Goal: Task Accomplishment & Management: Complete application form

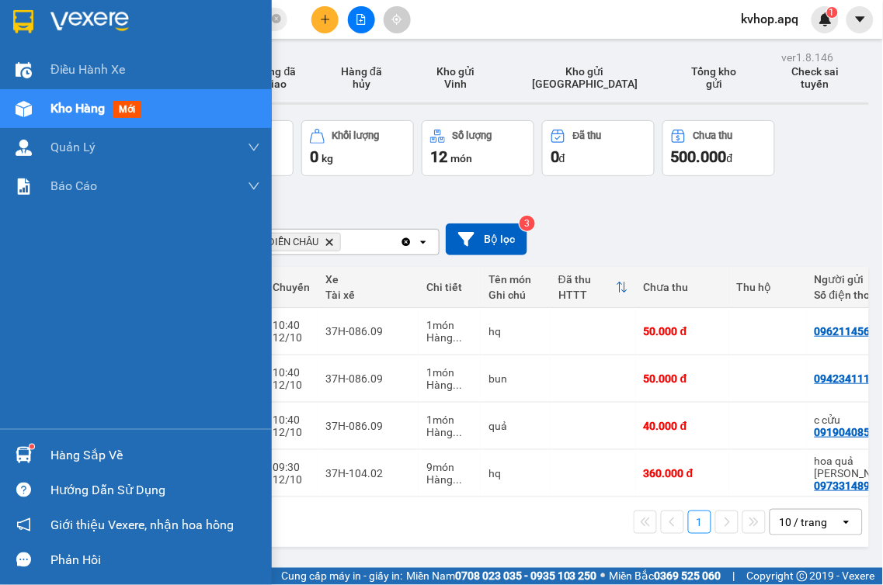
click at [68, 467] on div "Hàng sắp về" at bounding box center [136, 455] width 272 height 35
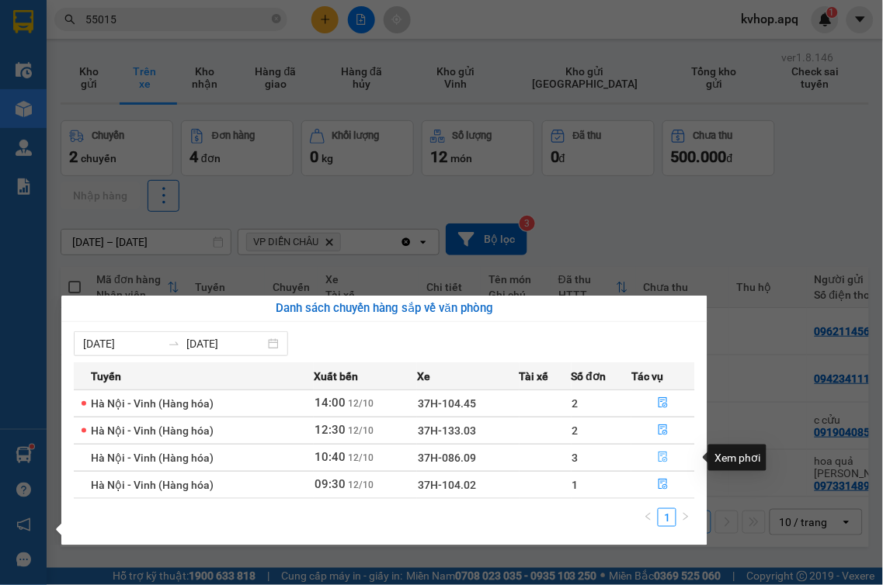
click at [662, 457] on icon "file-done" at bounding box center [662, 457] width 9 height 11
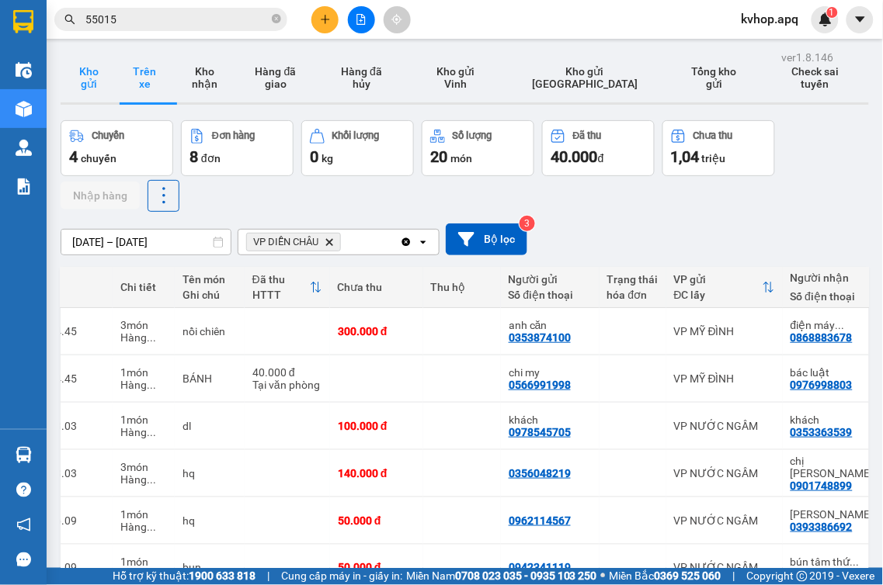
click at [85, 89] on button "Kho gửi" at bounding box center [89, 78] width 56 height 50
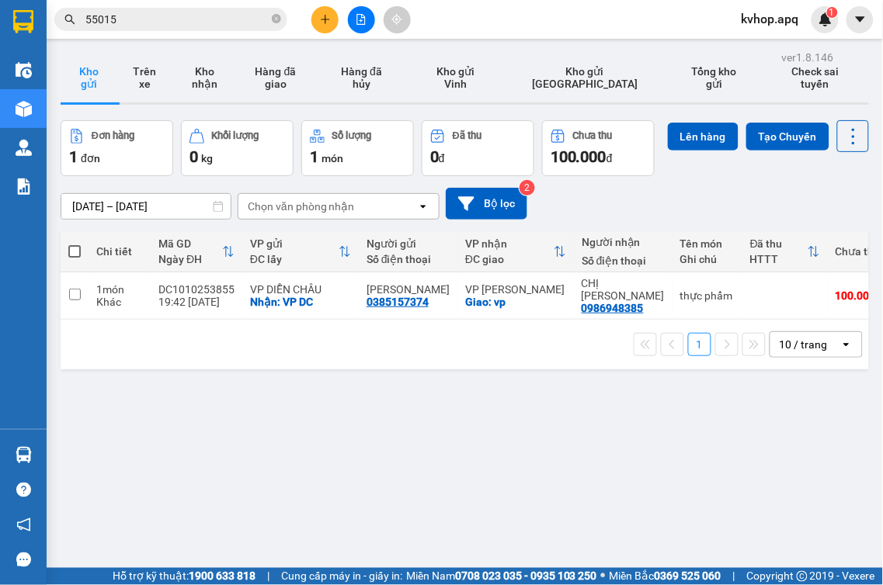
click at [334, 20] on button at bounding box center [324, 19] width 27 height 27
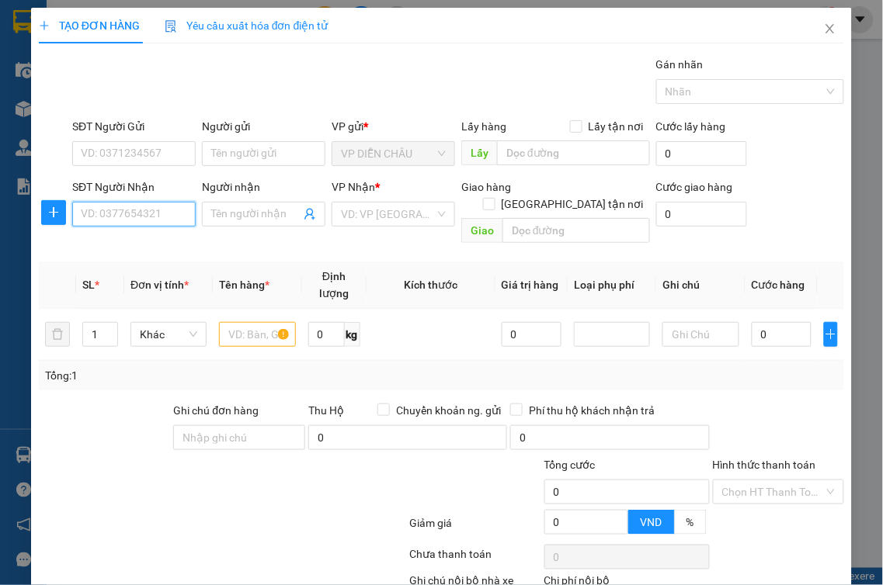
click at [118, 216] on input "SĐT Người Nhận" at bounding box center [133, 214] width 123 height 25
type input "0972924646"
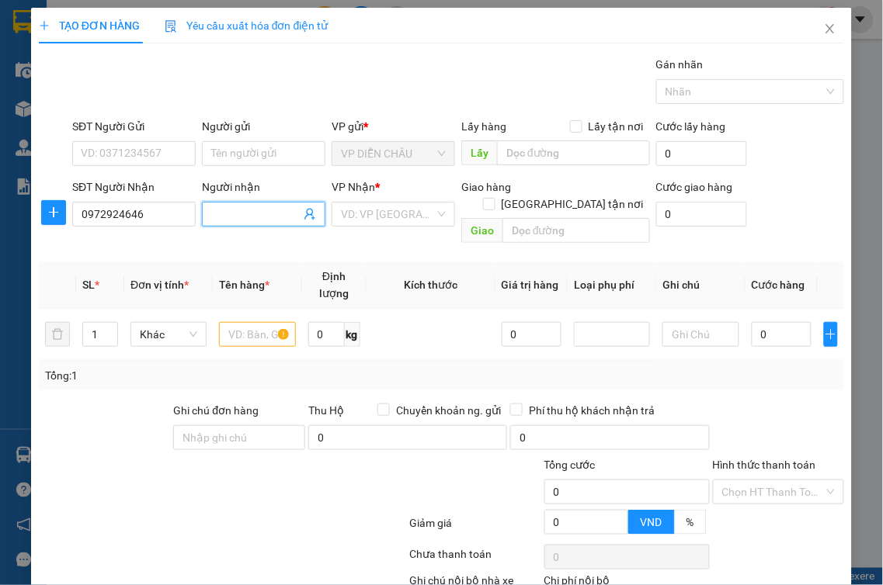
click at [234, 214] on input "Người nhận" at bounding box center [255, 214] width 89 height 17
type input "[PERSON_NAME]"
click at [494, 198] on input "[GEOGRAPHIC_DATA] tận nơi" at bounding box center [488, 203] width 11 height 11
checkbox input "true"
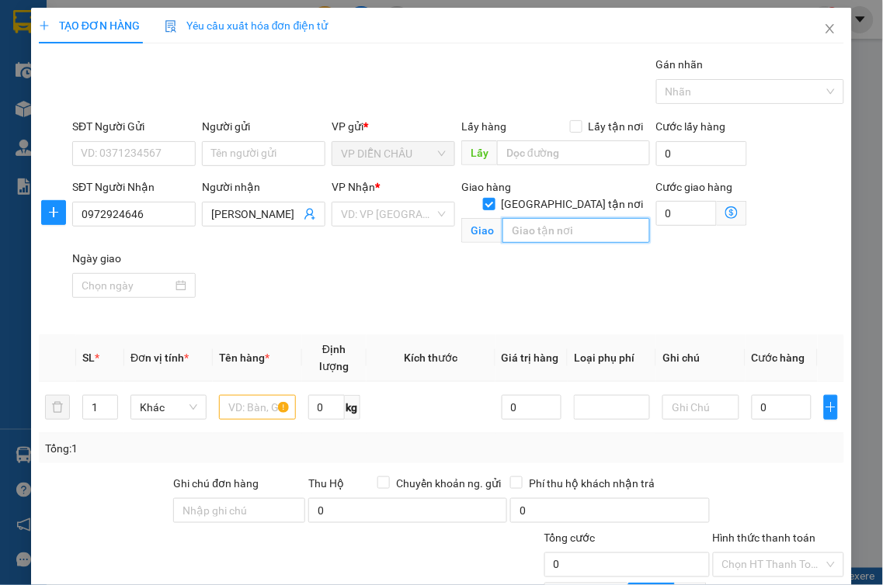
click at [548, 224] on input "text" at bounding box center [576, 230] width 148 height 25
type input "164 [DEMOGRAPHIC_DATA][GEOGRAPHIC_DATA] , xóm 8 , [GEOGRAPHIC_DATA] ,[GEOGRAPHI…"
click at [356, 218] on input "search" at bounding box center [388, 214] width 94 height 23
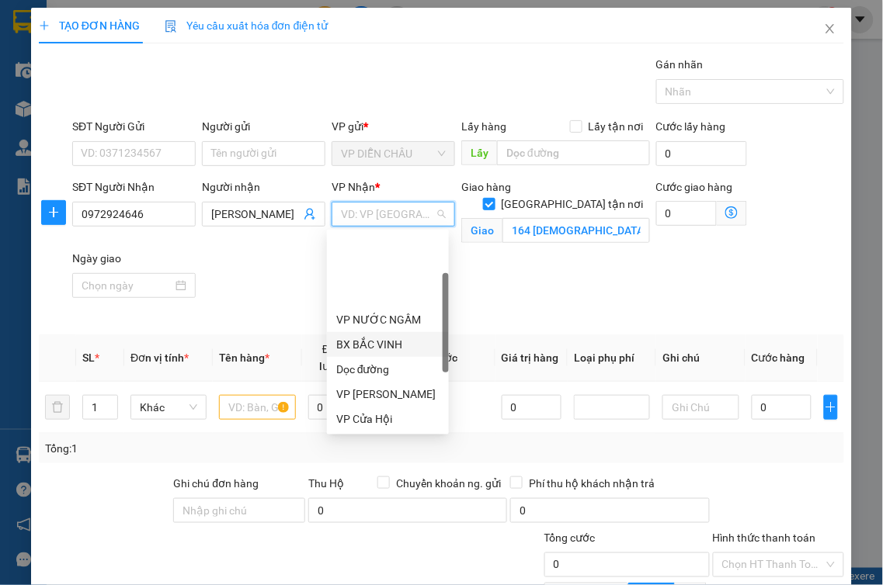
scroll to position [172, 0]
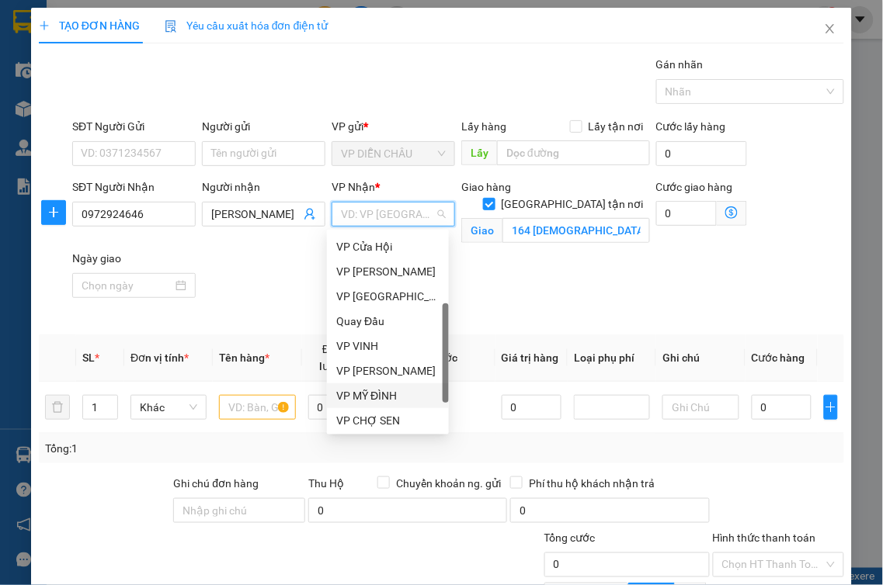
drag, startPoint x: 377, startPoint y: 398, endPoint x: 410, endPoint y: 370, distance: 42.9
click at [377, 397] on div "VP MỸ ĐÌNH" at bounding box center [387, 395] width 103 height 17
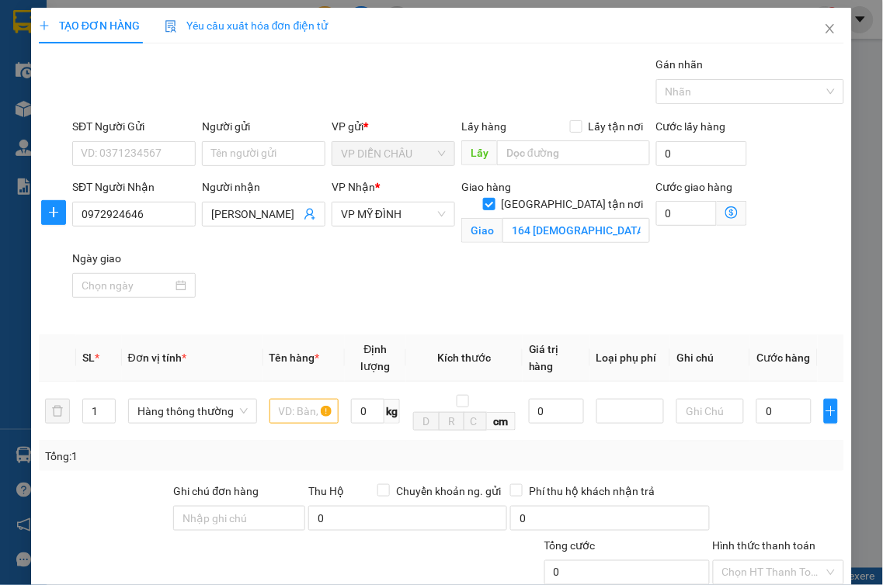
click at [725, 213] on icon "dollar-circle" at bounding box center [731, 213] width 12 height 12
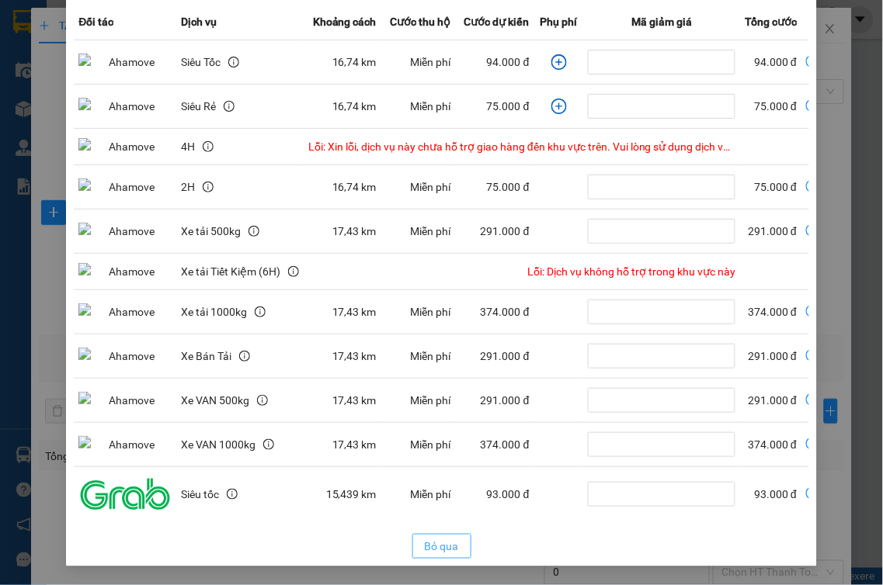
click at [436, 546] on span "Bỏ qua" at bounding box center [442, 546] width 34 height 17
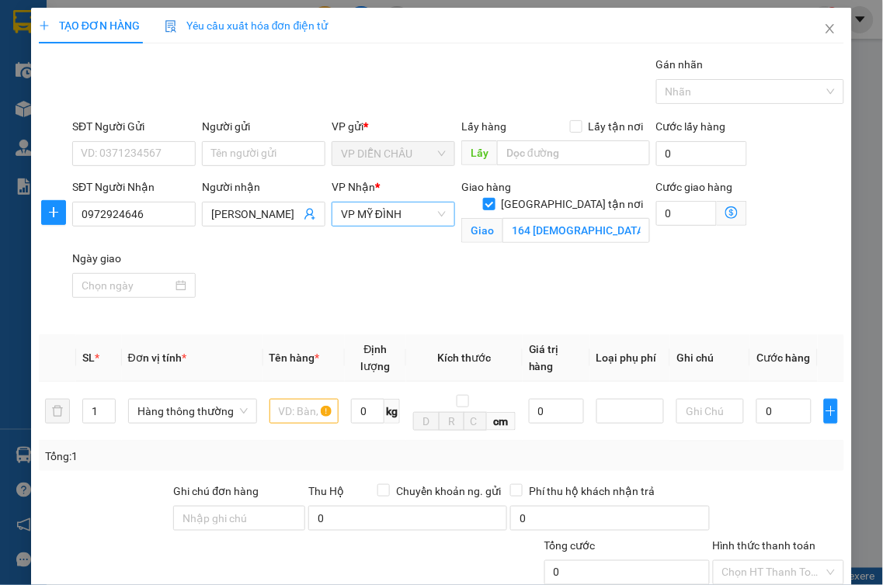
click at [391, 202] on div "VP MỸ ĐÌNH" at bounding box center [393, 214] width 123 height 25
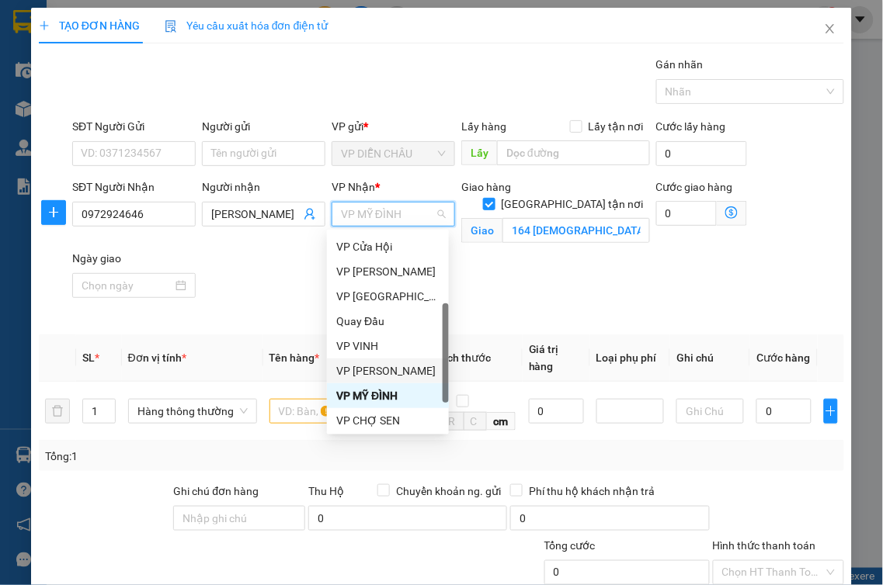
click at [379, 366] on div "VP [PERSON_NAME]" at bounding box center [387, 371] width 103 height 17
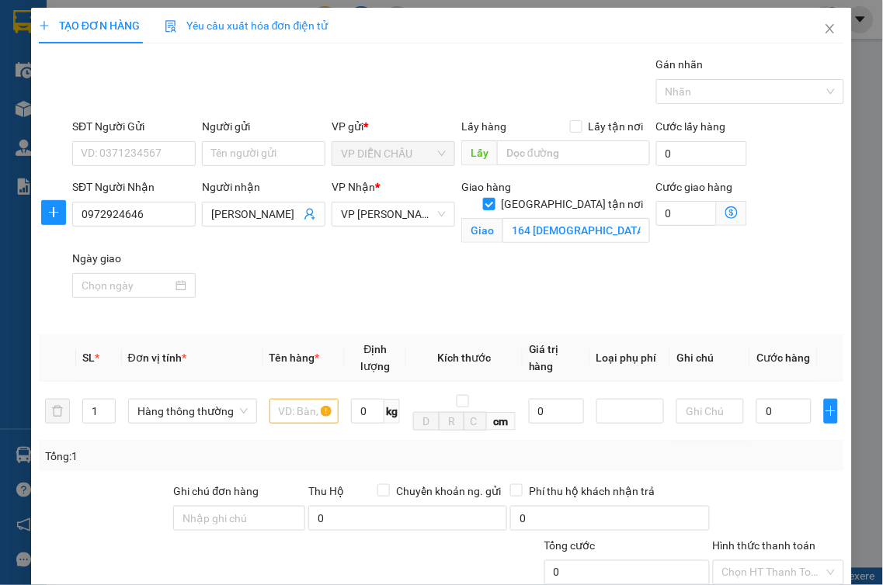
click at [725, 208] on icon "dollar-circle" at bounding box center [731, 213] width 12 height 12
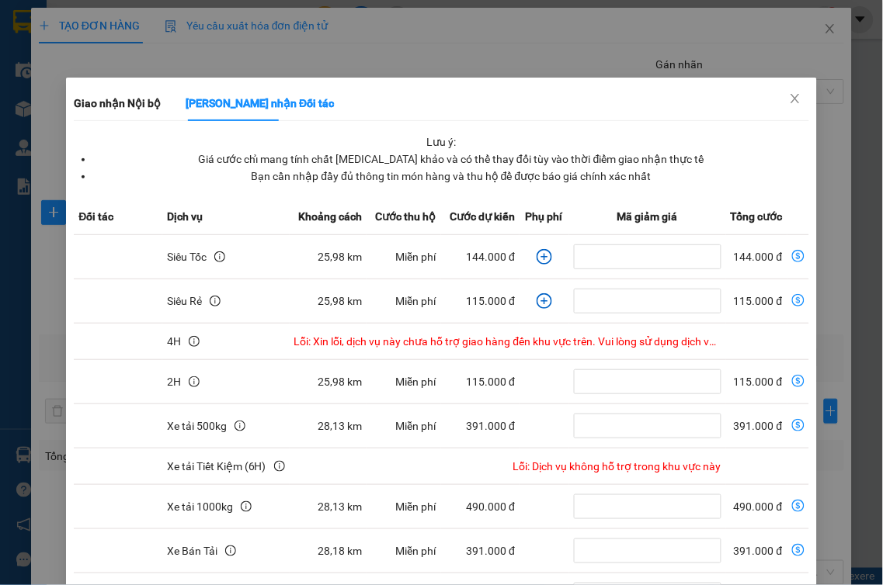
scroll to position [86, 0]
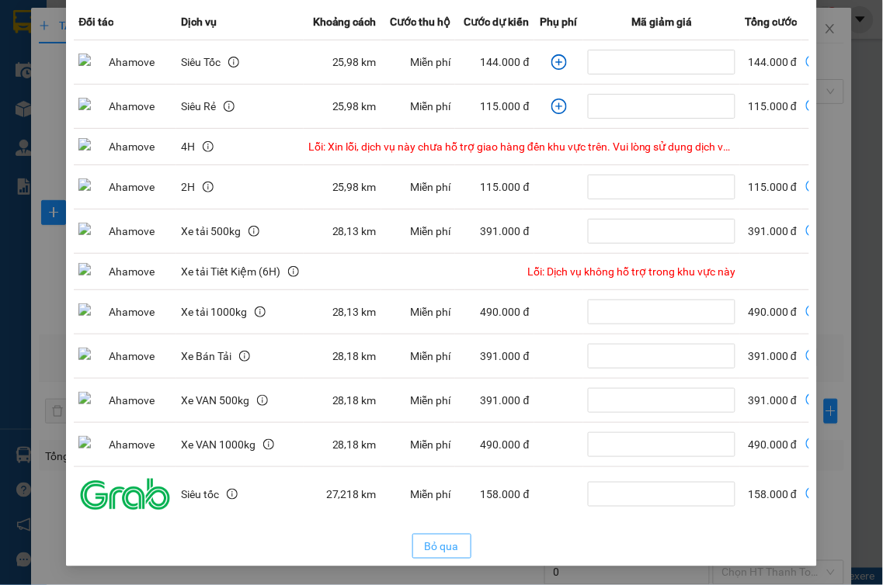
click at [430, 547] on span "Bỏ qua" at bounding box center [442, 546] width 34 height 17
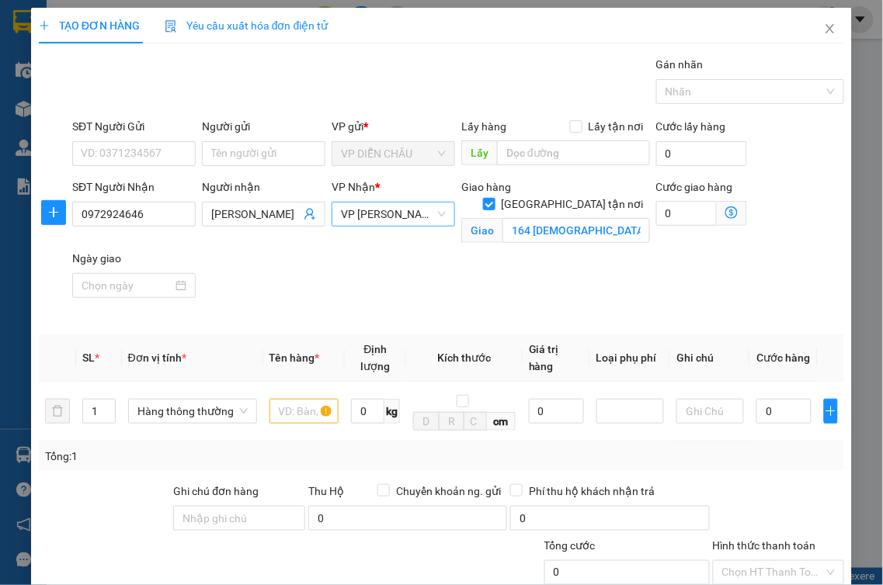
click at [382, 210] on span "VP [PERSON_NAME]" at bounding box center [393, 214] width 105 height 23
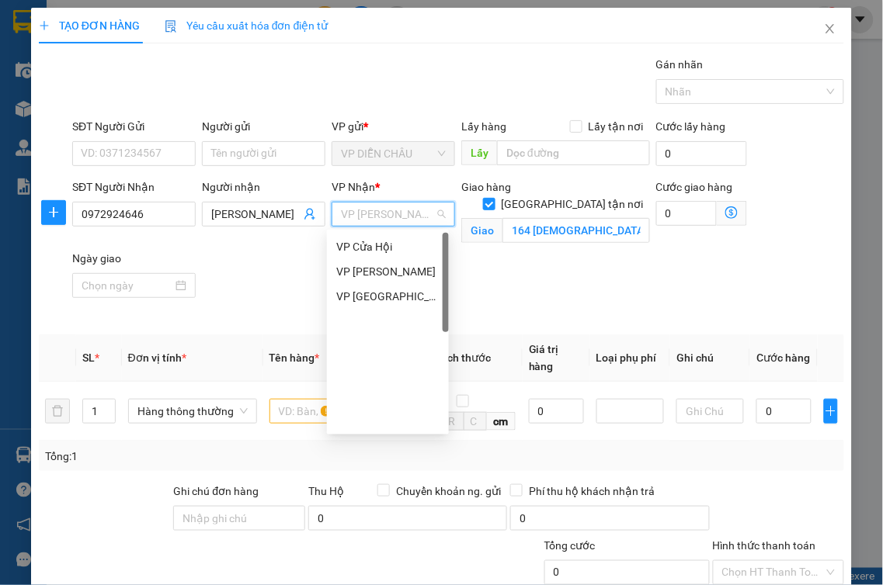
scroll to position [0, 0]
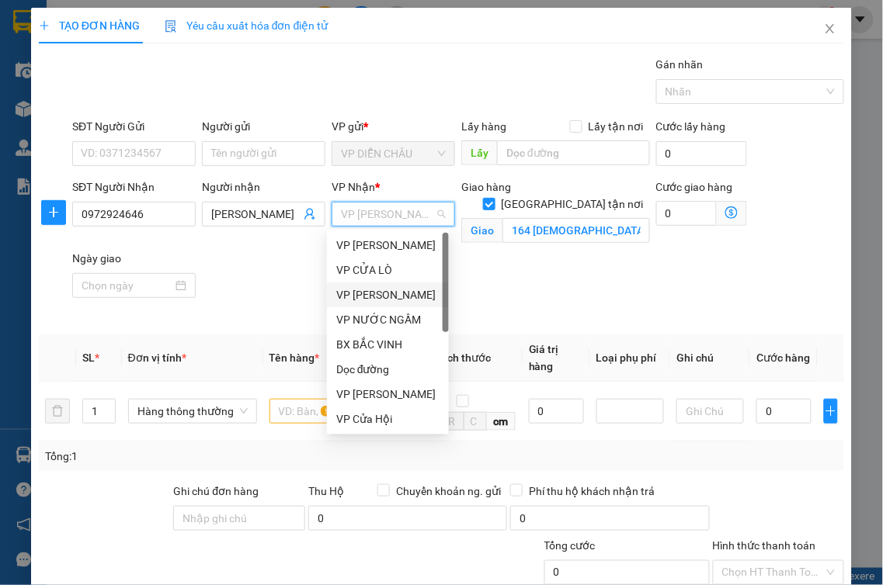
click at [370, 293] on div "VP [PERSON_NAME]" at bounding box center [387, 294] width 103 height 17
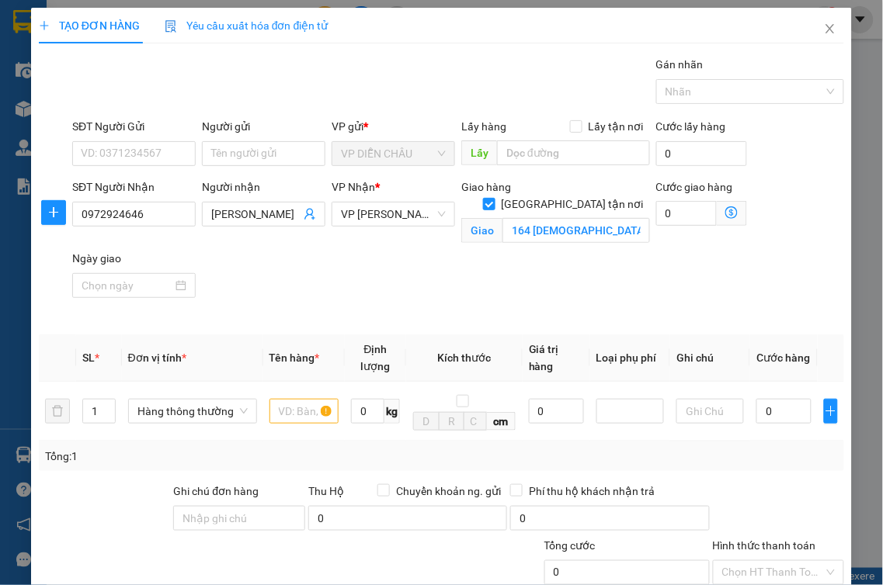
click at [725, 212] on icon "dollar-circle" at bounding box center [731, 213] width 12 height 12
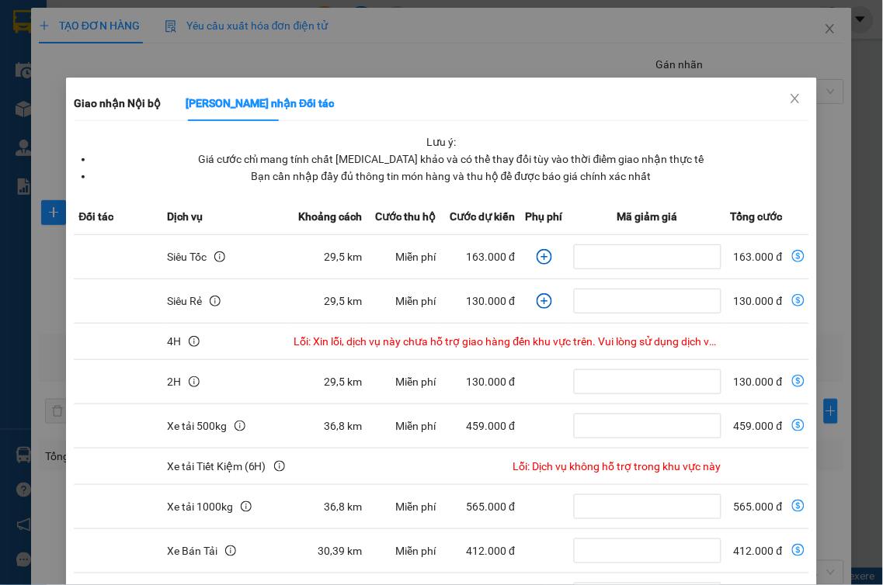
scroll to position [154, 0]
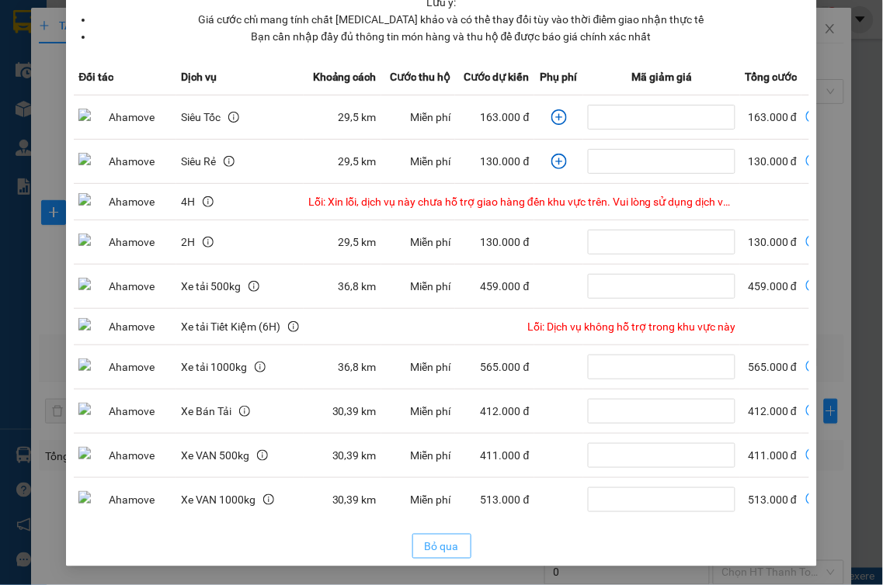
drag, startPoint x: 443, startPoint y: 554, endPoint x: 382, endPoint y: 495, distance: 85.1
click at [441, 554] on span "Bỏ qua" at bounding box center [442, 546] width 34 height 17
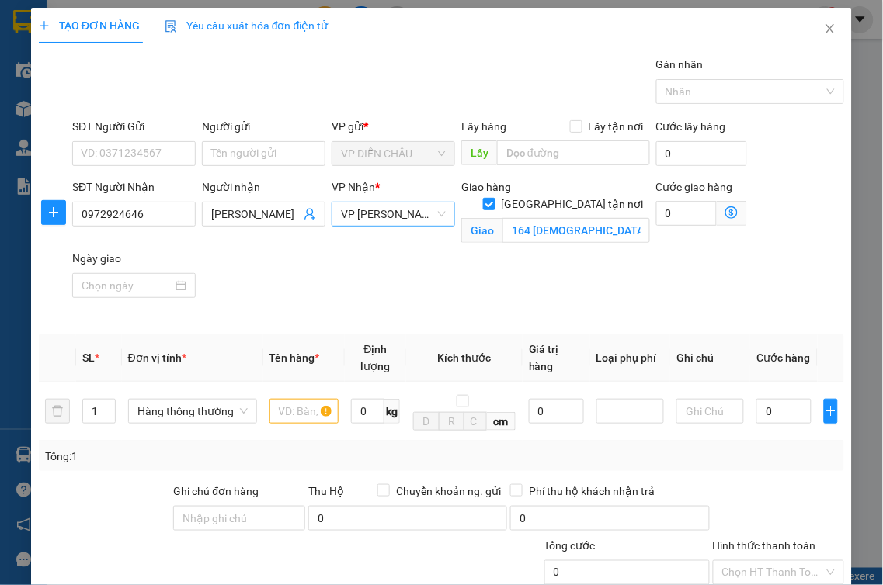
click at [404, 216] on span "VP [PERSON_NAME]" at bounding box center [393, 214] width 105 height 23
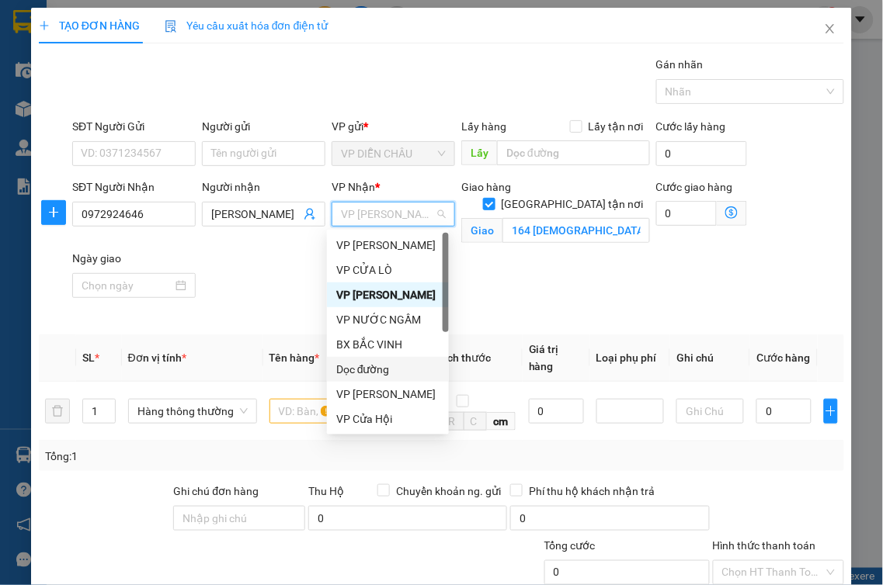
scroll to position [172, 0]
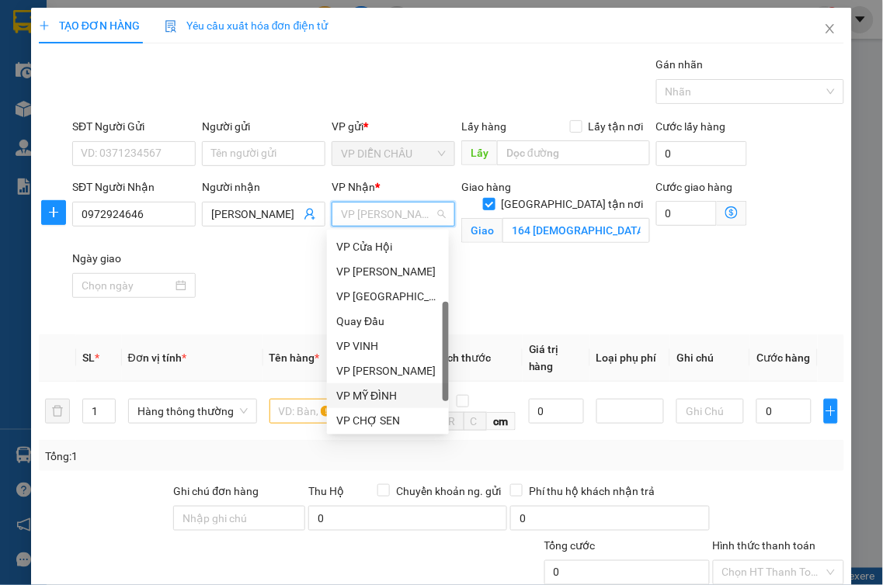
click at [384, 391] on div "VP MỸ ĐÌNH" at bounding box center [387, 395] width 103 height 17
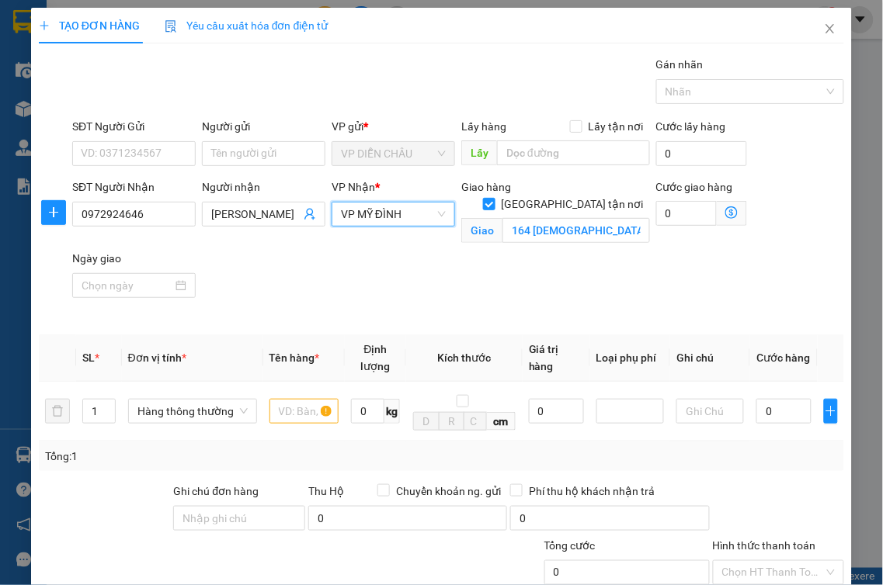
click at [725, 215] on icon "dollar-circle" at bounding box center [731, 213] width 12 height 12
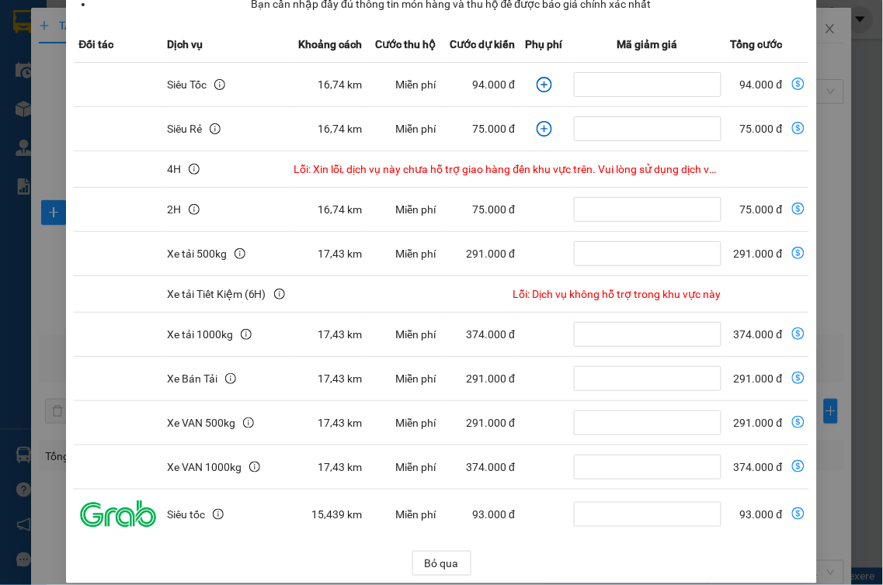
scroll to position [210, 0]
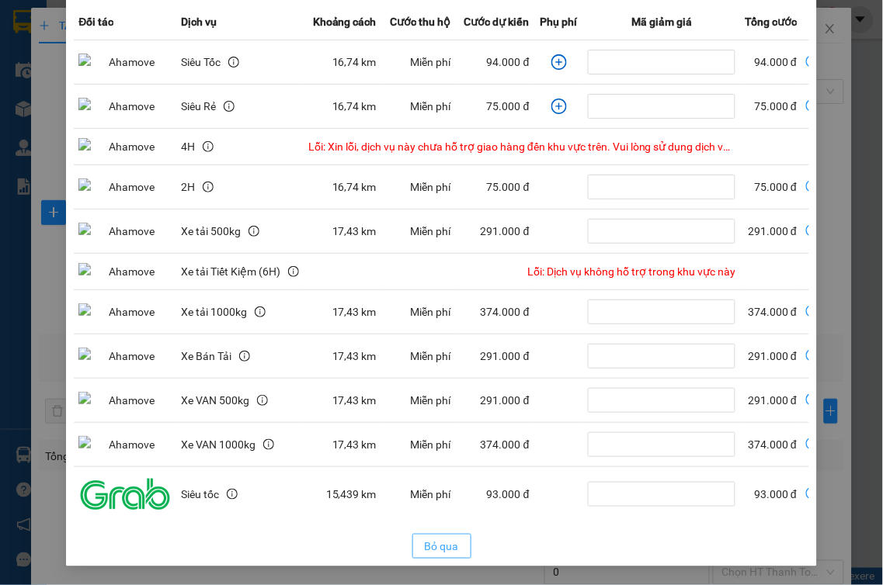
click at [433, 555] on button "Bỏ qua" at bounding box center [441, 546] width 59 height 25
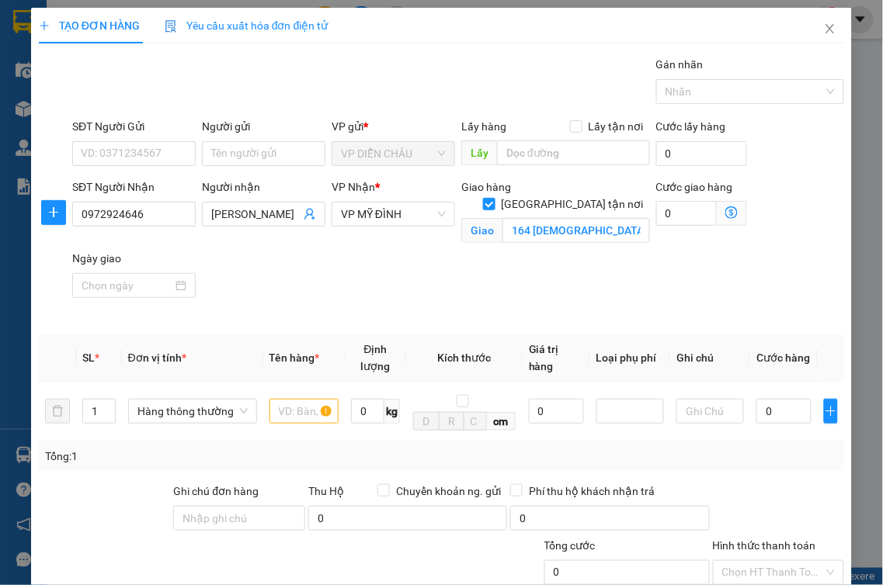
scroll to position [132, 0]
click at [255, 220] on input "[PERSON_NAME]" at bounding box center [255, 214] width 89 height 17
type input "t"
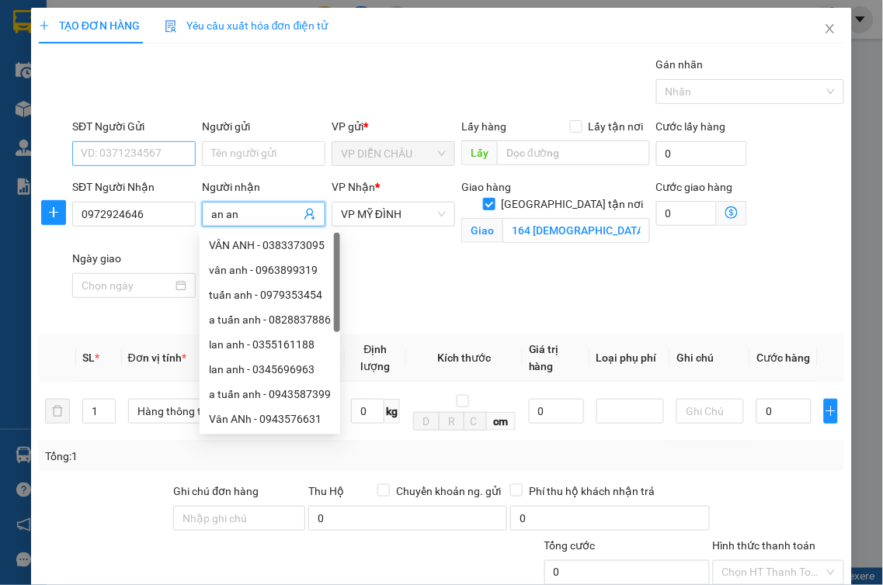
type input "an an"
click at [171, 151] on input "SĐT Người Gửi" at bounding box center [133, 153] width 123 height 25
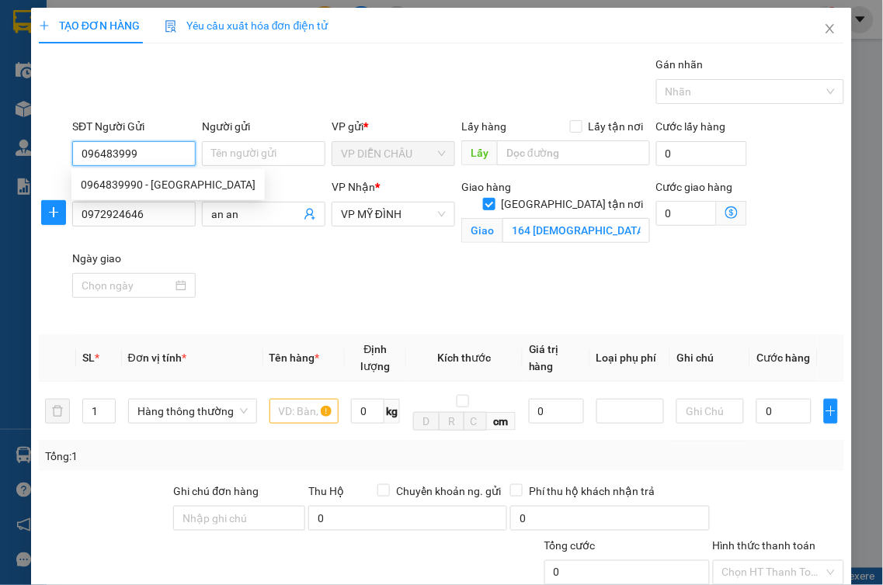
type input "0964839990"
click at [134, 185] on div "0964839990 - [GEOGRAPHIC_DATA]" at bounding box center [168, 184] width 175 height 17
type input "[PERSON_NAME]"
checkbox input "true"
type input "vp"
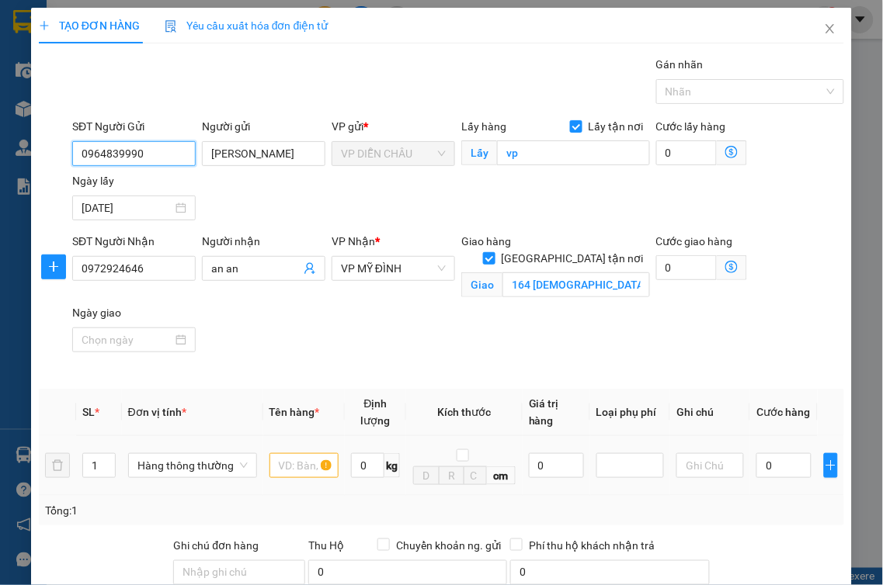
type input "0964839990"
click at [288, 453] on input "text" at bounding box center [303, 465] width 69 height 25
type input "máy"
click at [756, 453] on input "0" at bounding box center [783, 465] width 55 height 25
type input "6"
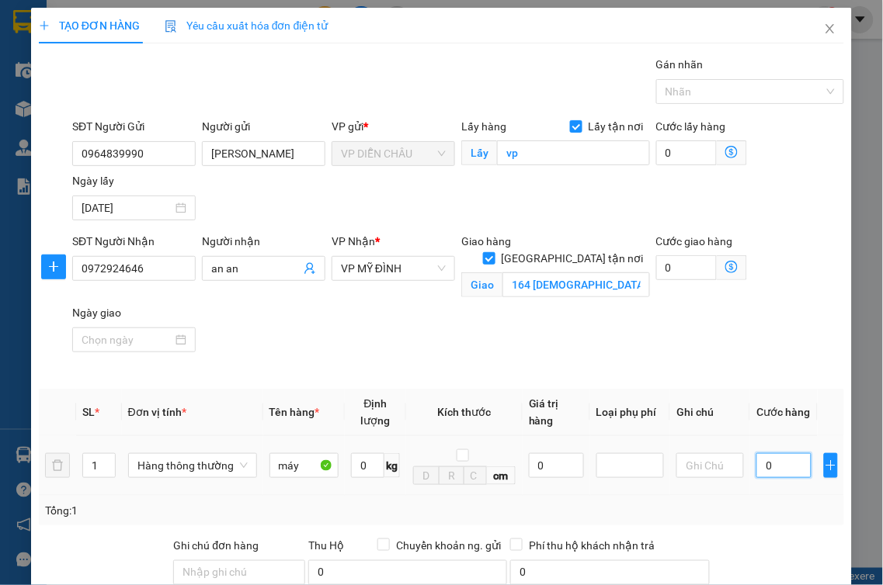
type input "6"
type input "60"
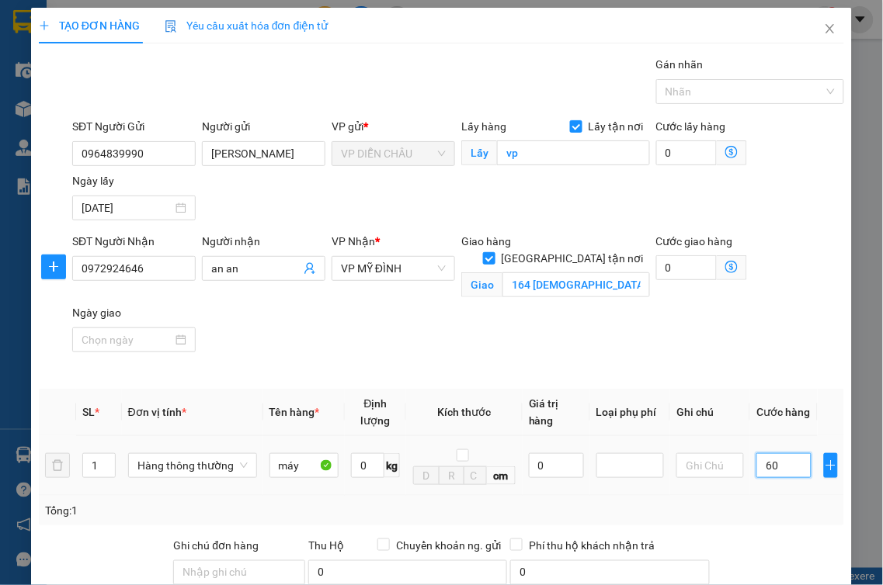
type input "600"
type input "6.000"
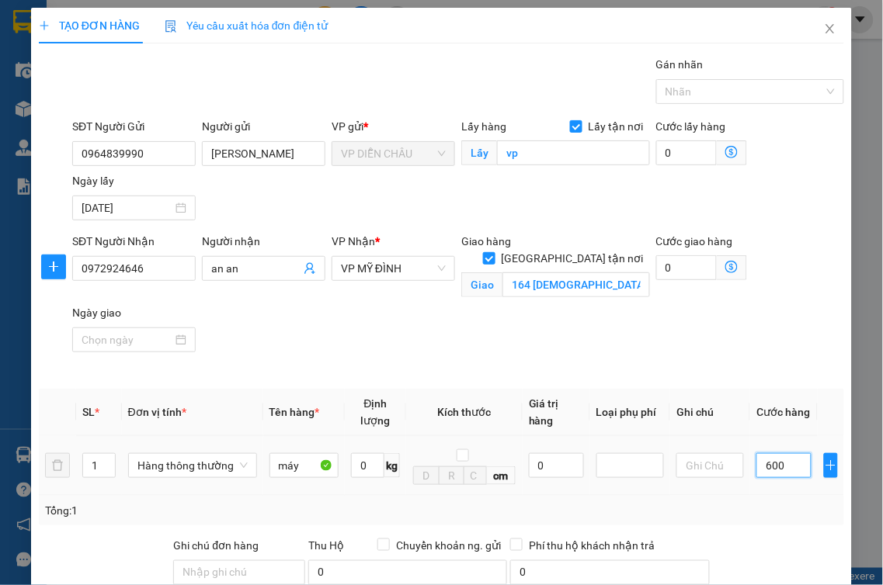
type input "6.000"
type input "60.000"
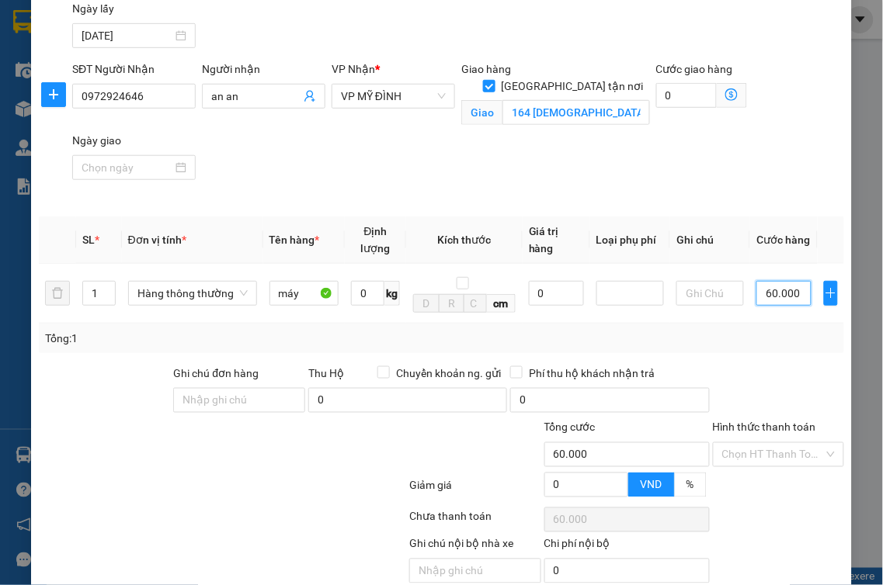
scroll to position [220, 0]
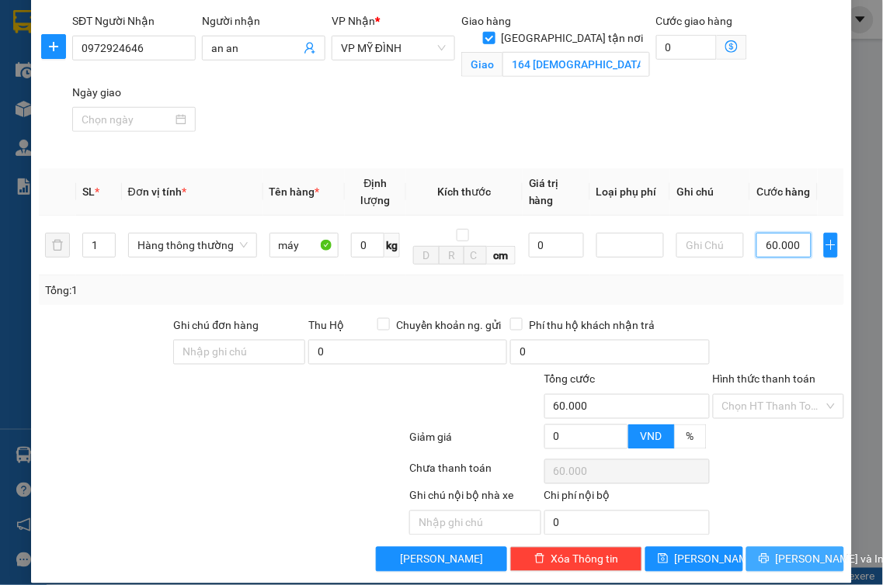
type input "60.000"
click at [797, 551] on span "[PERSON_NAME] và In" at bounding box center [830, 559] width 109 height 17
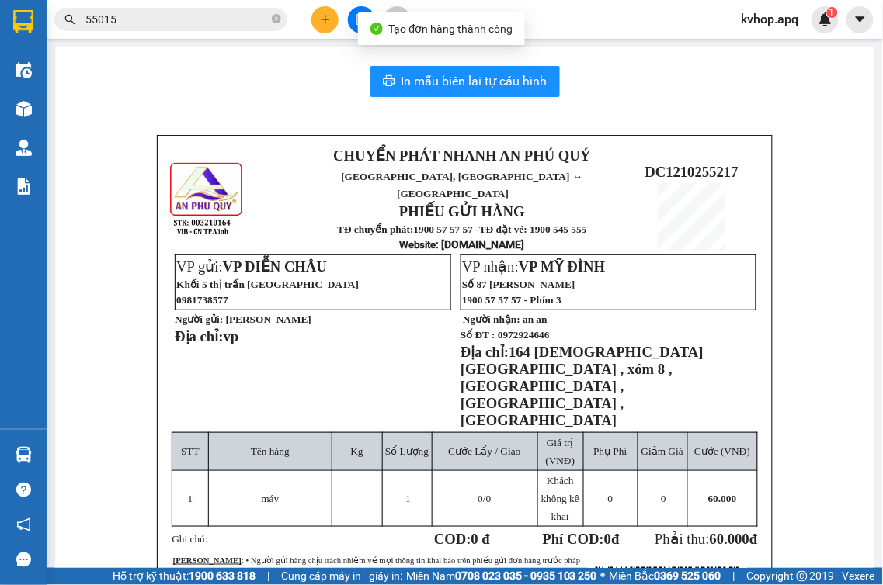
scroll to position [86, 0]
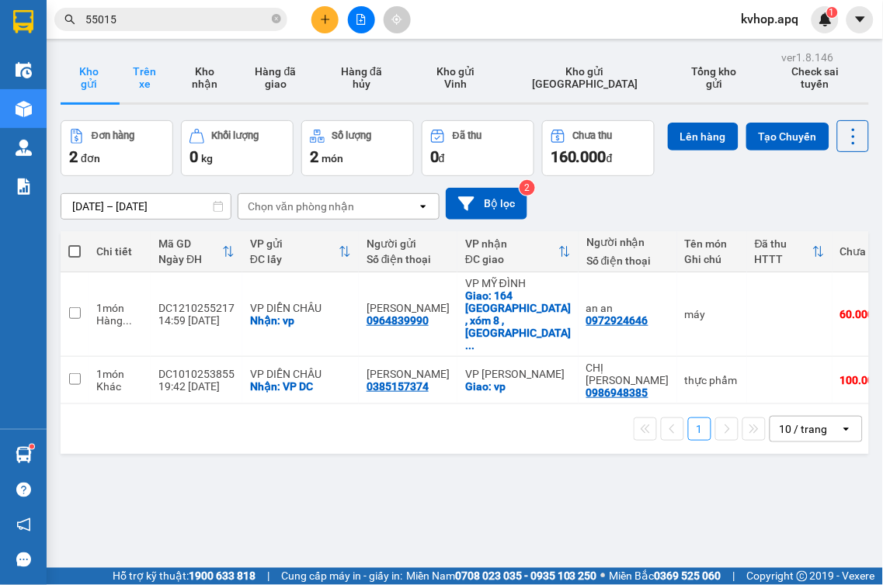
click at [144, 81] on button "Trên xe" at bounding box center [144, 78] width 56 height 50
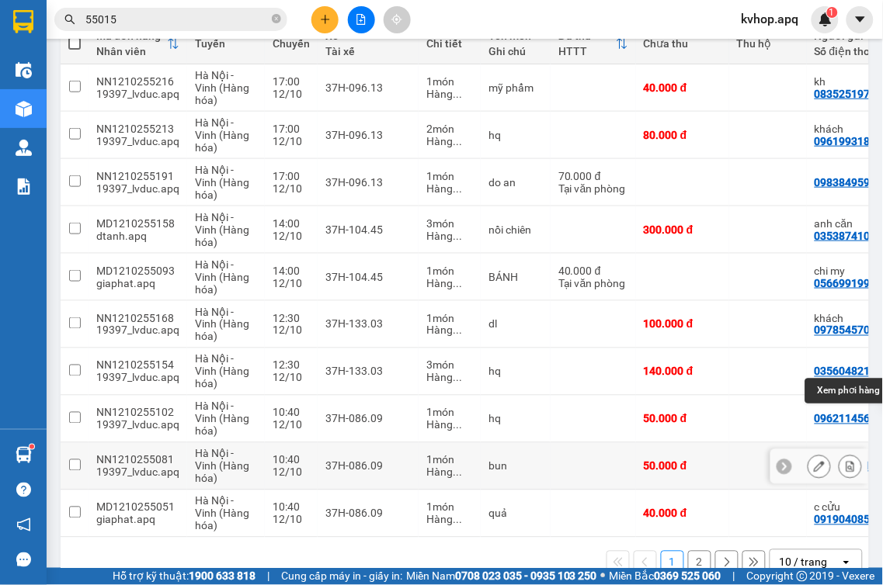
scroll to position [284, 0]
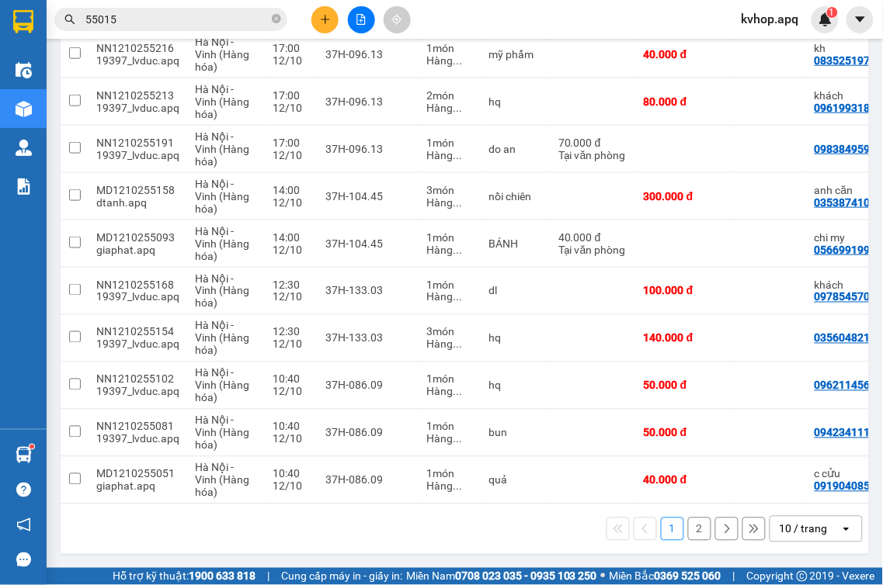
click at [688, 526] on button "2" at bounding box center [699, 529] width 23 height 23
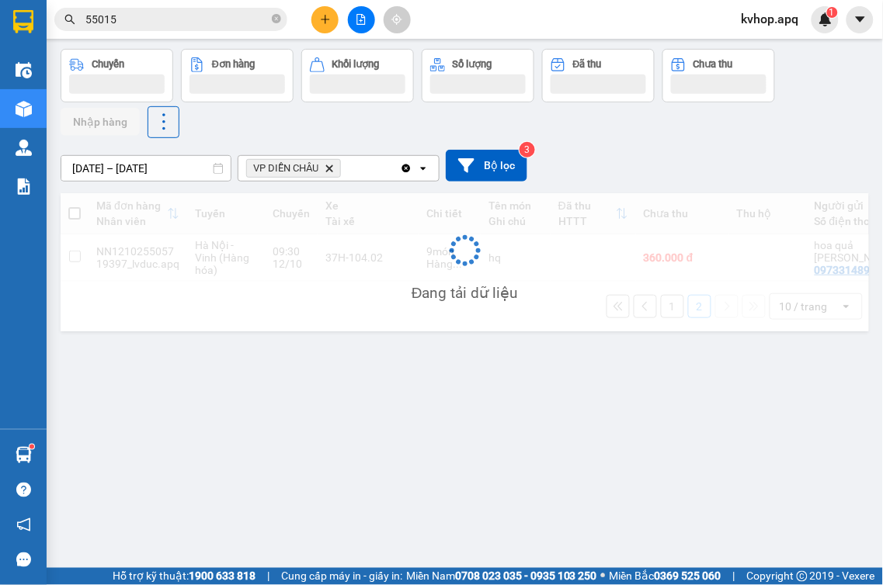
scroll to position [71, 0]
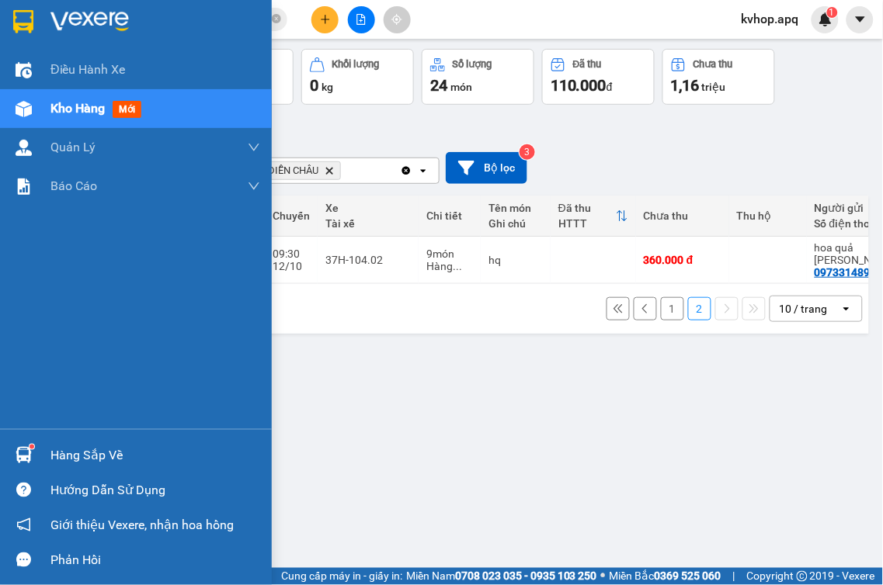
drag, startPoint x: 80, startPoint y: 461, endPoint x: 106, endPoint y: 460, distance: 26.4
click at [80, 463] on div "Hàng sắp về" at bounding box center [155, 455] width 210 height 23
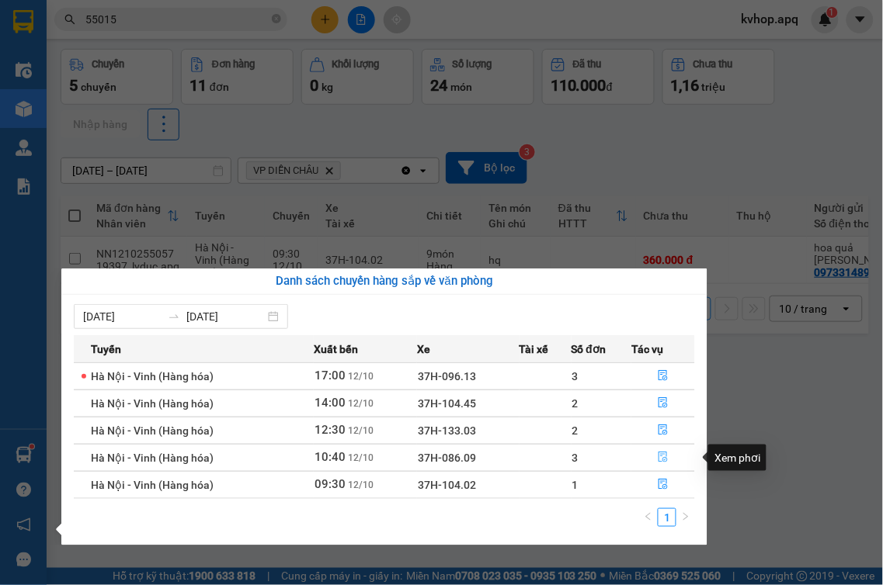
click at [664, 460] on icon "file-done" at bounding box center [663, 457] width 11 height 11
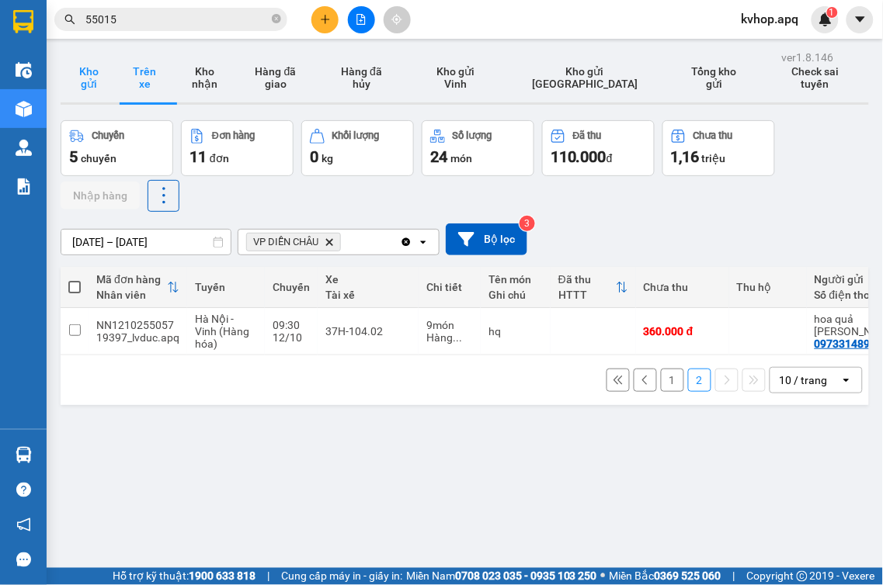
drag, startPoint x: 106, startPoint y: 73, endPoint x: 116, endPoint y: 71, distance: 11.1
click at [106, 72] on button "Kho gửi" at bounding box center [89, 78] width 56 height 50
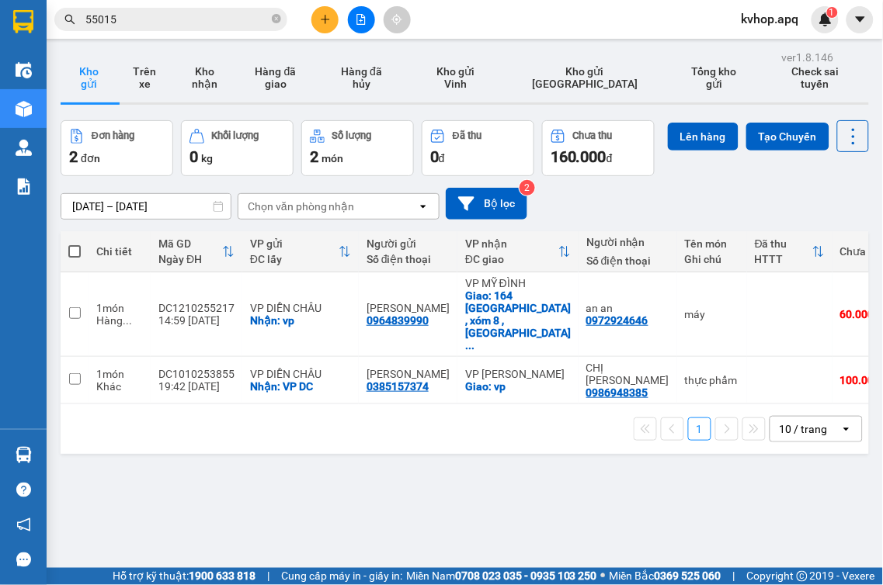
click at [325, 14] on icon "plus" at bounding box center [325, 19] width 11 height 11
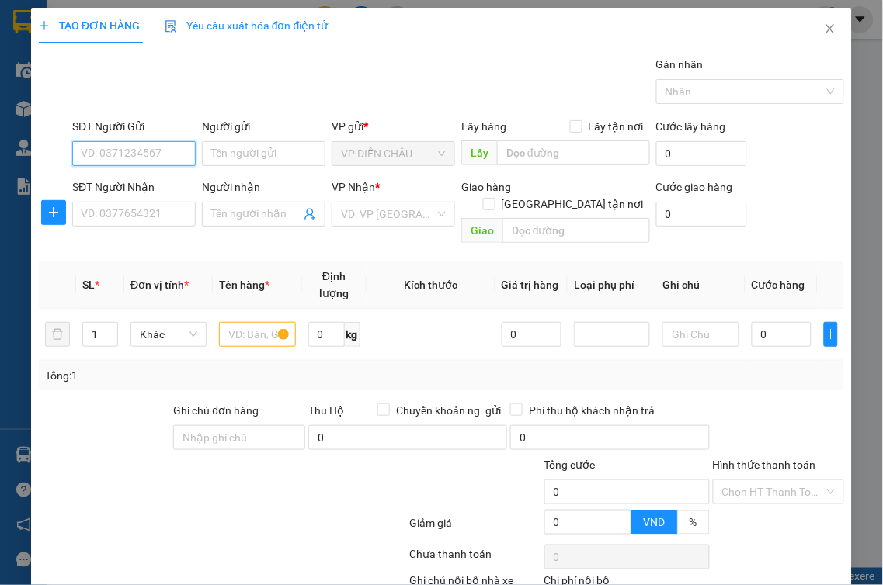
click at [155, 153] on input "SĐT Người Gửi" at bounding box center [133, 153] width 123 height 25
type input "0399608474"
click at [134, 184] on div "0399608474 - băng tâm" at bounding box center [139, 184] width 116 height 17
type input "băng tâm"
checkbox input "true"
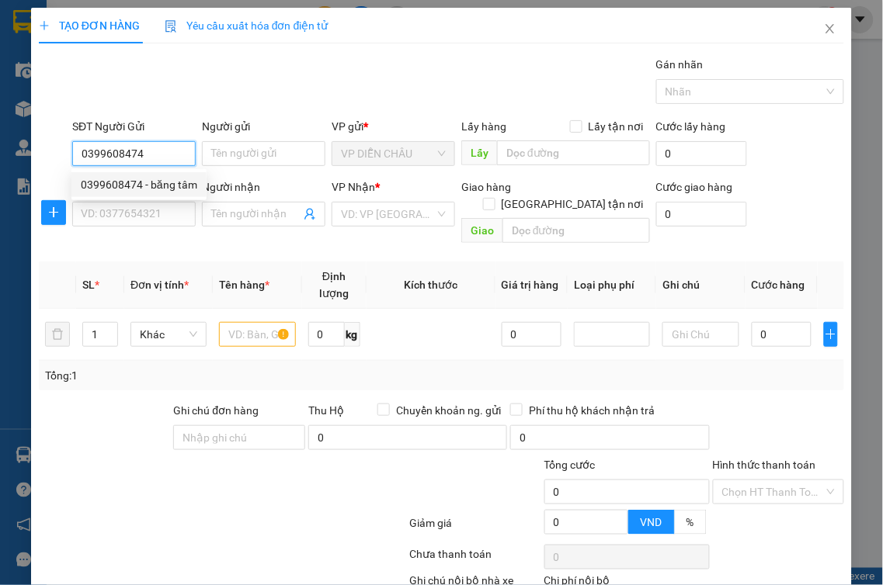
type input "VP Diễn Châu"
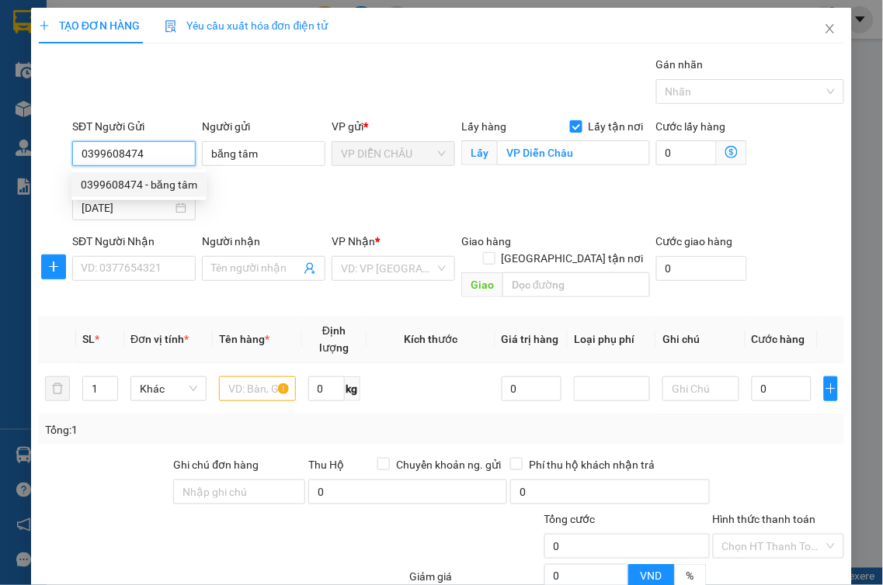
type input "0399608474"
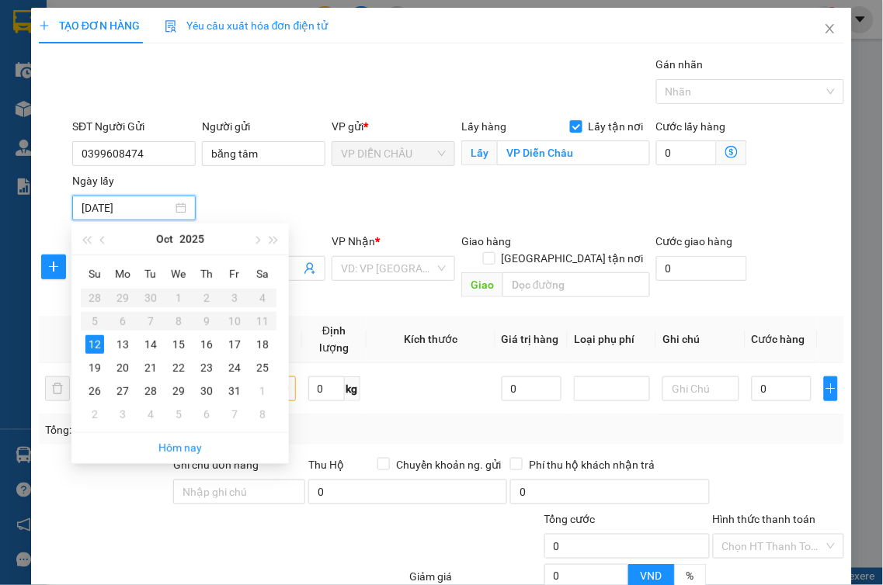
click at [133, 214] on input "[DATE]" at bounding box center [127, 208] width 91 height 17
drag, startPoint x: 298, startPoint y: 214, endPoint x: 275, endPoint y: 253, distance: 45.9
click at [298, 214] on div "SĐT Người Gửi 0399608474 Người gửi băng tâm VP gửi * VP DIỄN CHÂU Lấy hàng Lấy …" at bounding box center [458, 172] width 778 height 109
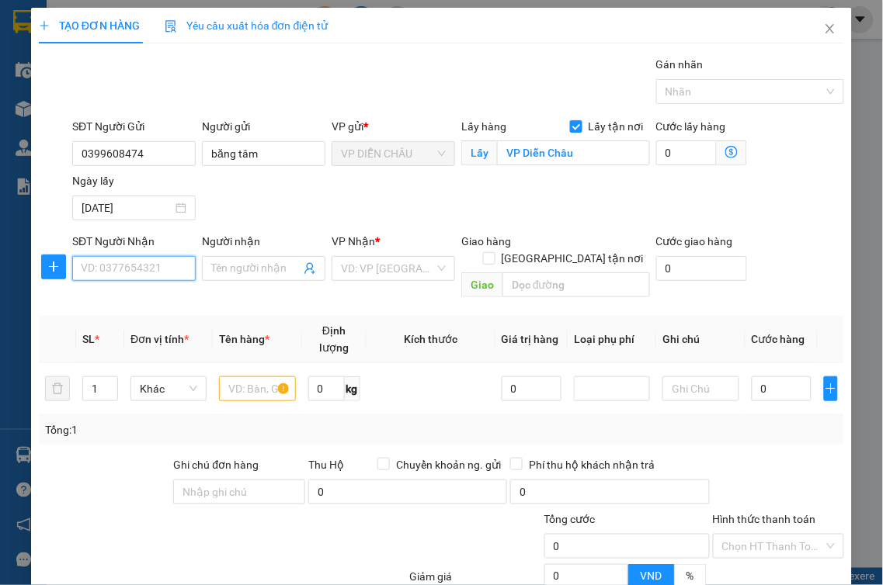
click at [164, 280] on input "SĐT Người Nhận" at bounding box center [133, 268] width 123 height 25
type input "0944033368"
click at [167, 304] on div "0944033368 - c long" at bounding box center [132, 300] width 103 height 17
type input "c long"
type input "VP Vinh"
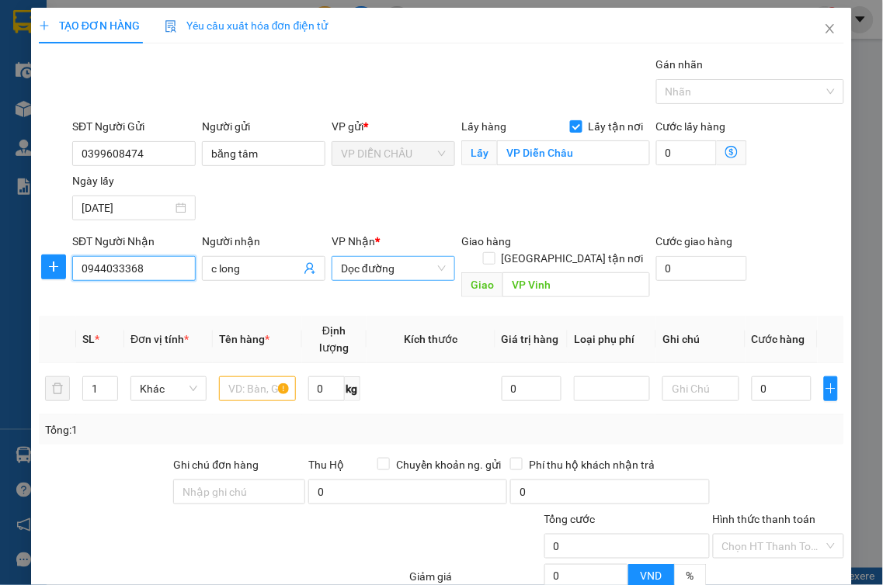
click at [406, 269] on span "Dọc đường" at bounding box center [393, 268] width 105 height 23
type input "0944033368"
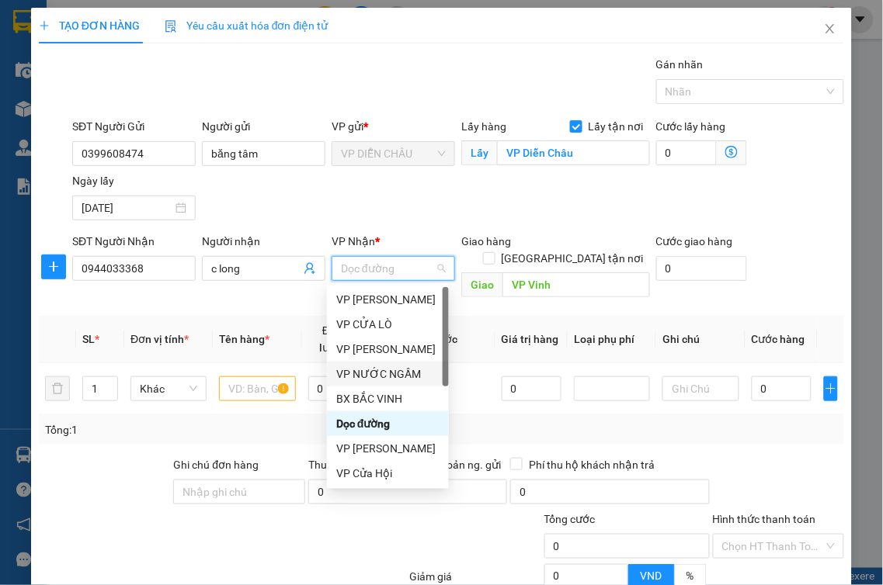
scroll to position [242, 0]
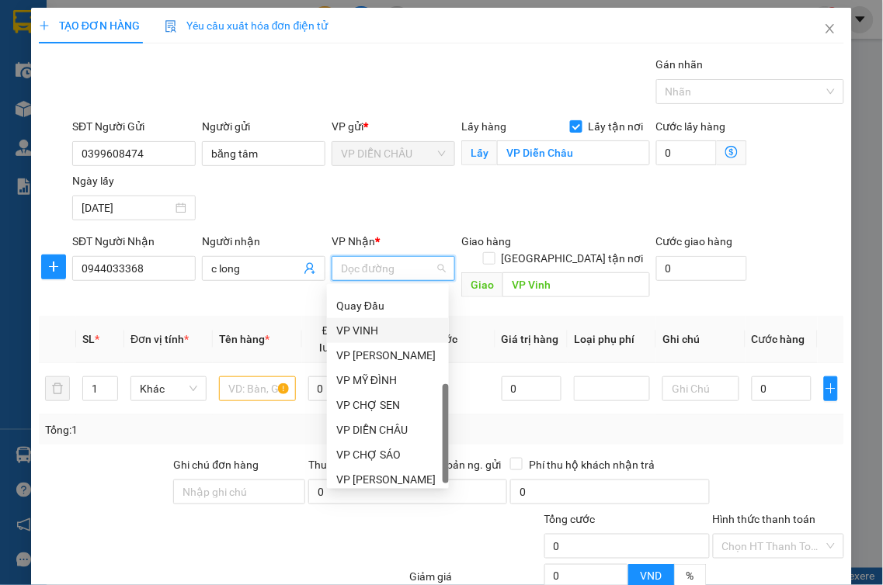
drag, startPoint x: 369, startPoint y: 334, endPoint x: 384, endPoint y: 326, distance: 17.4
click at [369, 329] on div "VP VINH" at bounding box center [387, 330] width 103 height 17
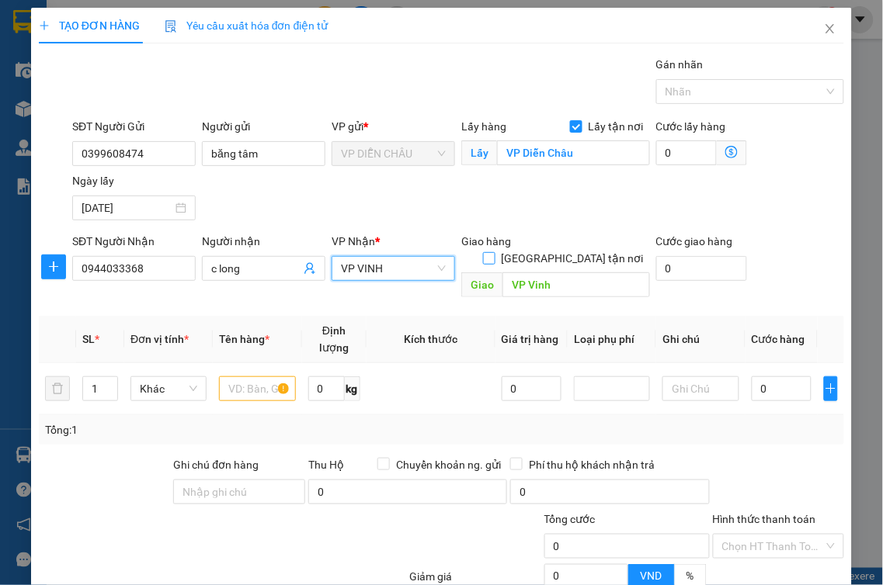
click at [563, 250] on label "[GEOGRAPHIC_DATA] tận nơi" at bounding box center [566, 258] width 167 height 17
click at [494, 252] on input "[GEOGRAPHIC_DATA] tận nơi" at bounding box center [488, 257] width 11 height 11
checkbox input "true"
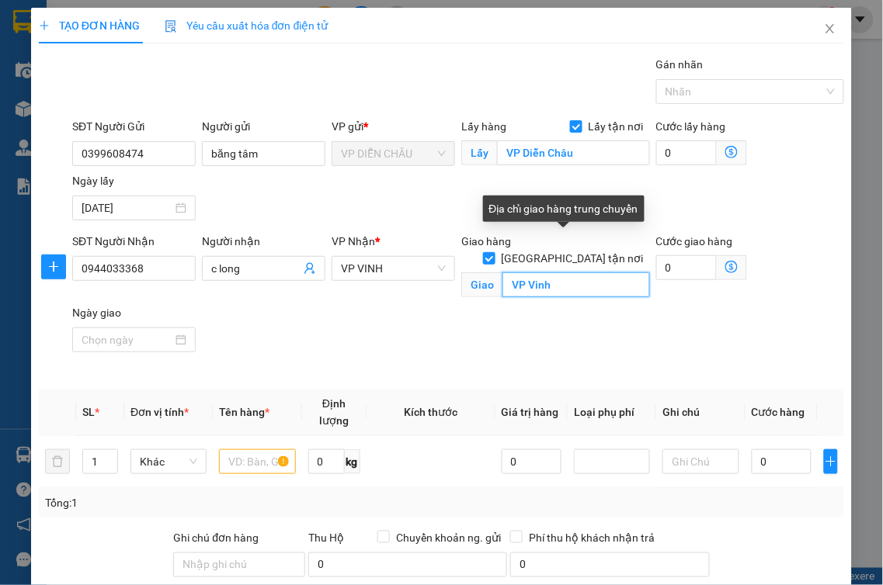
click at [553, 273] on input "VP Vinh" at bounding box center [576, 285] width 148 height 25
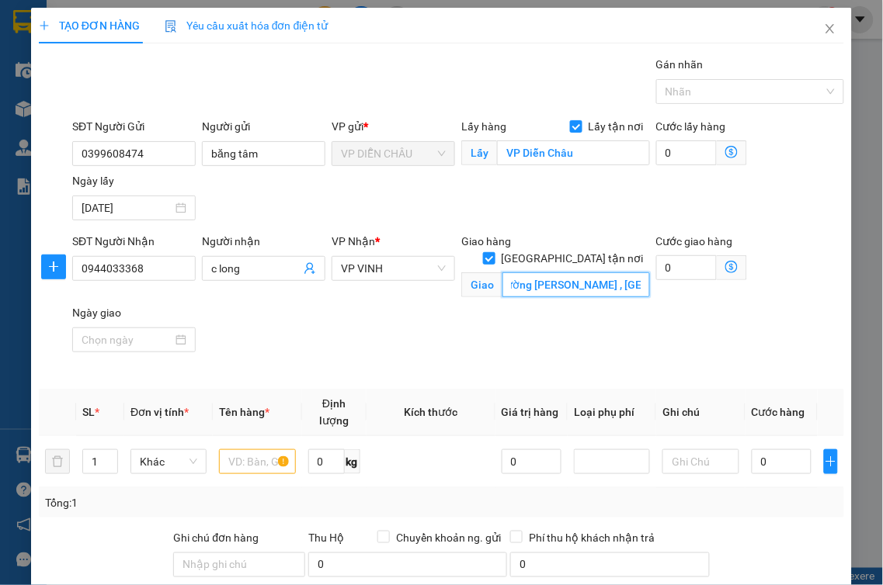
scroll to position [0, 110]
type input "số nhà 02 , ngõ 30 , đường [PERSON_NAME] , [GEOGRAPHIC_DATA]"
click at [241, 450] on input "text" at bounding box center [257, 462] width 76 height 25
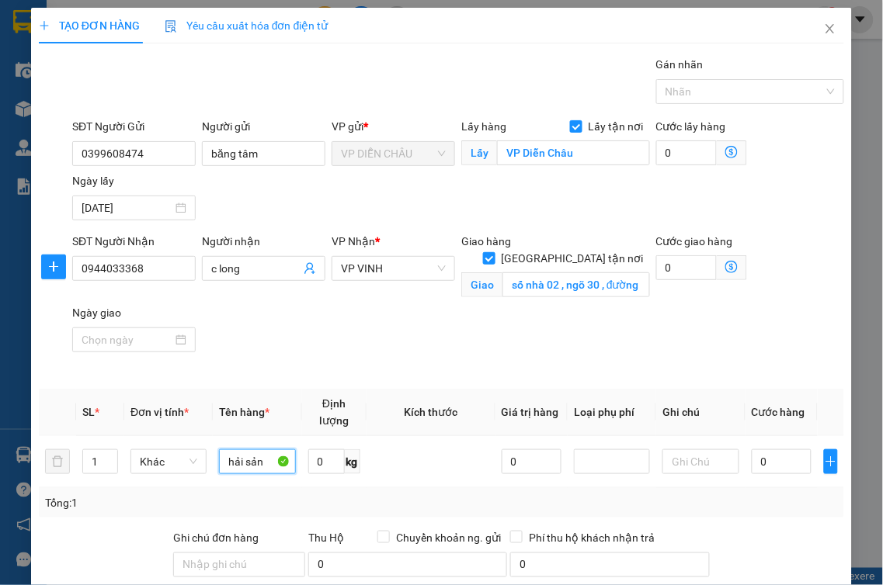
scroll to position [172, 0]
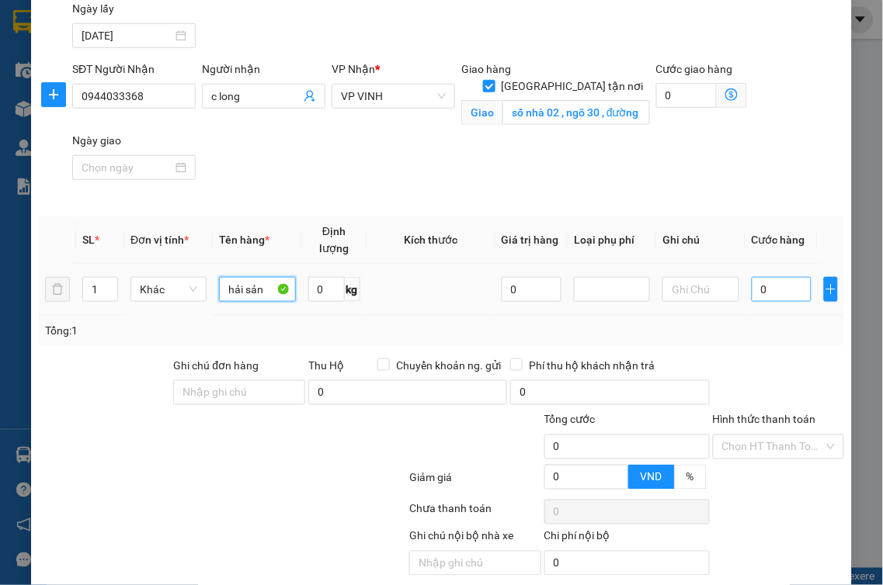
type input "hải sản"
drag, startPoint x: 743, startPoint y: 272, endPoint x: 761, endPoint y: 267, distance: 18.5
click at [752, 277] on input "0" at bounding box center [782, 289] width 60 height 25
type input "3"
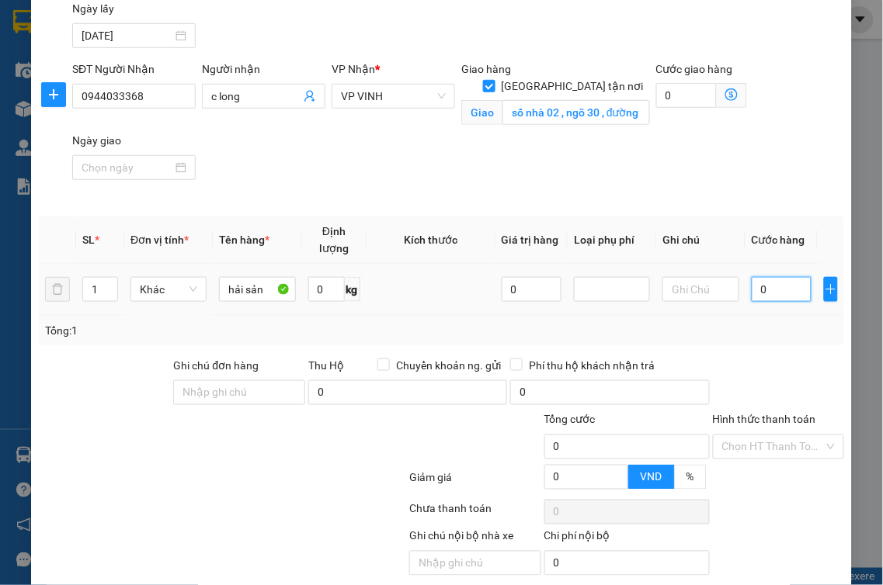
type input "3"
type input "30"
type input "300"
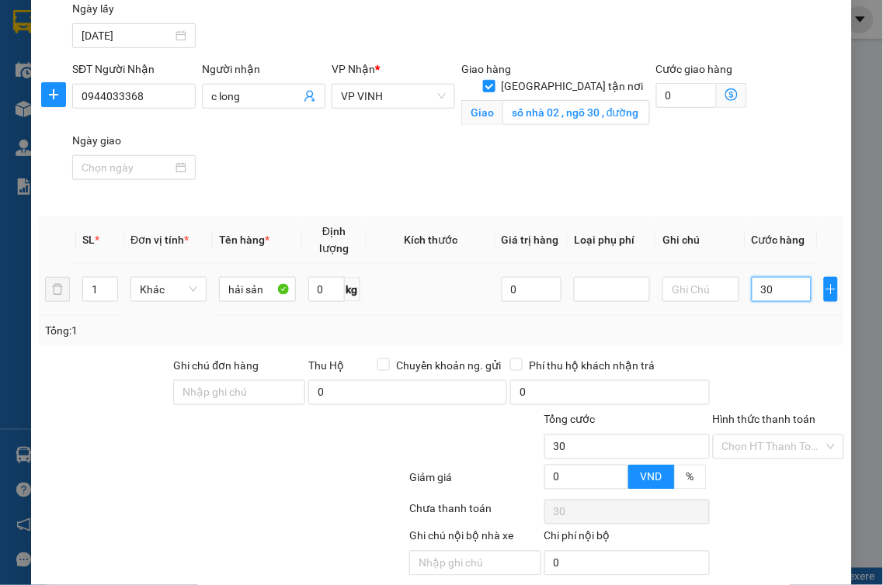
type input "300"
type input "3.000"
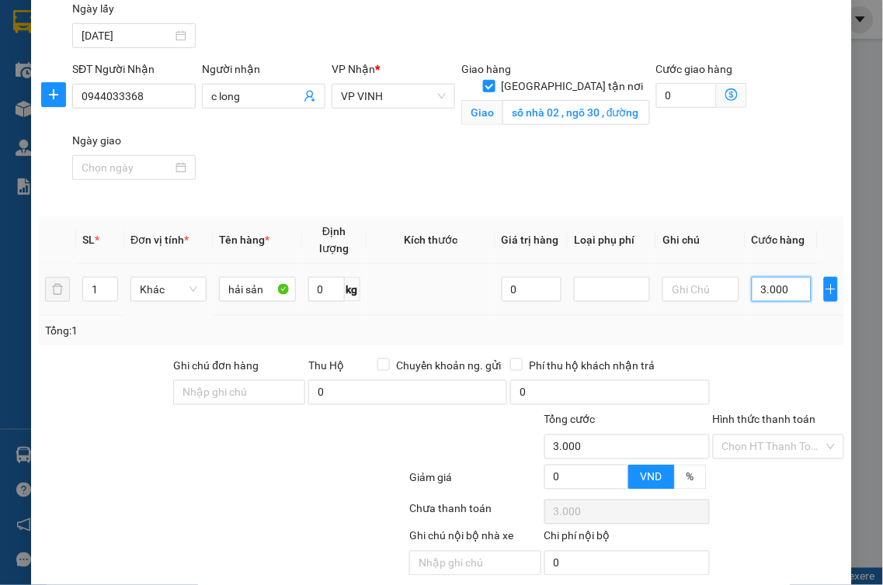
type input "30.000"
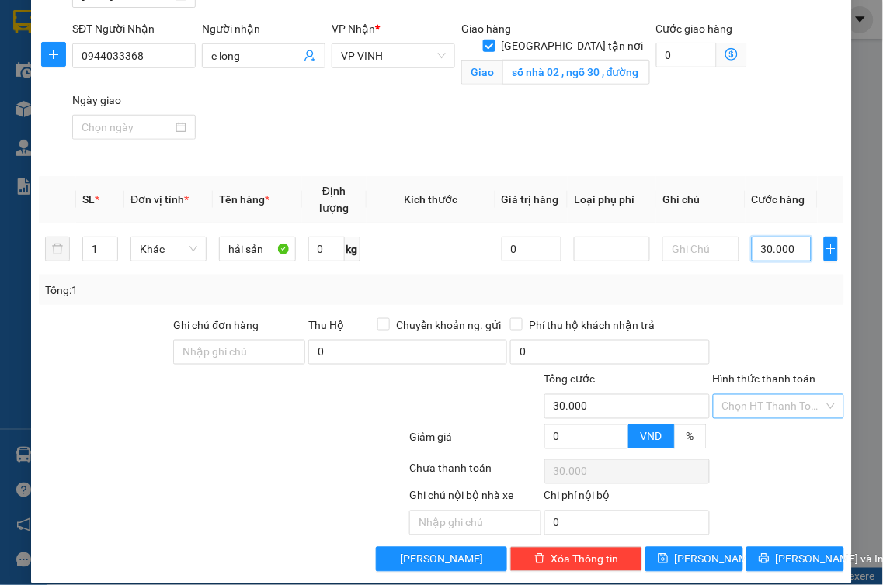
type input "30.000"
click at [722, 395] on input "Hình thức thanh toán" at bounding box center [773, 406] width 102 height 23
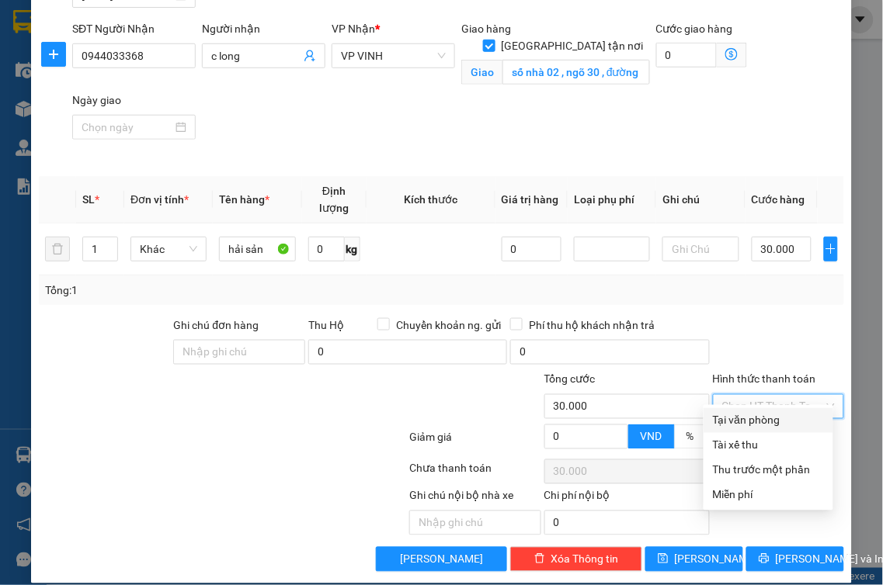
drag, startPoint x: 722, startPoint y: 425, endPoint x: 743, endPoint y: 432, distance: 22.1
click at [723, 425] on div "Tại văn phòng" at bounding box center [768, 420] width 111 height 17
type input "0"
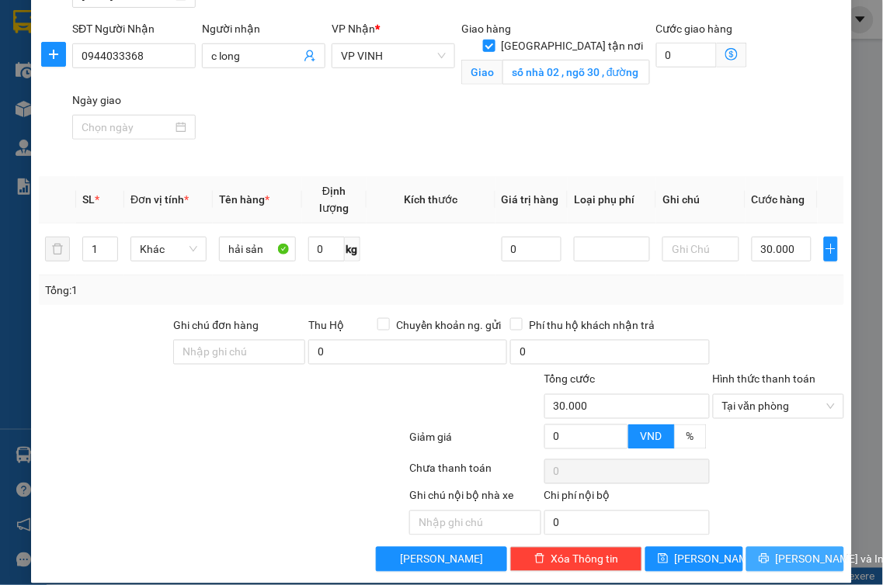
drag, startPoint x: 786, startPoint y: 550, endPoint x: 634, endPoint y: 454, distance: 179.7
click at [783, 551] on span "[PERSON_NAME] và In" at bounding box center [830, 559] width 109 height 17
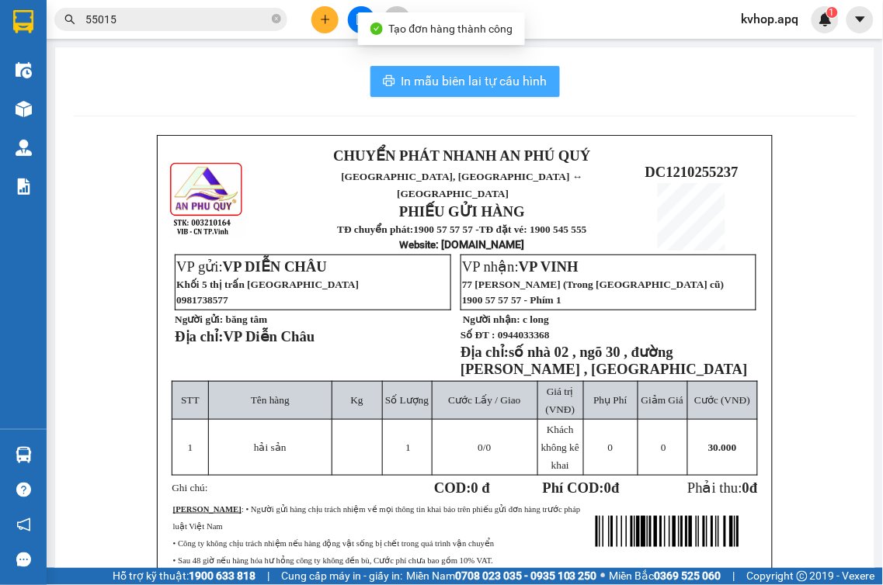
click at [506, 89] on span "In mẫu biên lai tự cấu hình" at bounding box center [474, 80] width 146 height 19
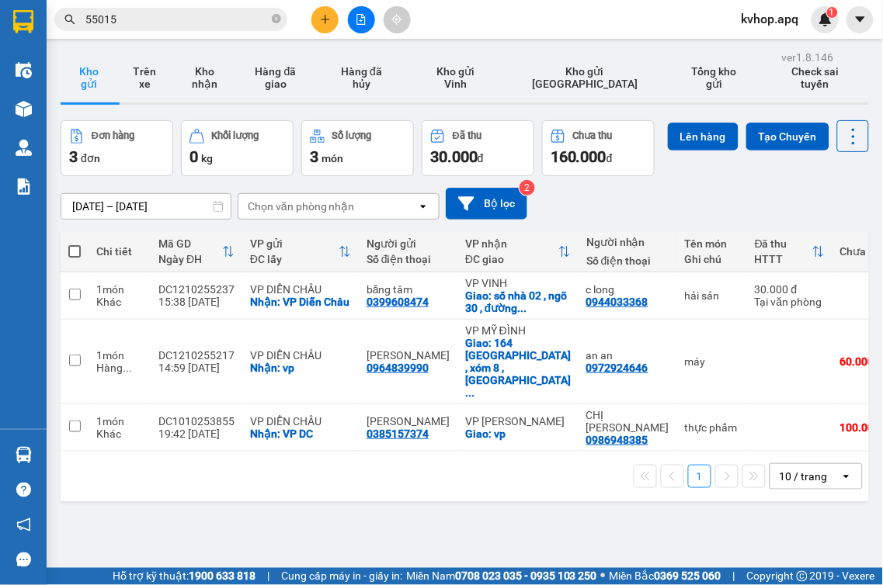
drag, startPoint x: 515, startPoint y: 251, endPoint x: 571, endPoint y: 289, distance: 68.3
click at [586, 267] on div "Số điện thoại" at bounding box center [627, 261] width 83 height 12
click at [545, 267] on th "VP nhận ĐC giao" at bounding box center [517, 251] width 121 height 41
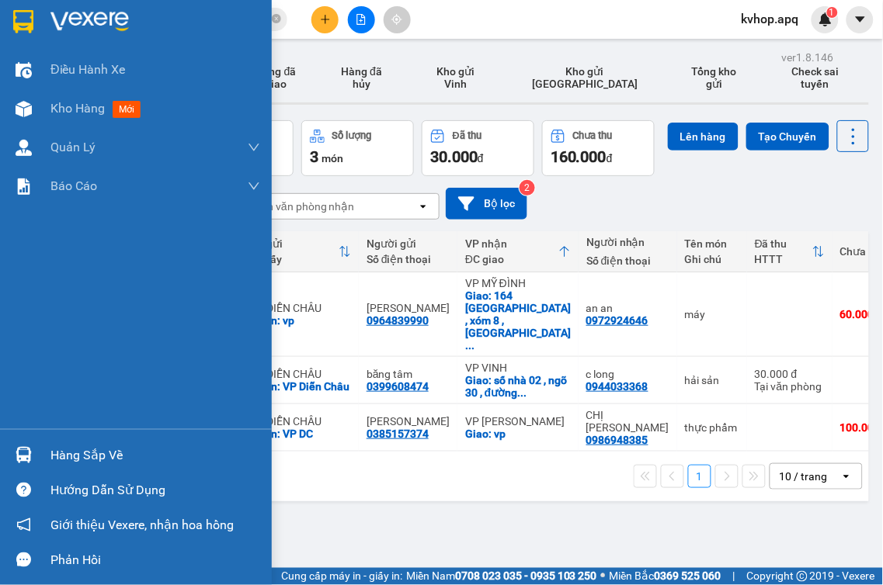
click at [67, 464] on div "Hàng sắp về" at bounding box center [155, 455] width 210 height 23
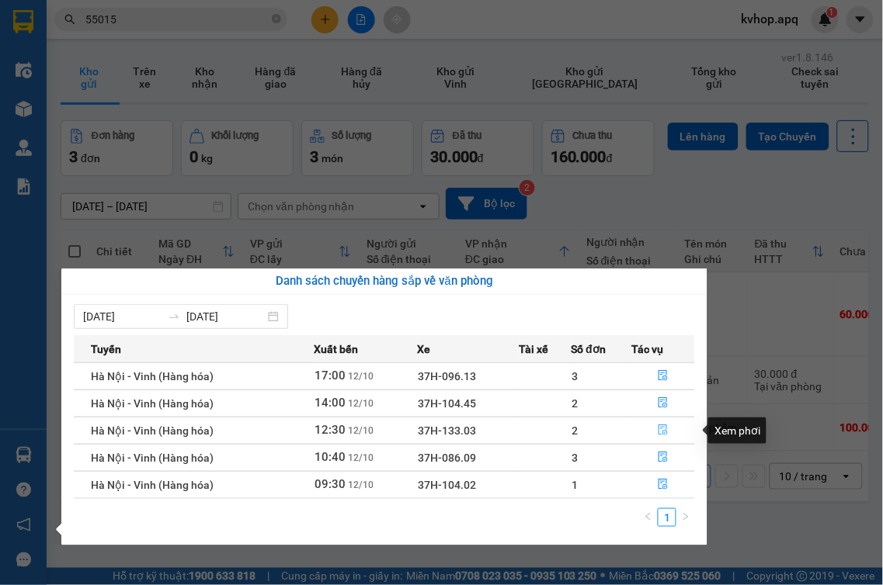
click at [661, 429] on icon "file-done" at bounding box center [663, 430] width 11 height 11
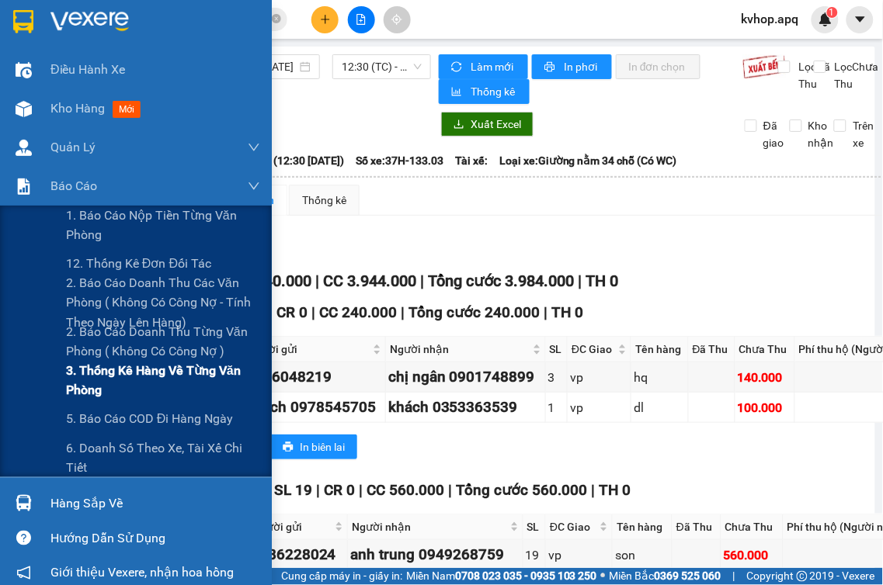
click at [121, 377] on span "3. Thống kê hàng về từng văn phòng" at bounding box center [163, 380] width 194 height 39
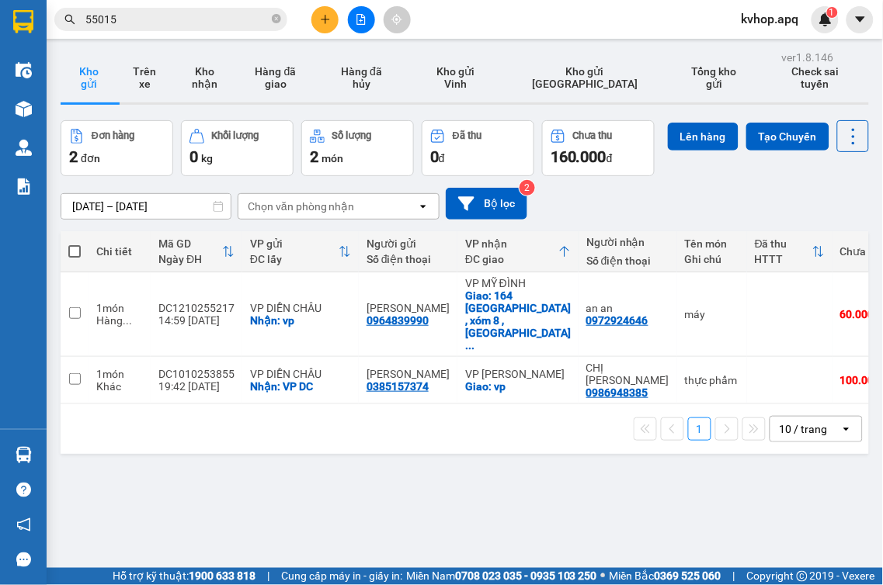
drag, startPoint x: 16, startPoint y: 0, endPoint x: 383, endPoint y: 446, distance: 577.6
click at [387, 452] on div "1 10 / trang open" at bounding box center [465, 429] width 808 height 50
click at [226, 85] on button "Kho nhận" at bounding box center [204, 78] width 64 height 50
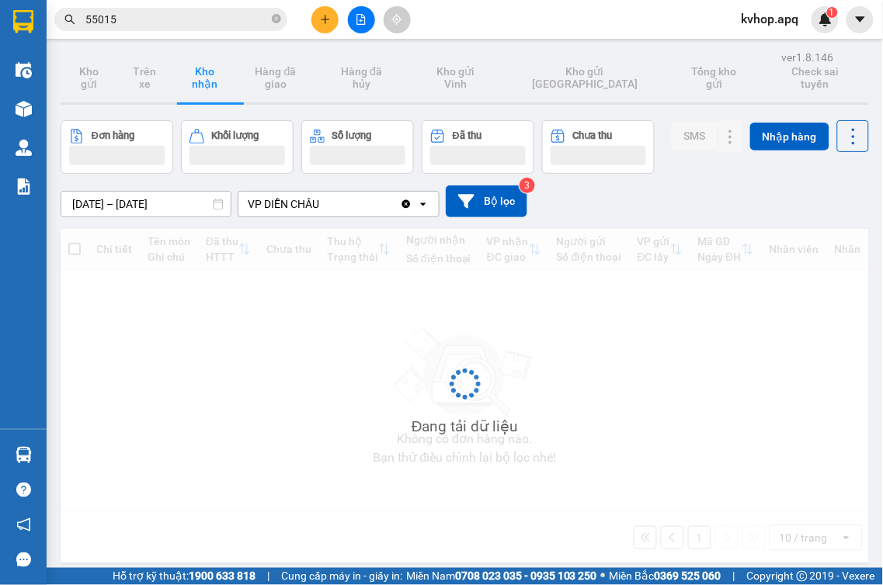
scroll to position [71, 0]
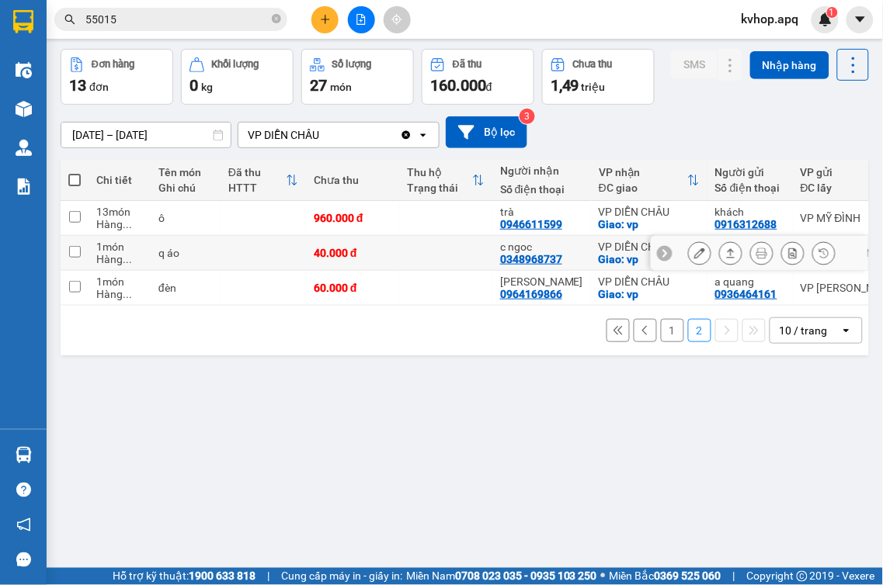
click at [689, 250] on button at bounding box center [700, 253] width 22 height 27
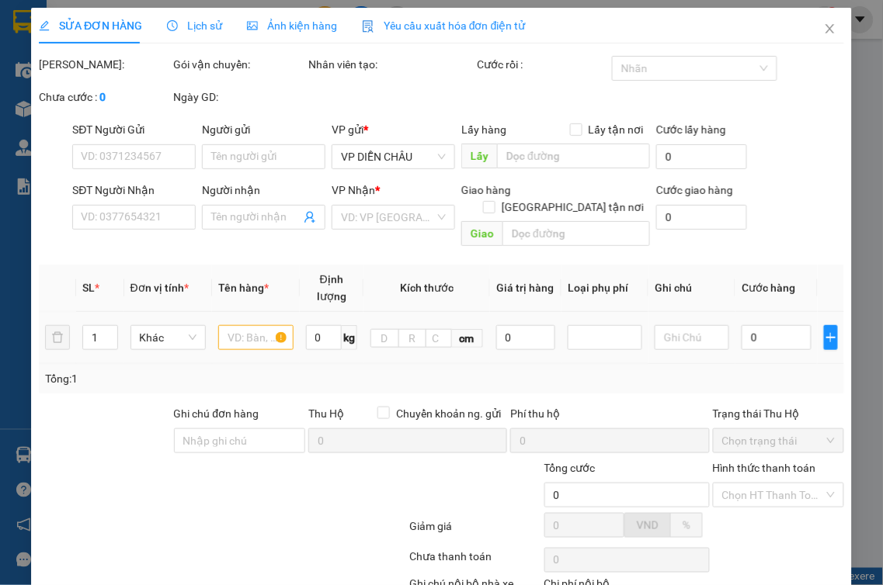
type input "0888077295"
type input "a nhân"
type input "0348968737"
type input "c ngoc"
checkbox input "true"
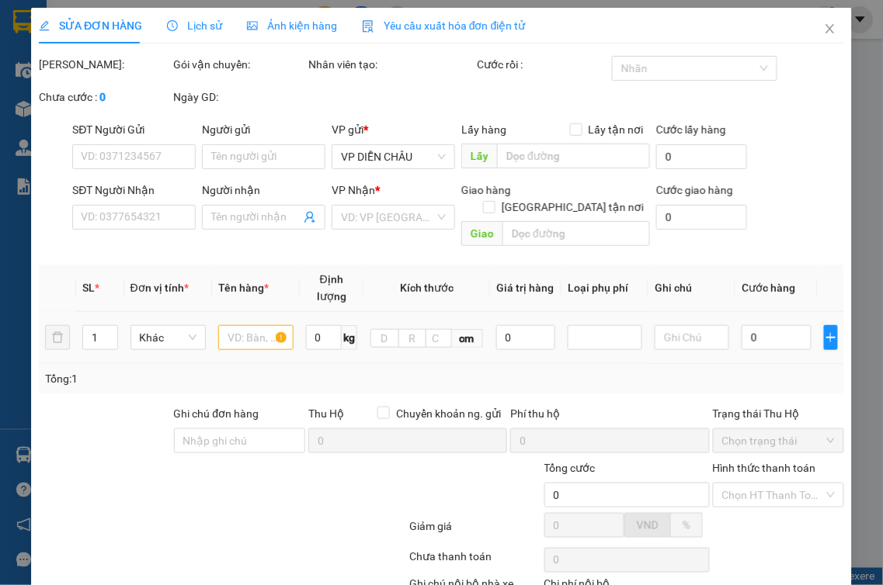
type input "vp"
type input "40.000"
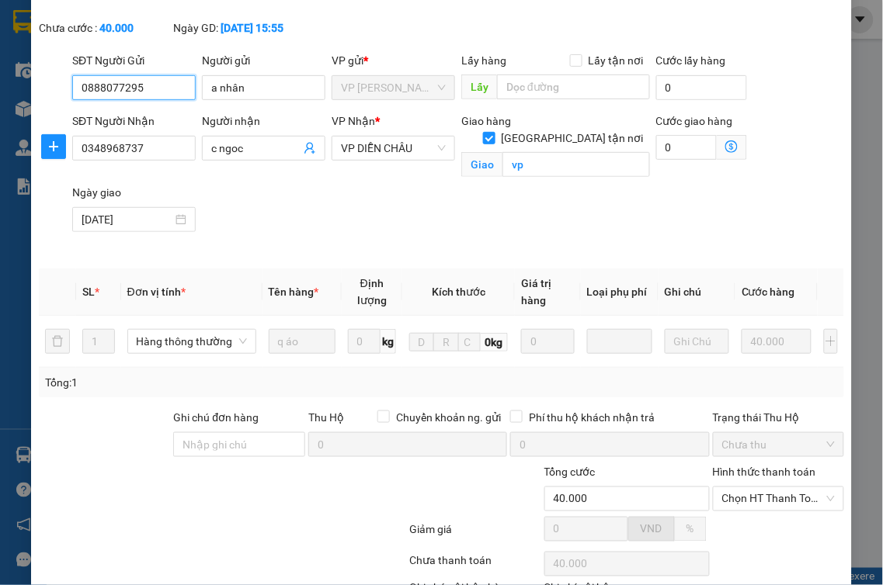
scroll to position [172, 0]
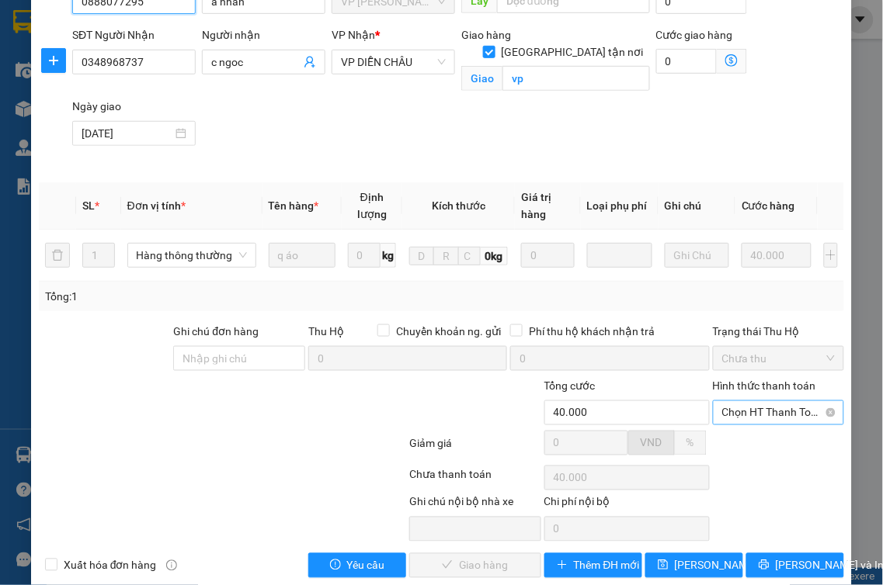
click at [748, 416] on span "Chọn HT Thanh Toán" at bounding box center [778, 412] width 113 height 23
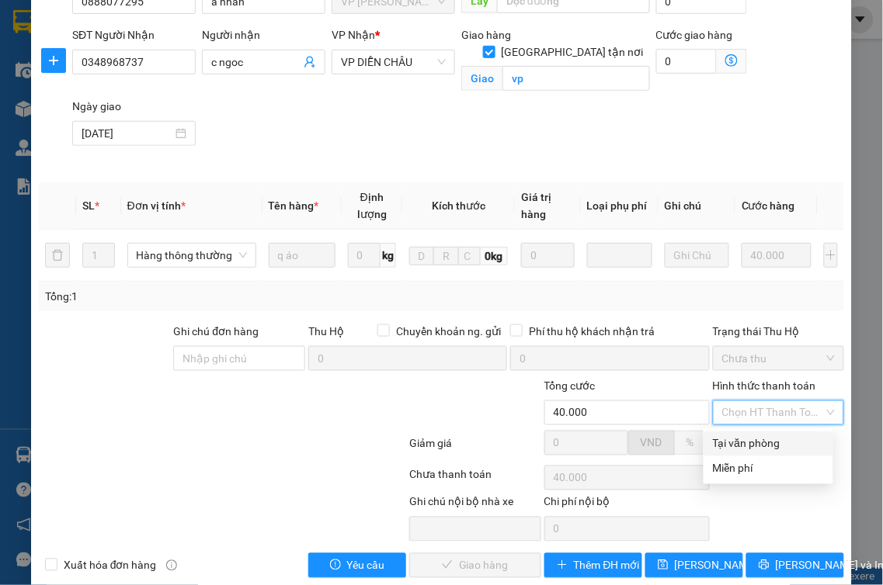
click at [741, 441] on div "Tại văn phòng" at bounding box center [768, 444] width 111 height 17
type input "0"
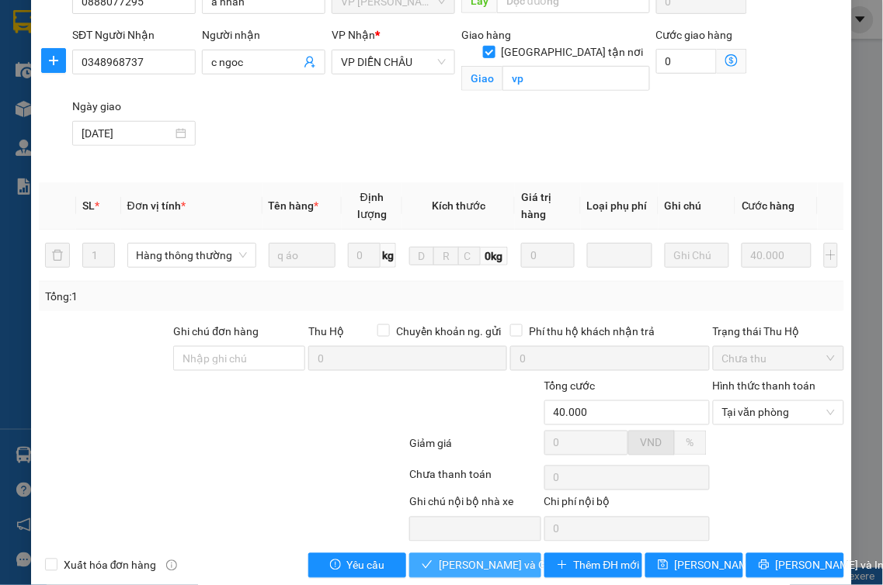
click at [468, 564] on span "[PERSON_NAME] và Giao hàng" at bounding box center [513, 565] width 149 height 17
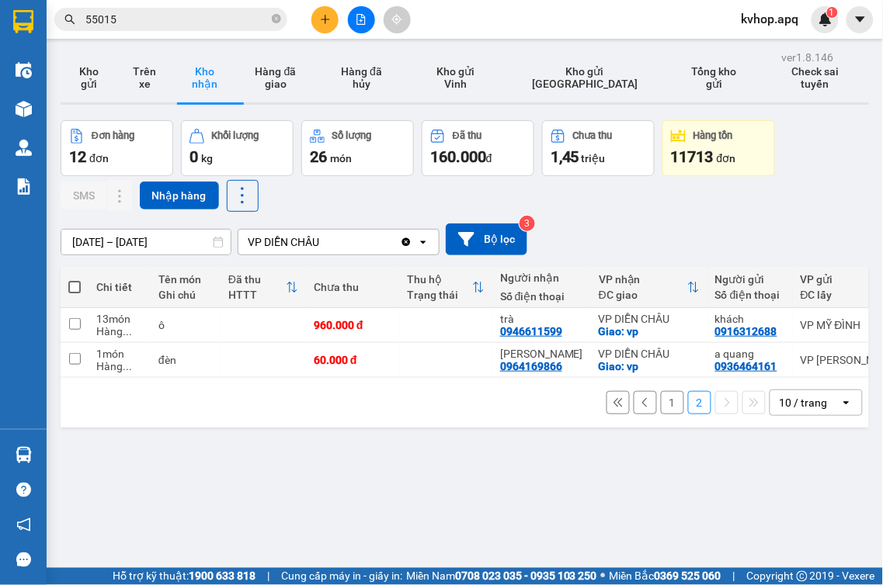
click at [662, 413] on button "1" at bounding box center [672, 402] width 23 height 23
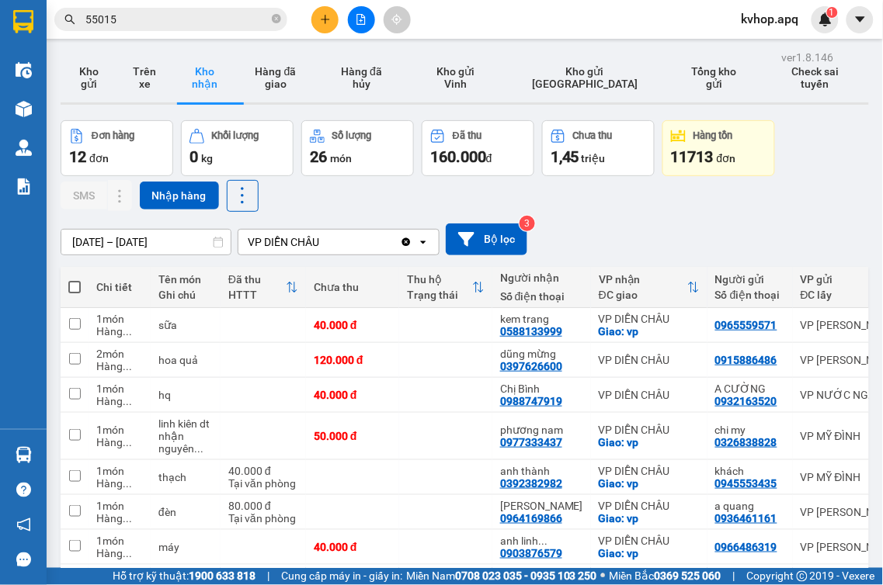
scroll to position [172, 0]
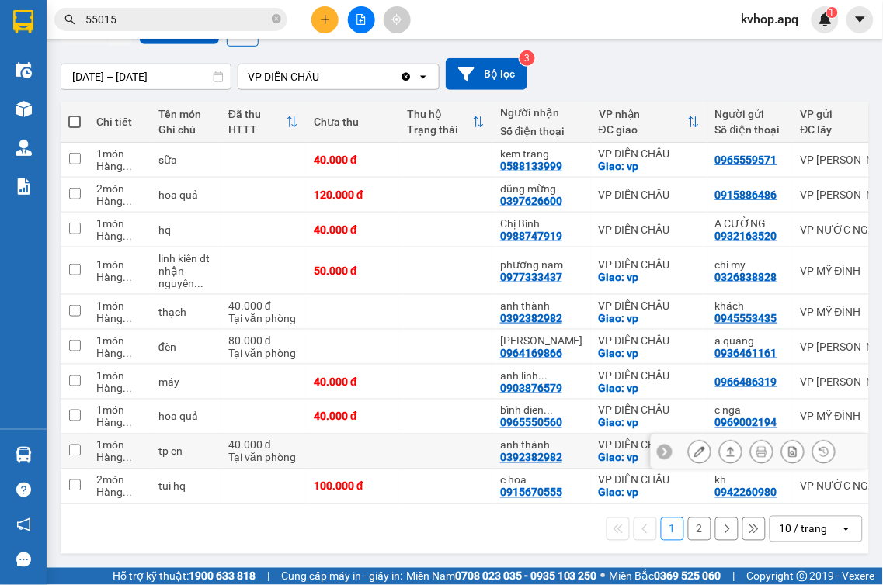
click at [694, 450] on icon at bounding box center [699, 451] width 11 height 11
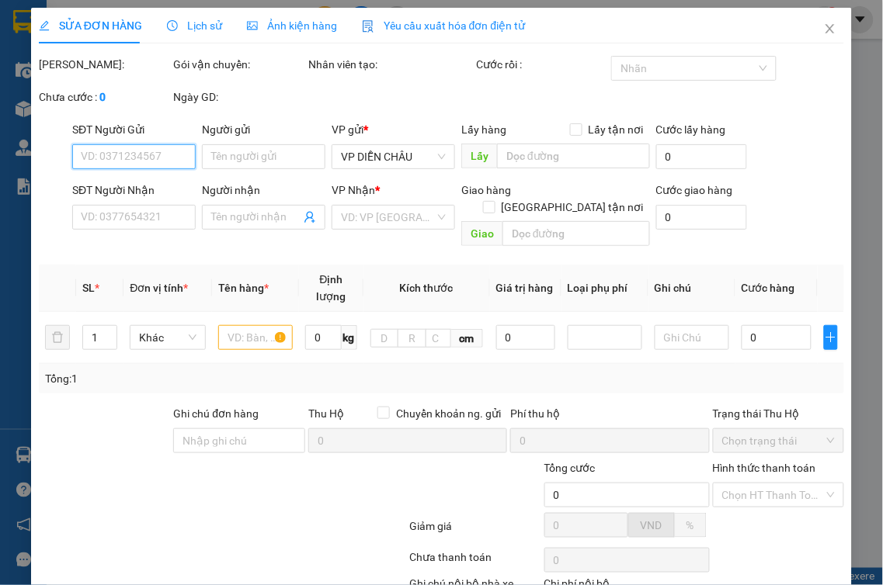
type input "0961066087"
type input "a đào"
type input "0392382982"
type input "anh thành"
checkbox input "true"
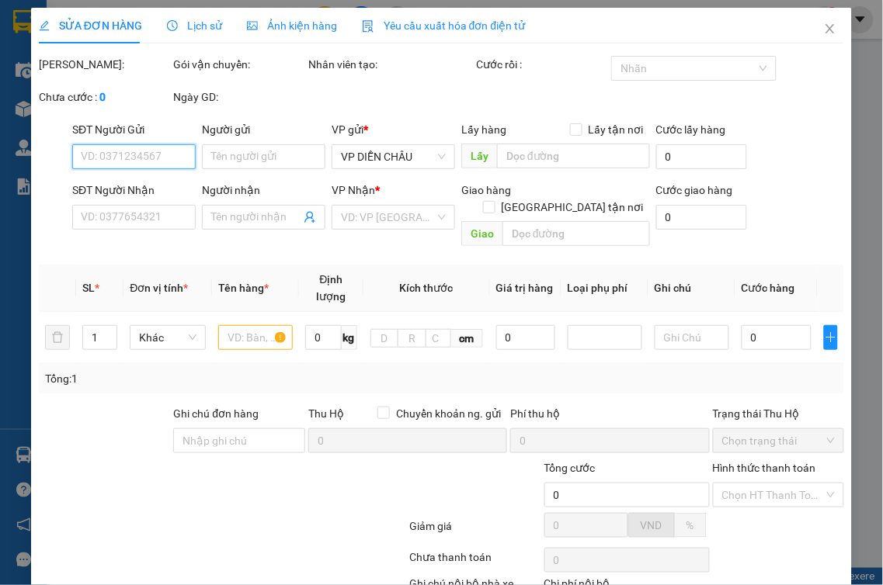
type input "vp"
type input "40.000"
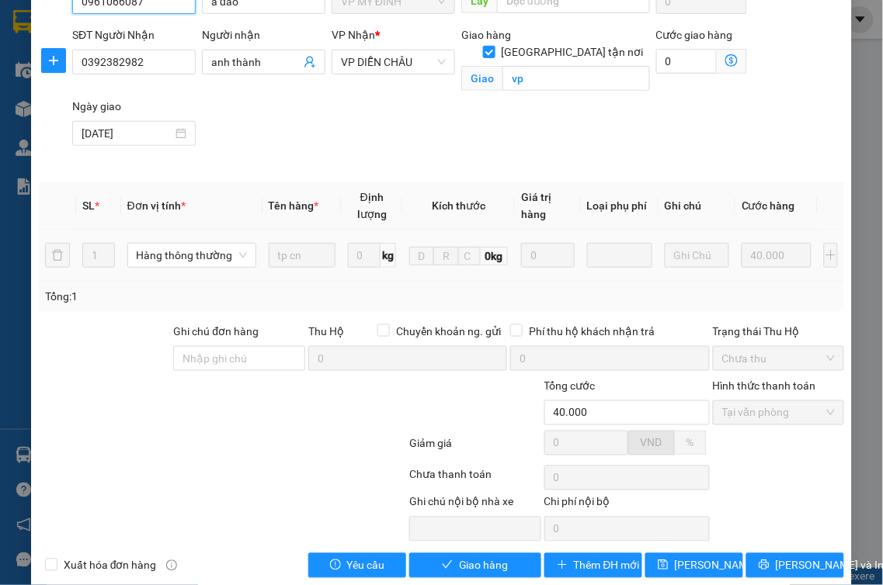
scroll to position [196, 0]
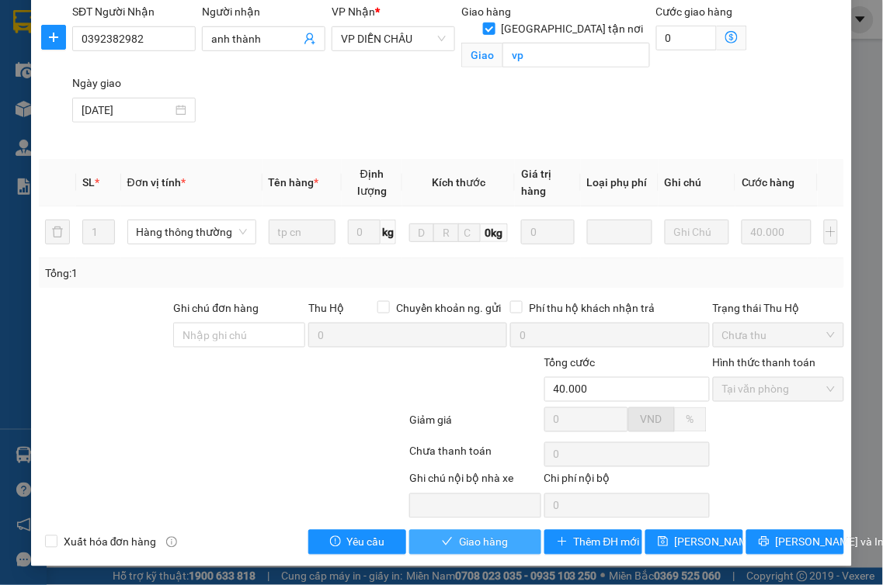
click at [494, 540] on span "Giao hàng" at bounding box center [484, 542] width 50 height 17
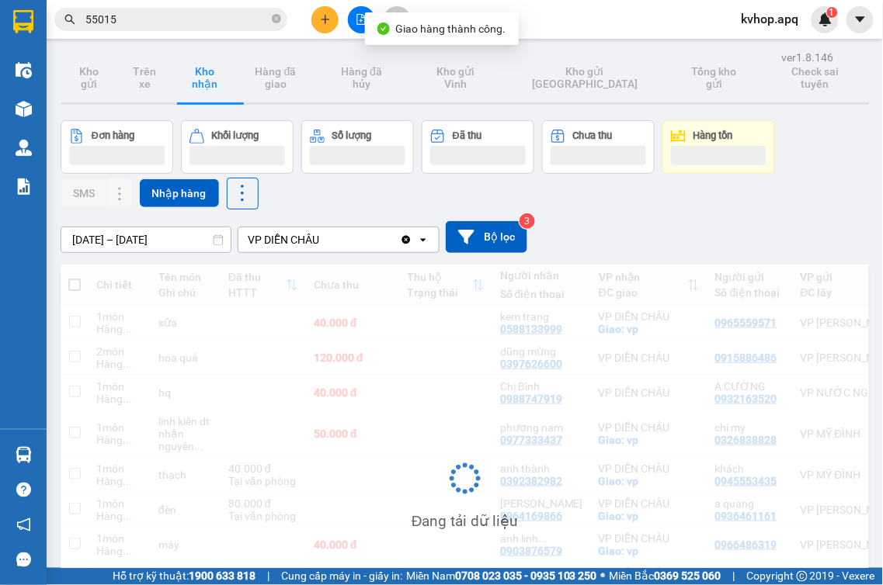
scroll to position [169, 0]
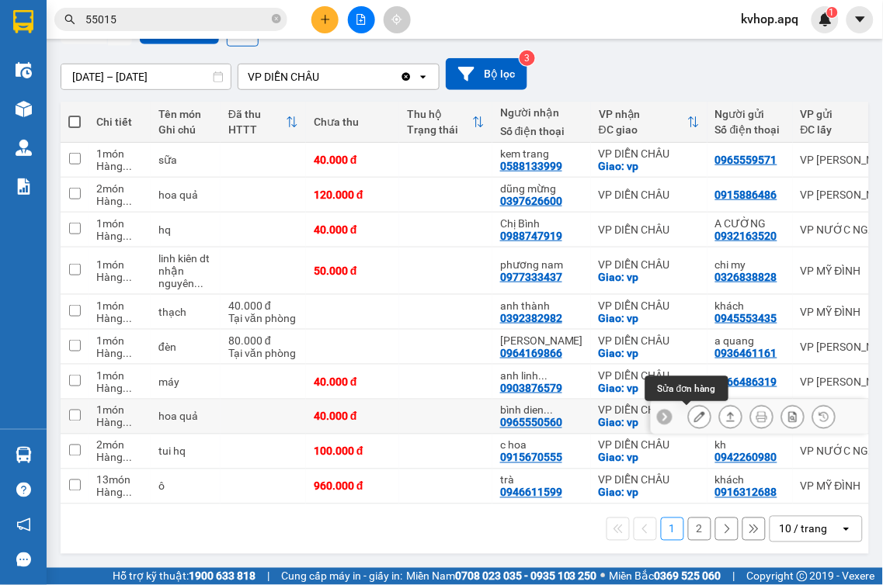
click at [694, 415] on icon at bounding box center [699, 416] width 11 height 11
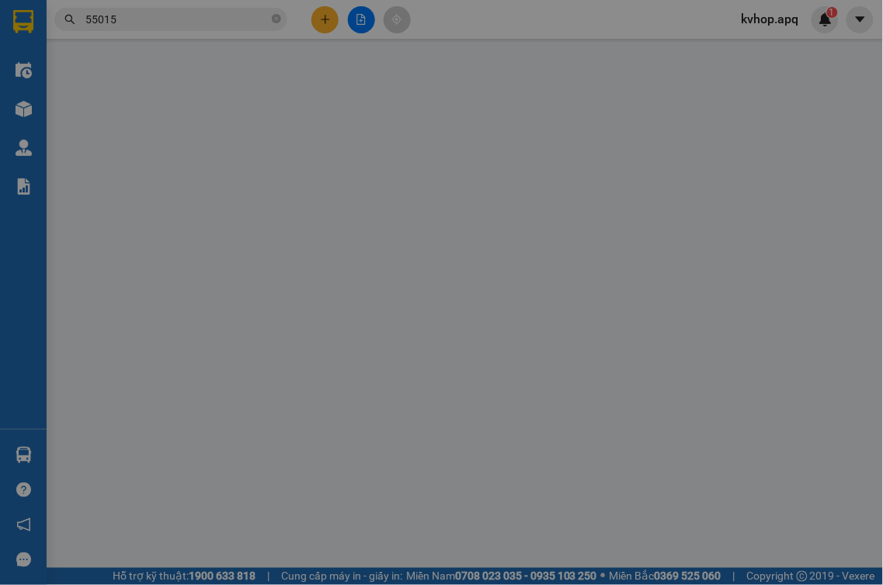
type input "0969002194"
type input "c nga"
type input "0965550560"
type input "bình dien chau"
checkbox input "true"
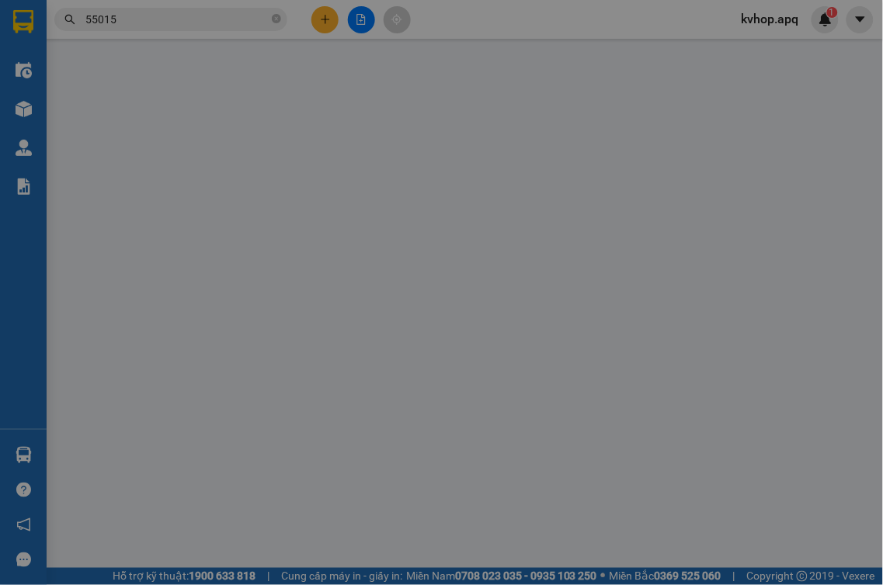
type input "vp"
type input "40.000"
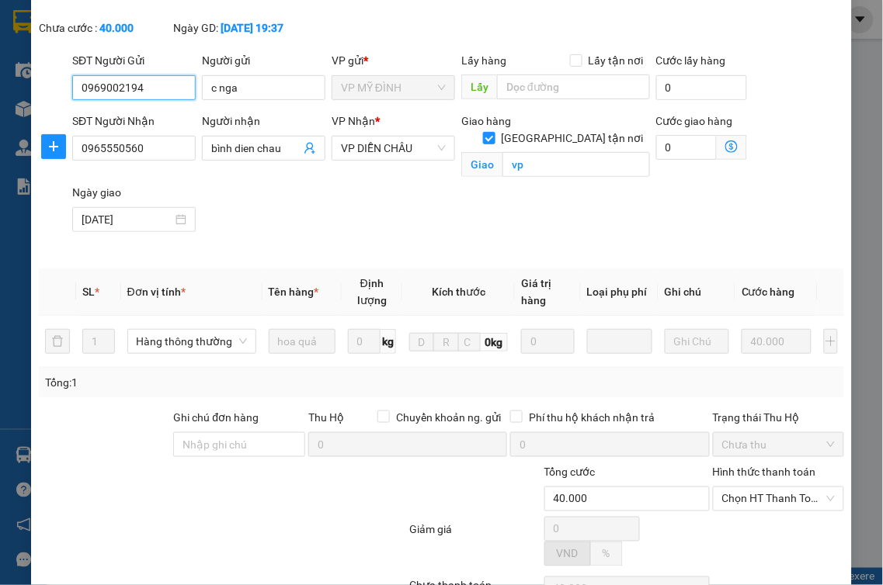
scroll to position [172, 0]
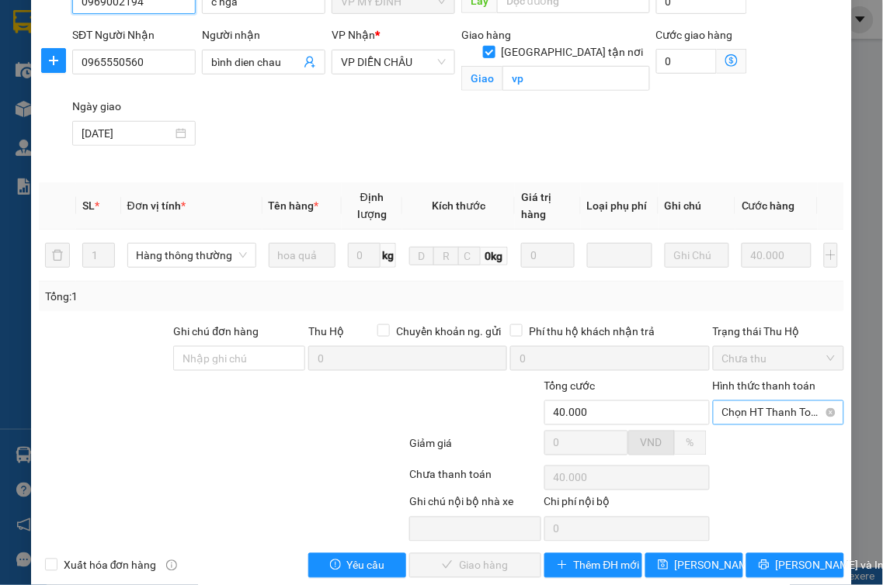
click at [757, 416] on span "Chọn HT Thanh Toán" at bounding box center [778, 412] width 113 height 23
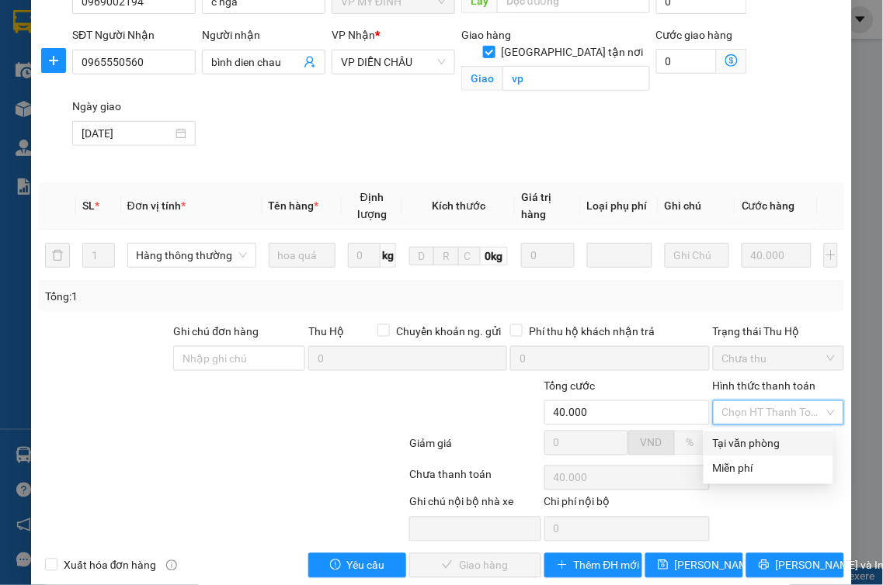
drag, startPoint x: 744, startPoint y: 439, endPoint x: 696, endPoint y: 470, distance: 57.3
click at [744, 440] on div "Tại văn phòng" at bounding box center [768, 444] width 111 height 17
type input "0"
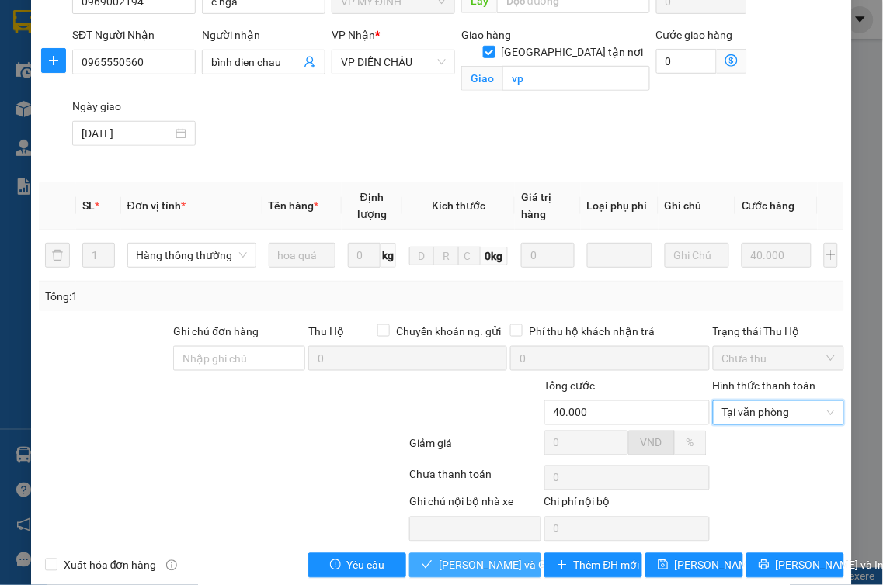
click at [463, 565] on span "[PERSON_NAME] và Giao hàng" at bounding box center [513, 565] width 149 height 17
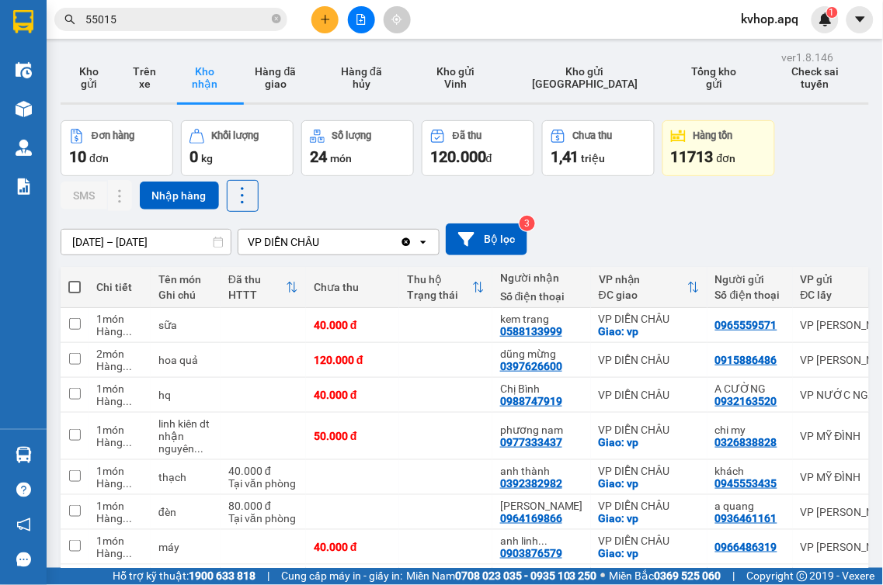
scroll to position [172, 0]
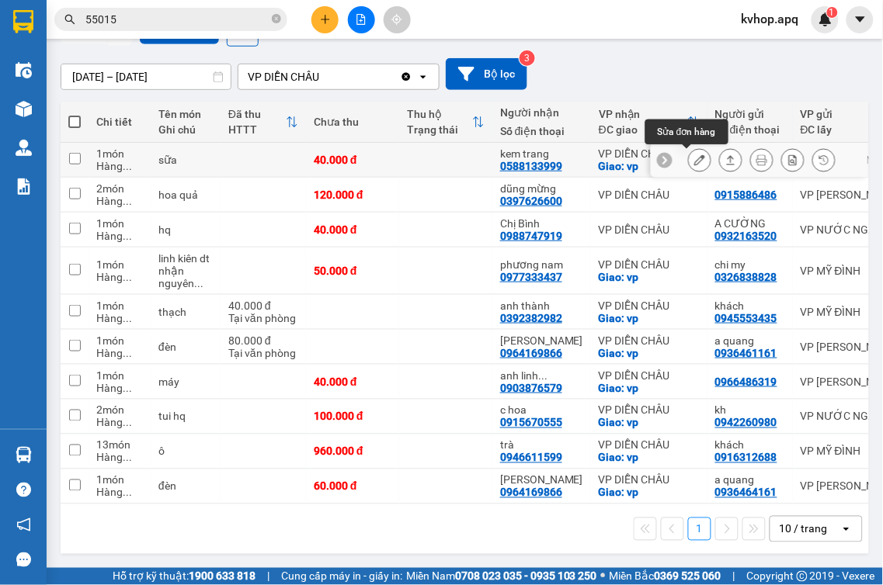
click at [694, 158] on icon at bounding box center [699, 160] width 11 height 11
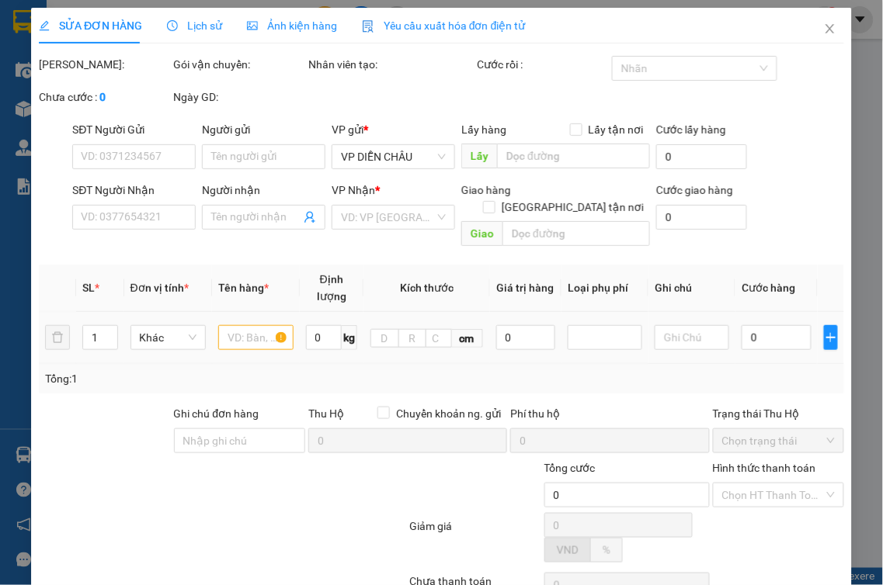
type input "0965559571"
type input "0588133999"
type input "kem trang"
checkbox input "true"
type input "vp"
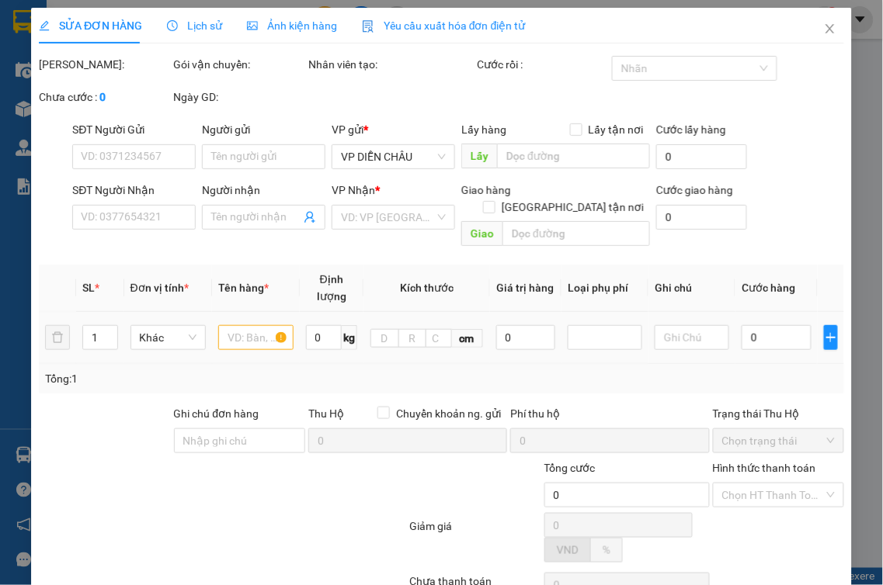
type input "40.000"
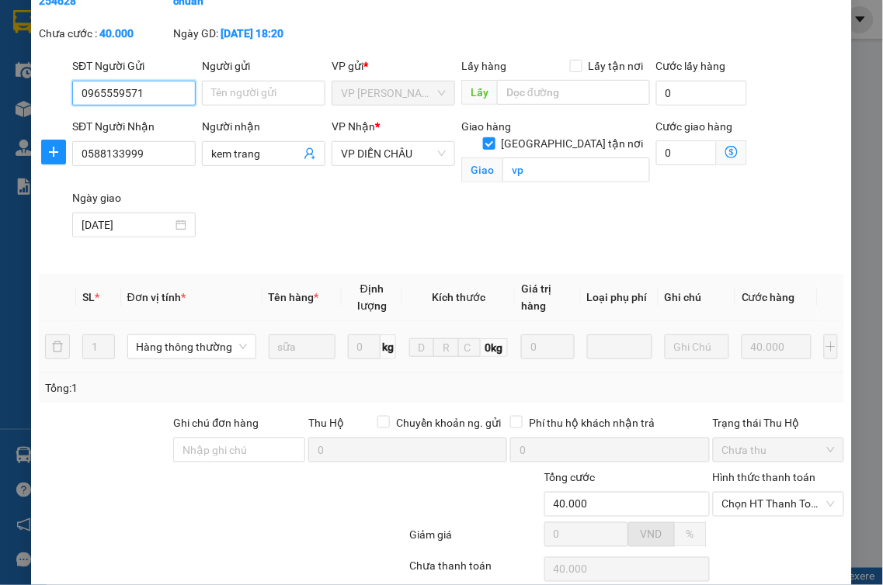
scroll to position [196, 0]
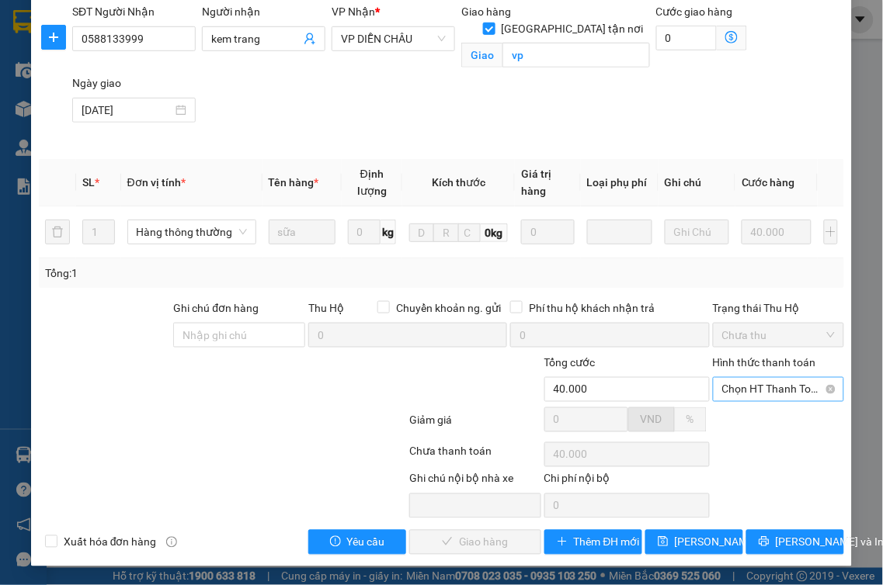
click at [764, 387] on span "Chọn HT Thanh Toán" at bounding box center [778, 389] width 113 height 23
click at [758, 423] on div "Tại văn phòng" at bounding box center [768, 420] width 111 height 17
type input "0"
click at [490, 539] on span "[PERSON_NAME] và Giao hàng" at bounding box center [513, 542] width 149 height 17
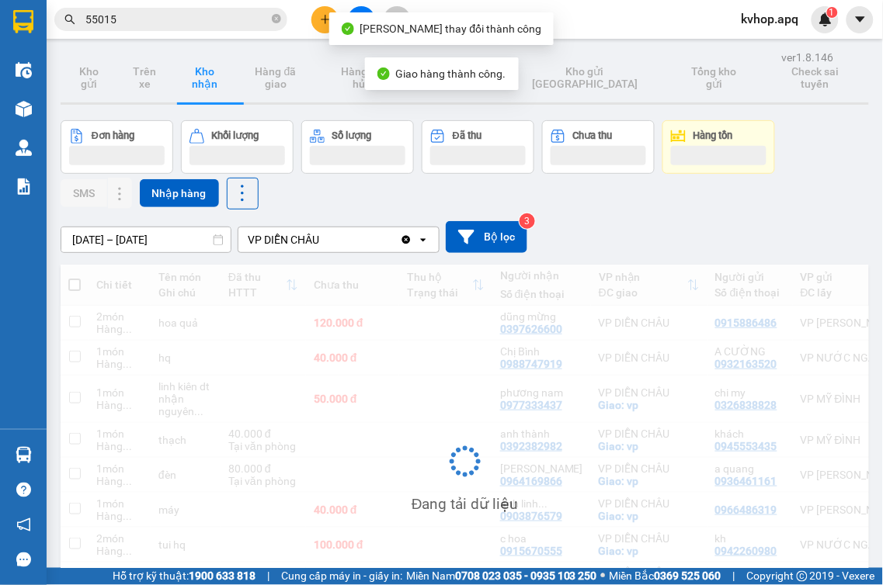
scroll to position [135, 0]
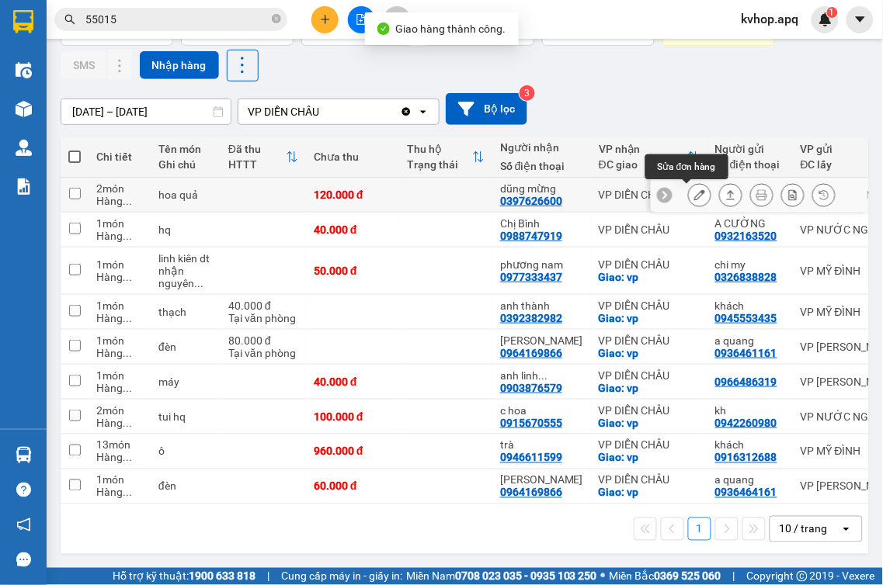
click at [694, 189] on icon at bounding box center [699, 194] width 11 height 11
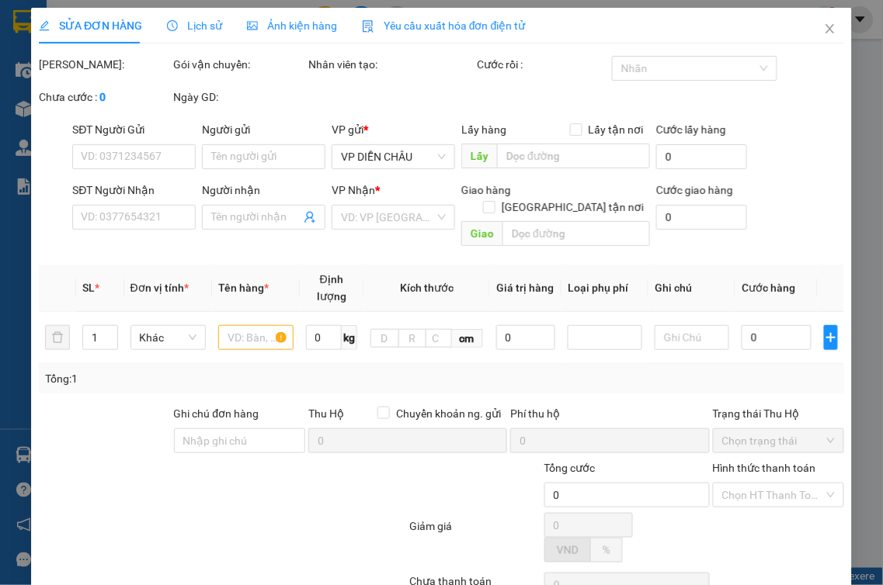
type input "0915886486"
type input "0397626600"
type input "dũng mừng"
type input "120.000"
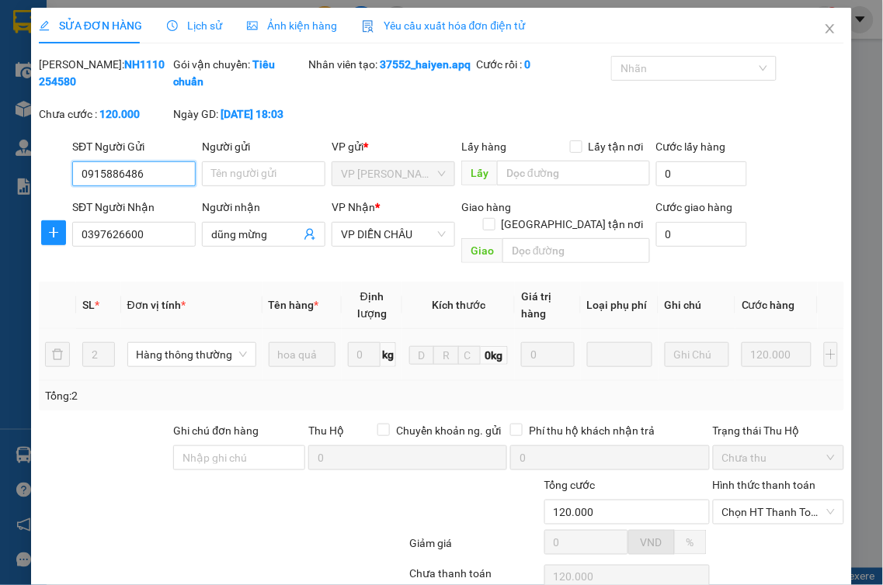
scroll to position [122, 0]
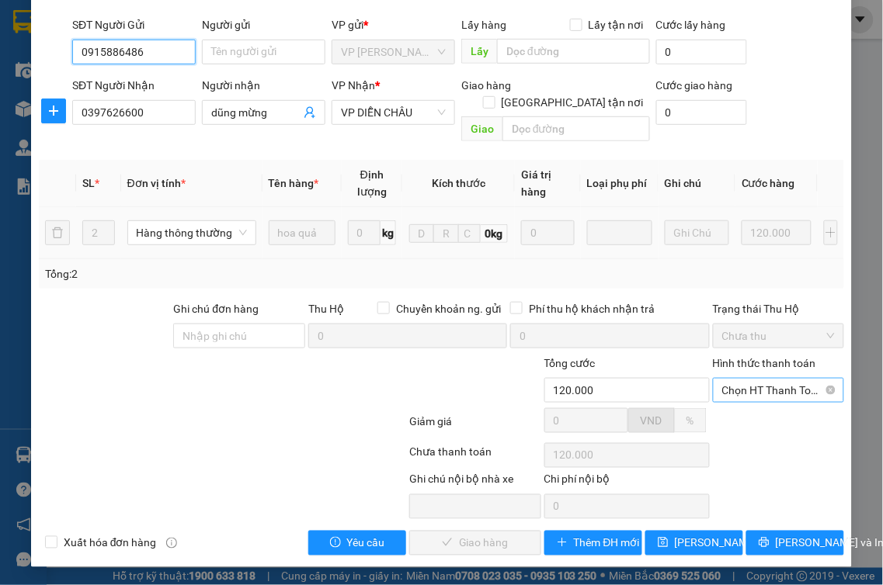
click at [757, 392] on span "Chọn HT Thanh Toán" at bounding box center [778, 390] width 113 height 23
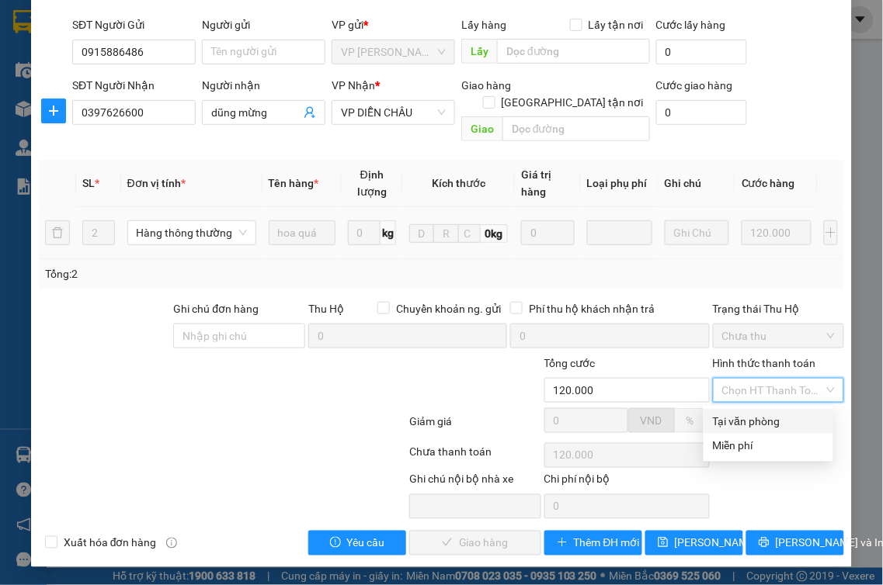
click at [755, 422] on div "Tại văn phòng" at bounding box center [768, 421] width 111 height 17
type input "0"
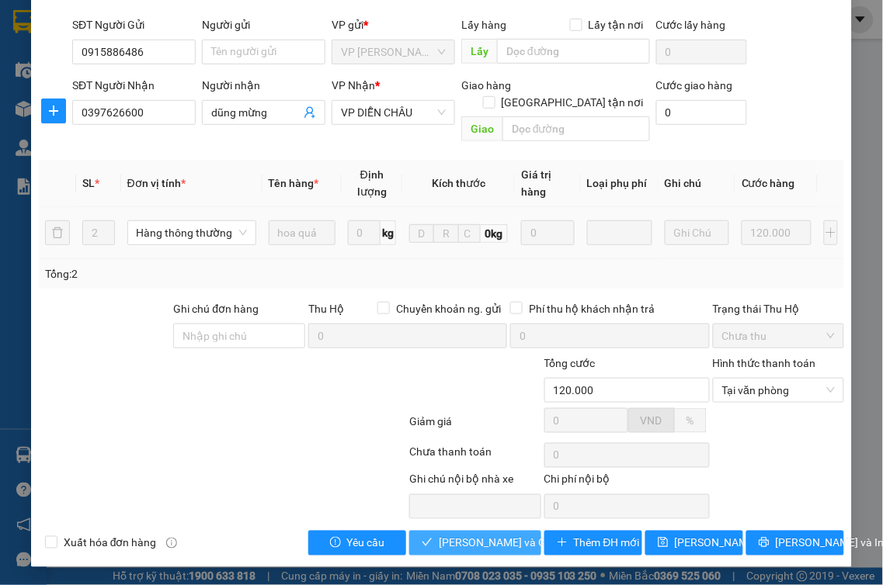
click at [461, 547] on span "[PERSON_NAME] và Giao hàng" at bounding box center [513, 543] width 149 height 17
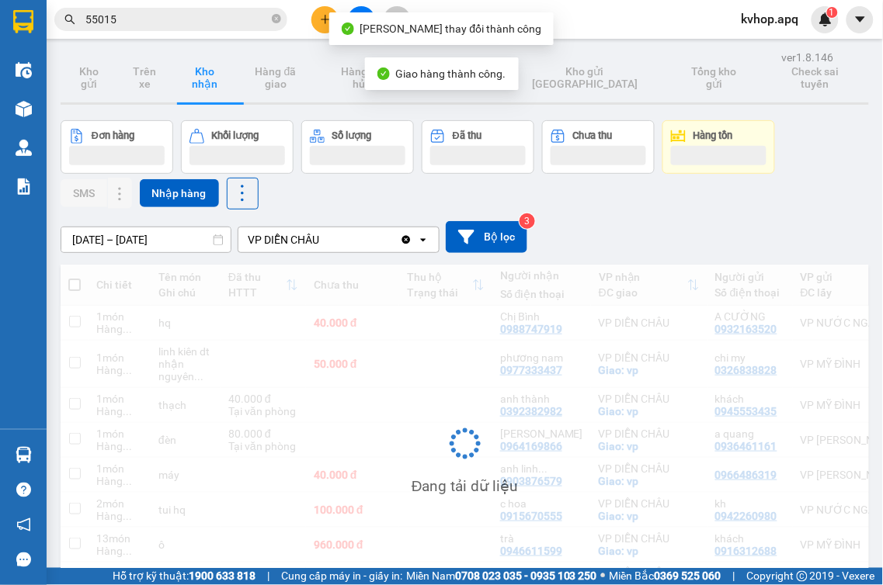
scroll to position [99, 0]
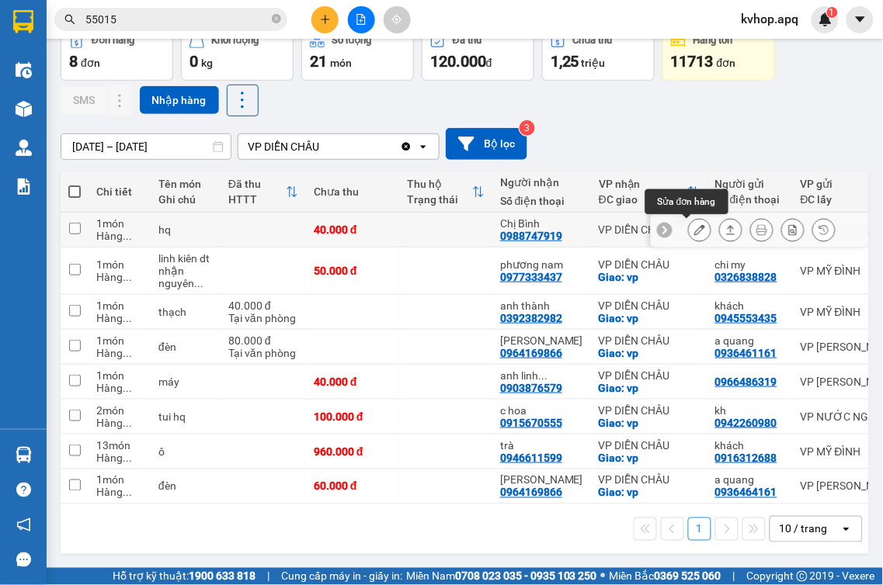
click at [694, 228] on icon at bounding box center [699, 229] width 11 height 11
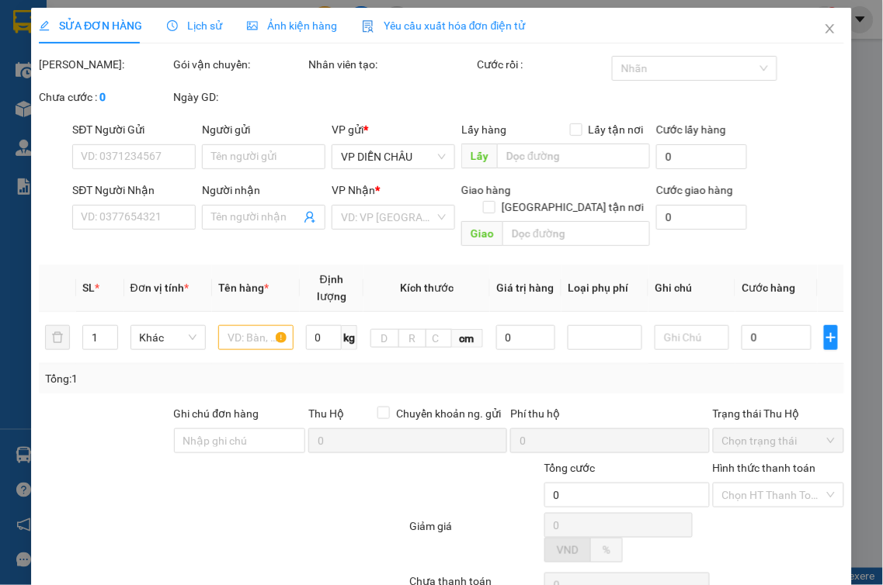
type input "0932163520"
type input "A CƯỜNG"
type input "0988747919"
type input "Chị Bình"
type input "40.000"
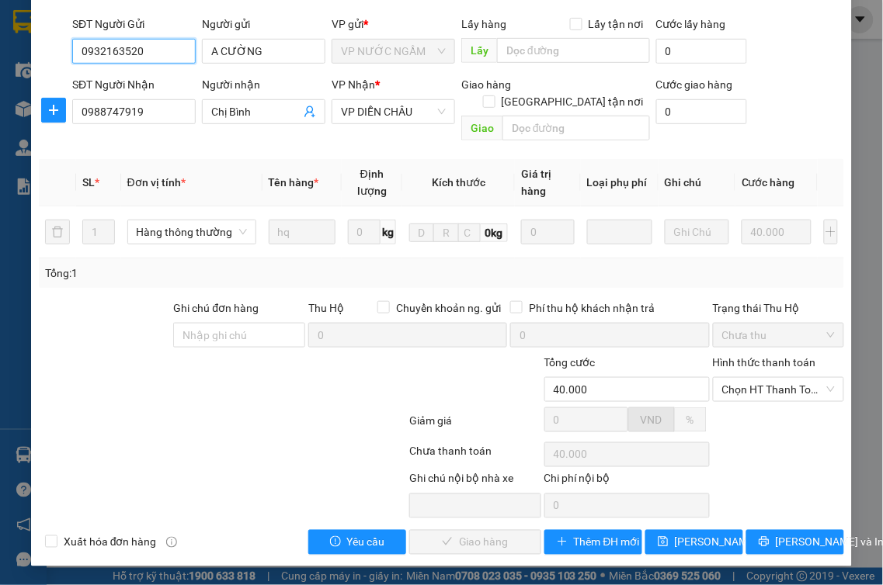
scroll to position [122, 0]
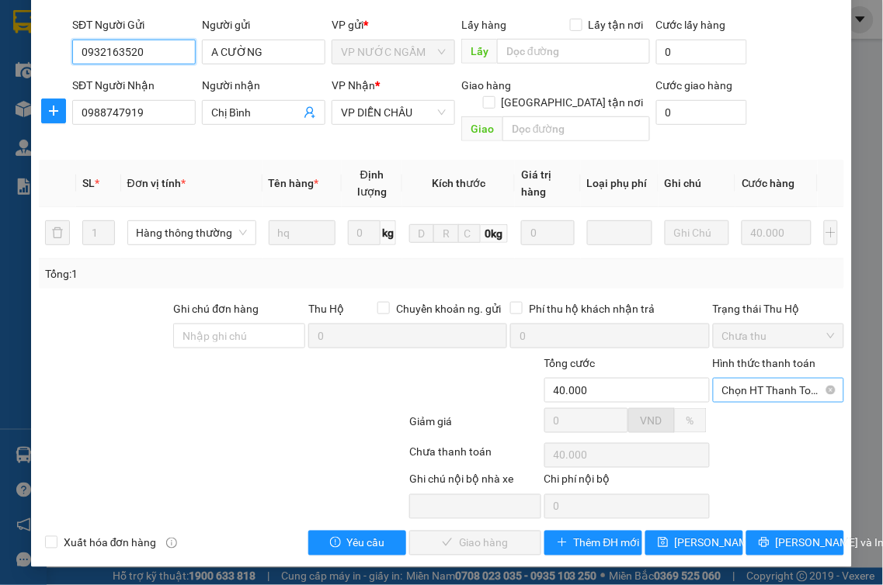
click at [764, 394] on span "Chọn HT Thanh Toán" at bounding box center [778, 390] width 113 height 23
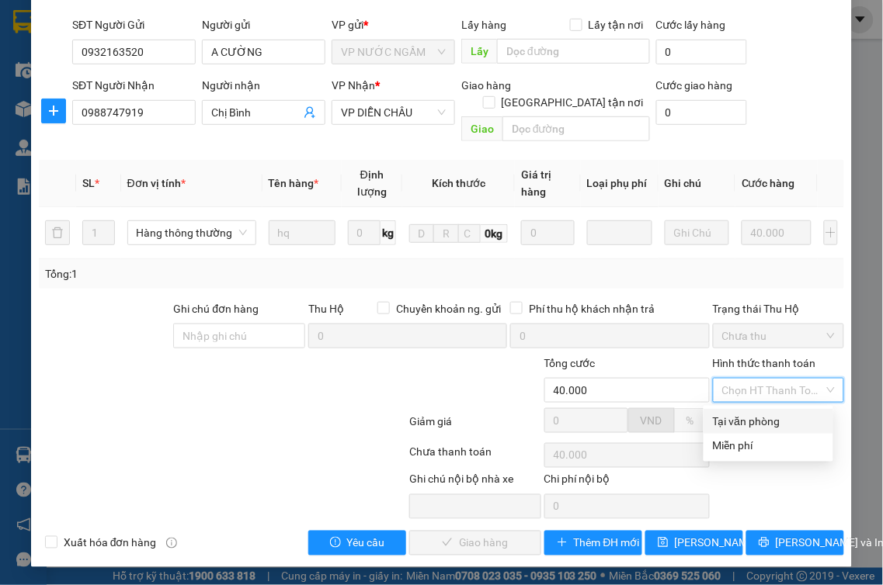
drag, startPoint x: 752, startPoint y: 421, endPoint x: 693, endPoint y: 452, distance: 66.7
click at [752, 422] on div "Tại văn phòng" at bounding box center [768, 421] width 111 height 17
type input "0"
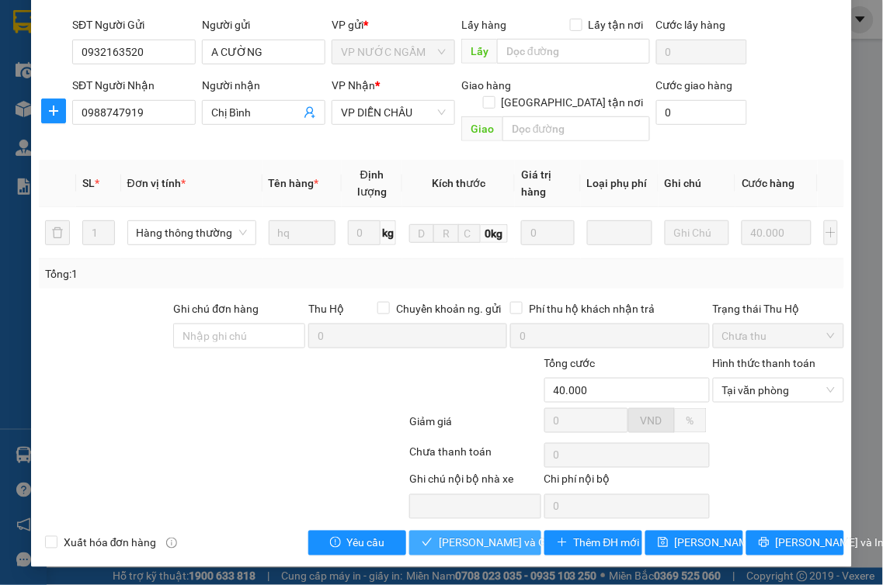
click at [490, 533] on button "[PERSON_NAME] và Giao hàng" at bounding box center [475, 543] width 132 height 25
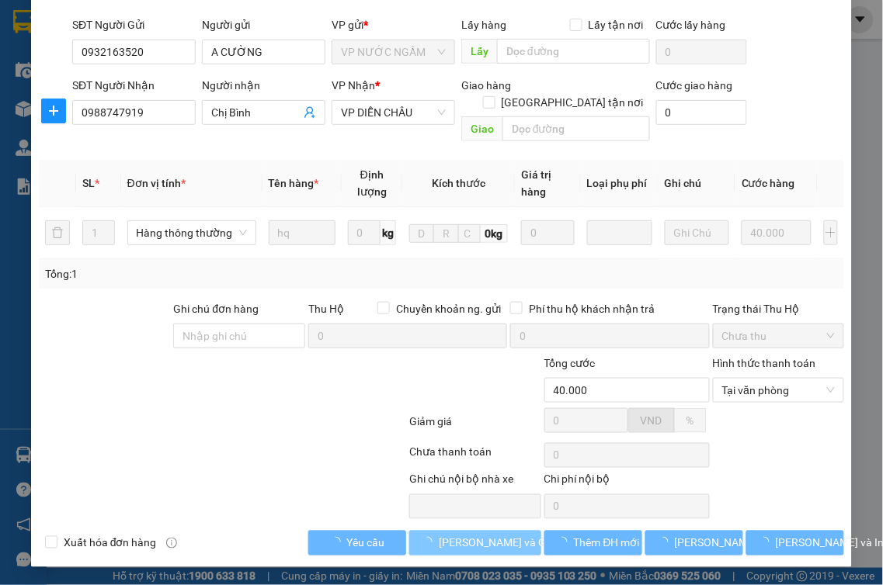
click at [490, 535] on span "[PERSON_NAME] và Giao hàng" at bounding box center [513, 543] width 149 height 17
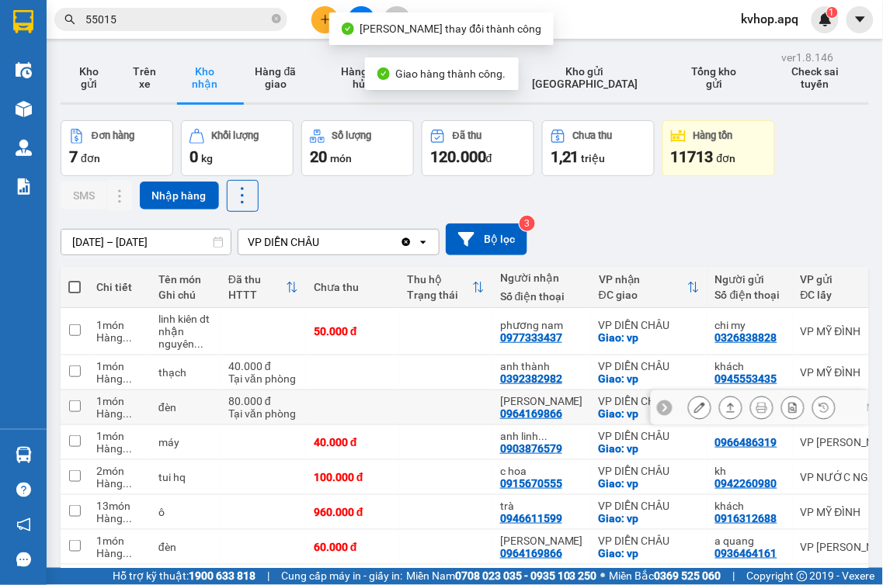
scroll to position [71, 0]
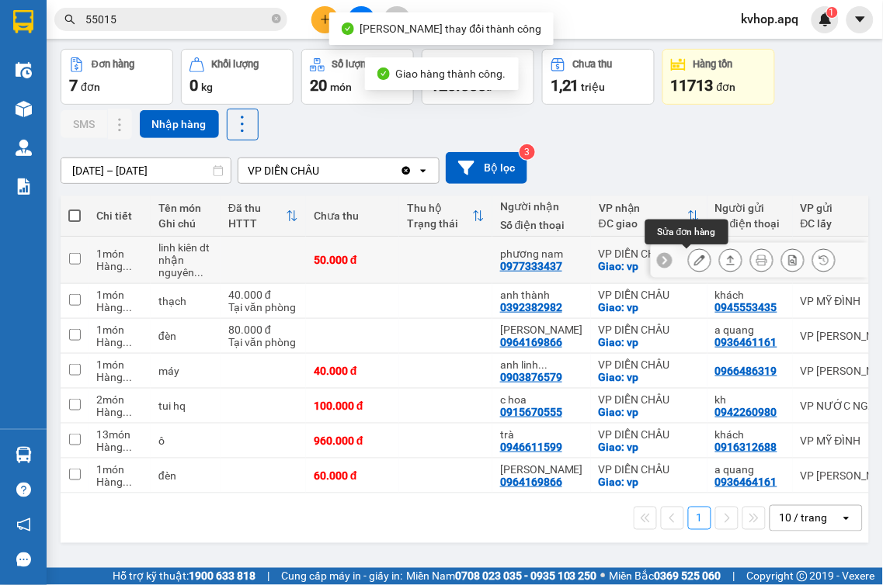
click at [694, 262] on icon at bounding box center [699, 260] width 11 height 11
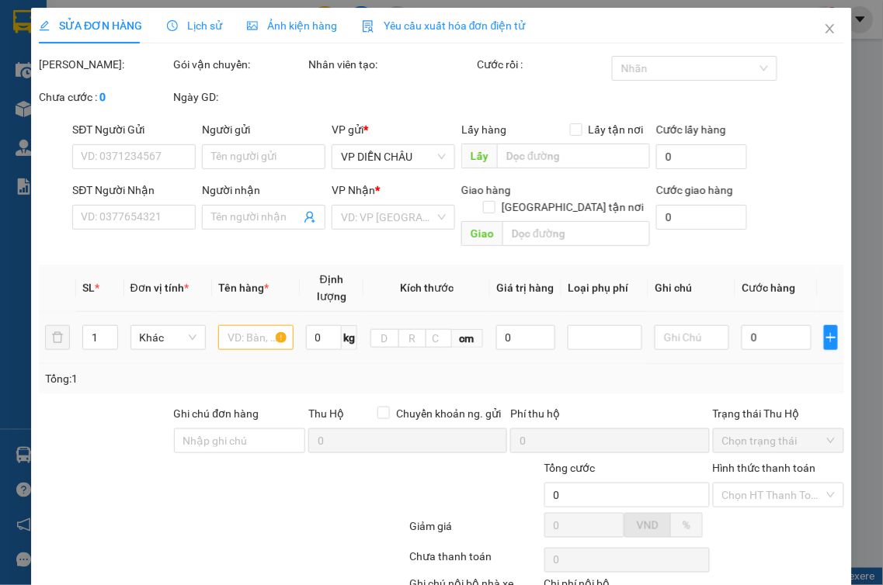
type input "0326838828"
type input "chi my"
type input "0977333437"
type input "phương nam"
checkbox input "true"
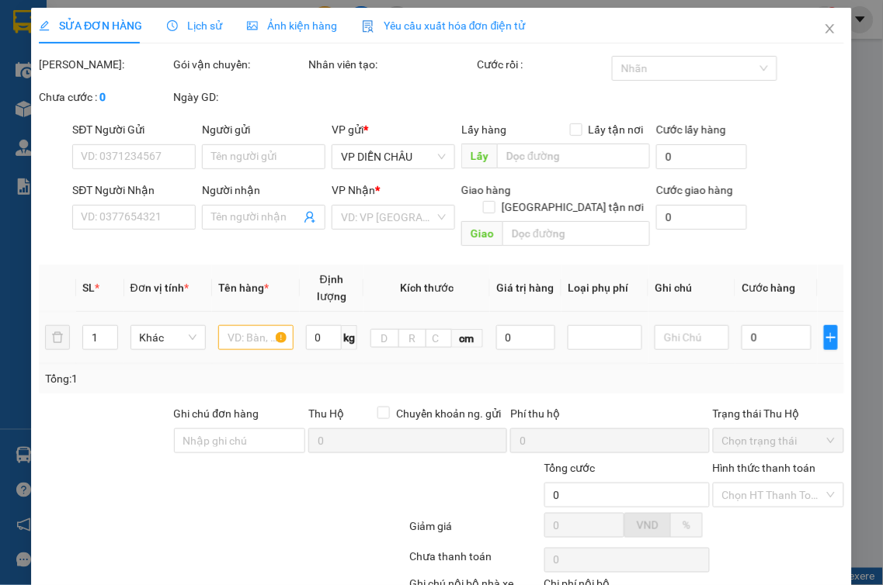
type input "vp"
type input "50.000"
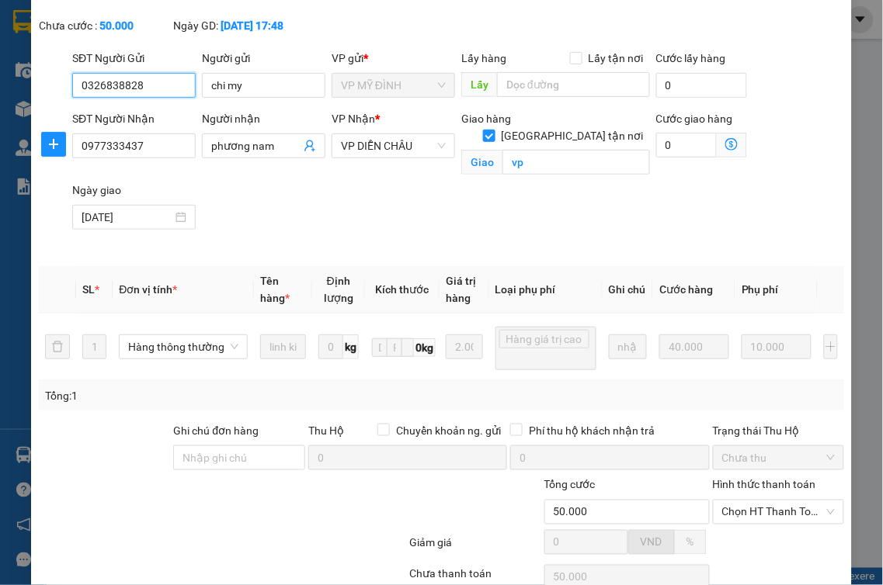
scroll to position [175, 0]
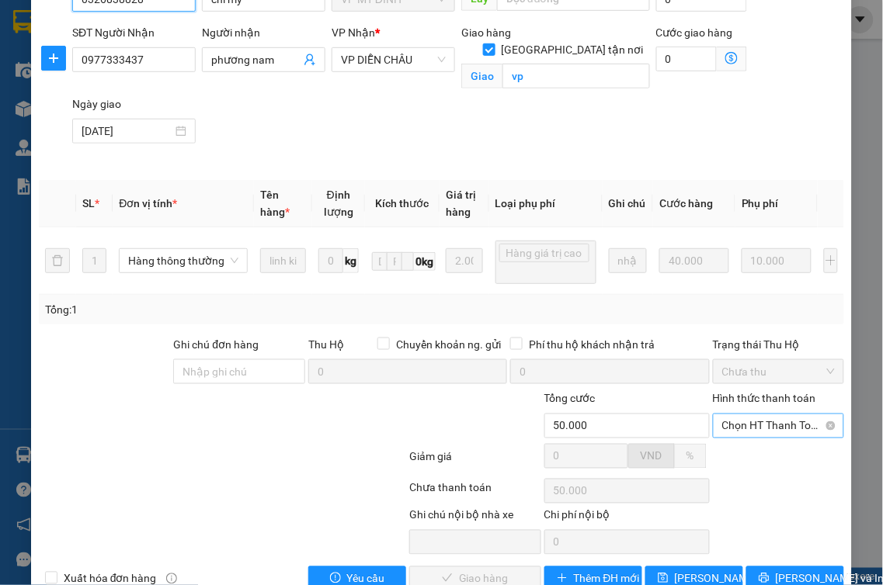
click at [752, 433] on span "Chọn HT Thanh Toán" at bounding box center [778, 426] width 113 height 23
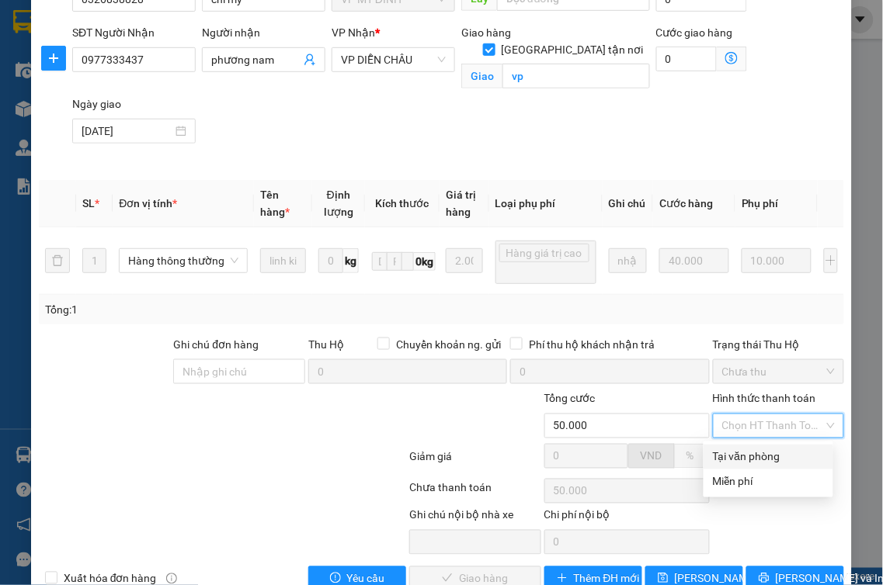
click at [744, 446] on div "Tại văn phòng" at bounding box center [768, 457] width 130 height 25
type input "0"
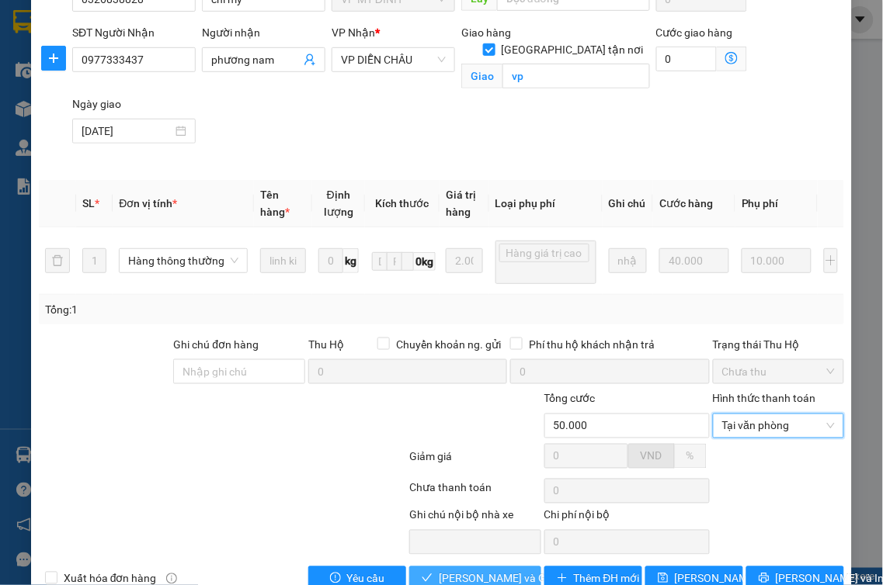
drag, startPoint x: 472, startPoint y: 573, endPoint x: 464, endPoint y: 568, distance: 9.1
click at [471, 575] on span "[PERSON_NAME] và Giao hàng" at bounding box center [513, 579] width 149 height 17
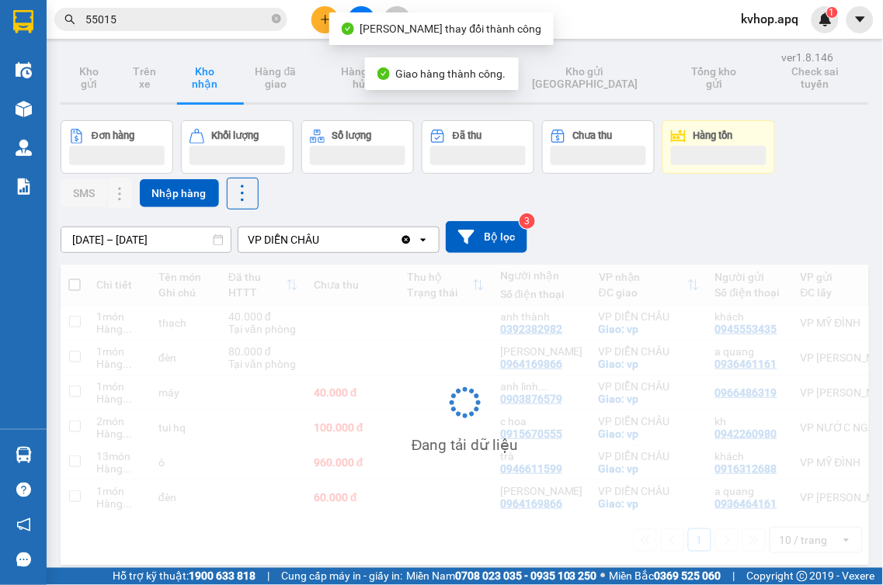
scroll to position [71, 0]
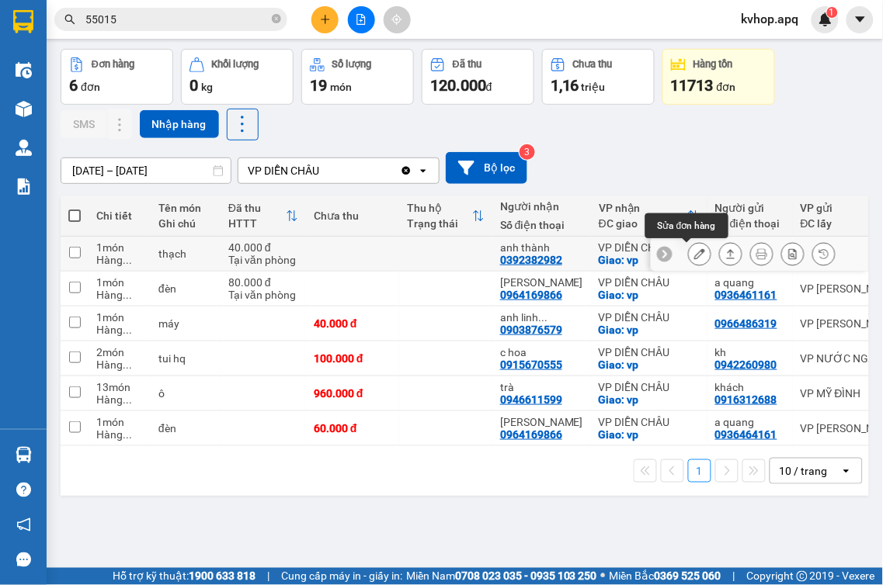
click at [694, 252] on icon at bounding box center [699, 253] width 11 height 11
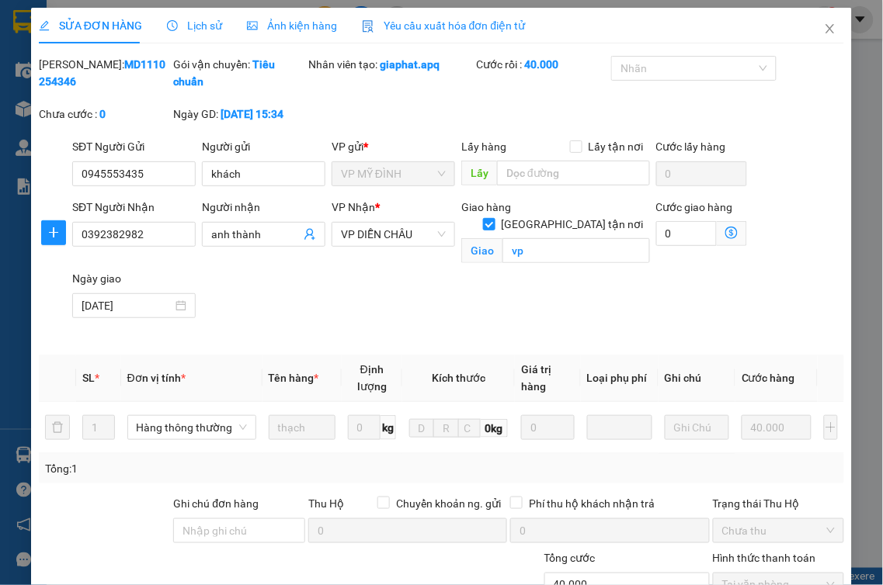
type input "0945553435"
type input "khách"
type input "0392382982"
type input "anh thành"
checkbox input "true"
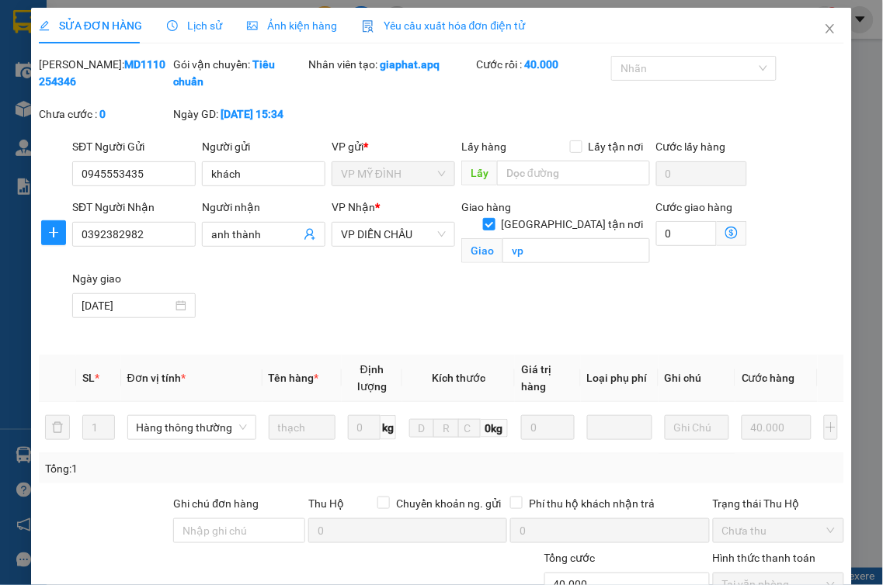
type input "vp"
type input "40.000"
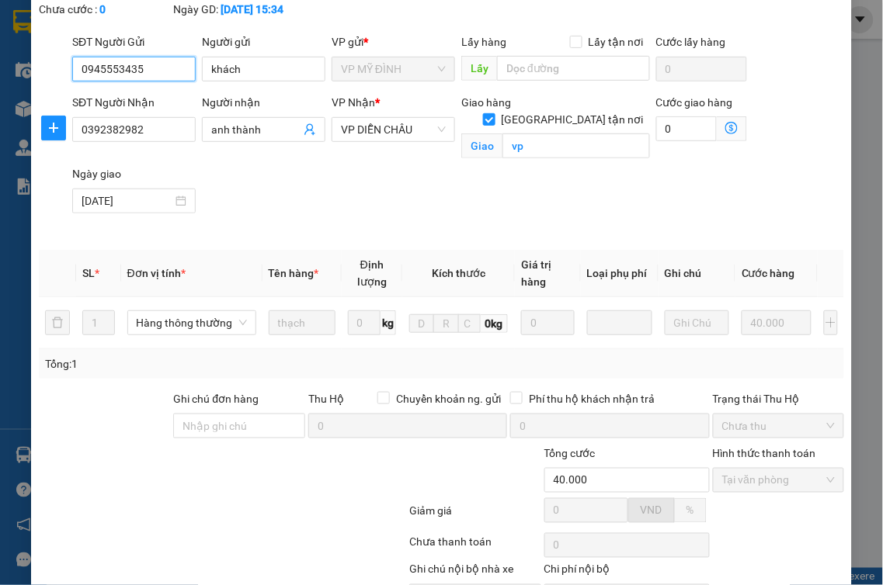
scroll to position [196, 0]
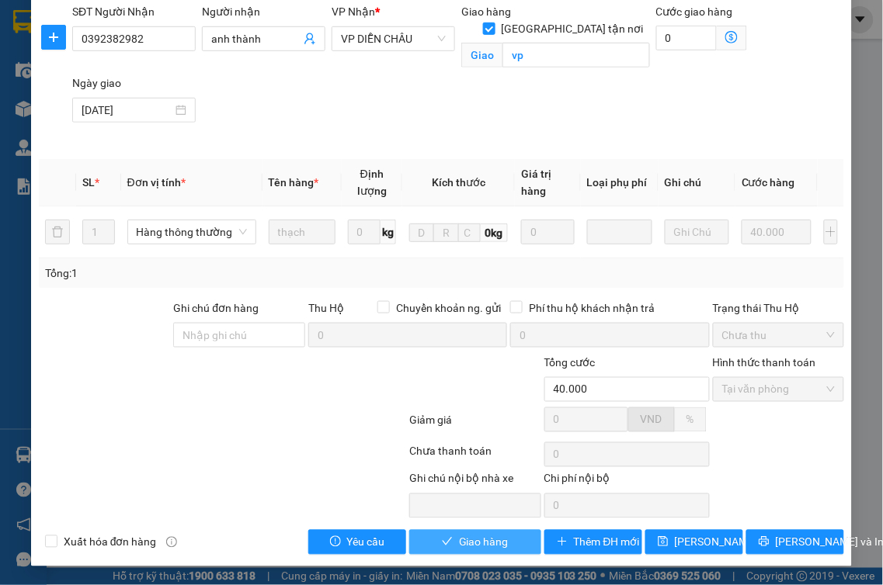
click at [479, 537] on span "Giao hàng" at bounding box center [484, 542] width 50 height 17
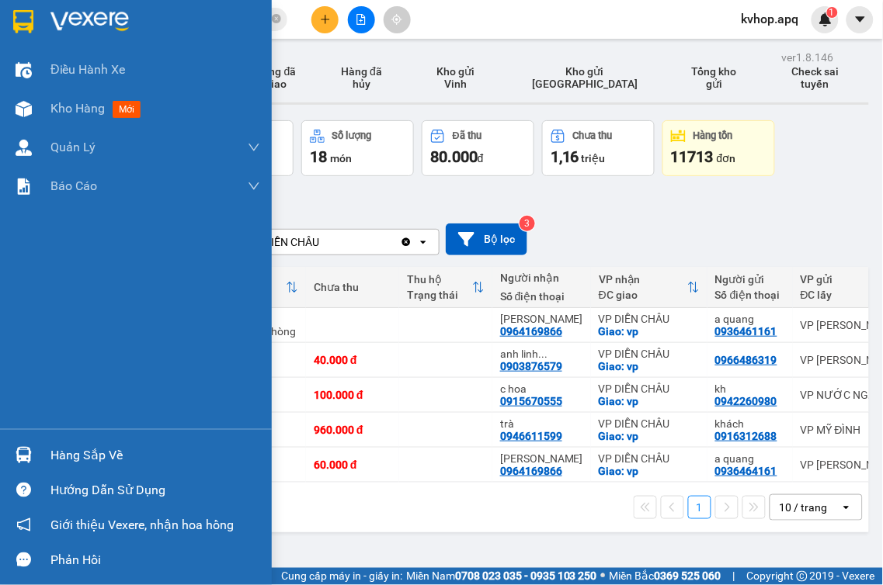
drag, startPoint x: 0, startPoint y: 303, endPoint x: 1, endPoint y: 292, distance: 10.9
click at [1, 292] on div "Điều hành xe Kho hàng mới Quản [PERSON_NAME] lý thu hộ Quản lý chuyến Quản lý g…" at bounding box center [136, 239] width 272 height 379
drag, startPoint x: 13, startPoint y: 304, endPoint x: 31, endPoint y: 329, distance: 31.2
click at [31, 329] on div "Điều hành xe Kho hàng mới Quản [PERSON_NAME] lý thu hộ Quản lý chuyến Quản lý g…" at bounding box center [136, 239] width 272 height 379
drag, startPoint x: 31, startPoint y: 332, endPoint x: 0, endPoint y: 338, distance: 31.7
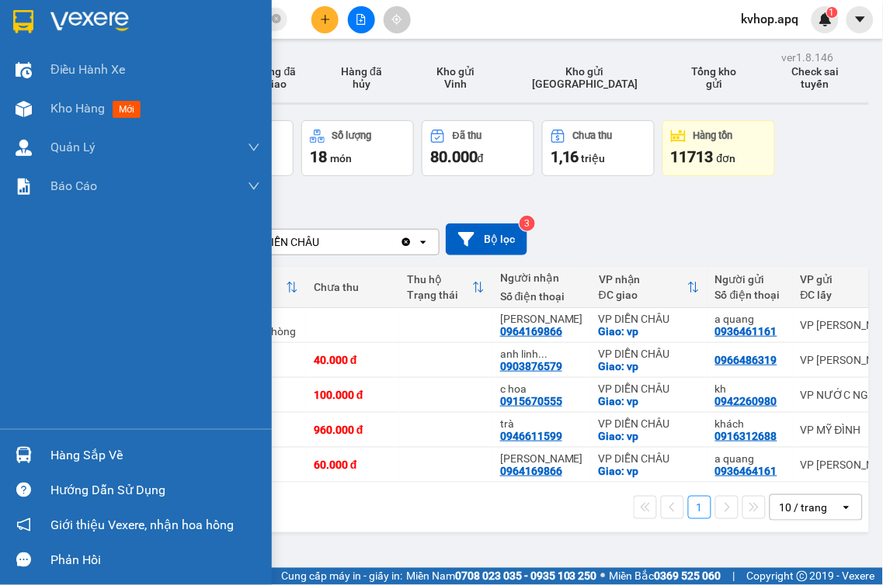
click at [0, 338] on div "Điều hành xe Kho hàng mới Quản [PERSON_NAME] lý thu hộ Quản lý chuyến Quản lý g…" at bounding box center [136, 239] width 272 height 379
click at [225, 414] on div "Điều hành xe Kho hàng mới Quản [PERSON_NAME] lý thu hộ Quản lý chuyến Quản lý g…" at bounding box center [136, 239] width 272 height 379
click at [234, 413] on div "Điều hành xe Kho hàng mới Quản [PERSON_NAME] lý thu hộ Quản lý chuyến Quản lý g…" at bounding box center [136, 239] width 272 height 379
click at [231, 413] on div "Điều hành xe Kho hàng mới Quản [PERSON_NAME] lý thu hộ Quản lý chuyến Quản lý g…" at bounding box center [136, 239] width 272 height 379
click at [57, 445] on div "Hàng sắp về" at bounding box center [155, 455] width 210 height 23
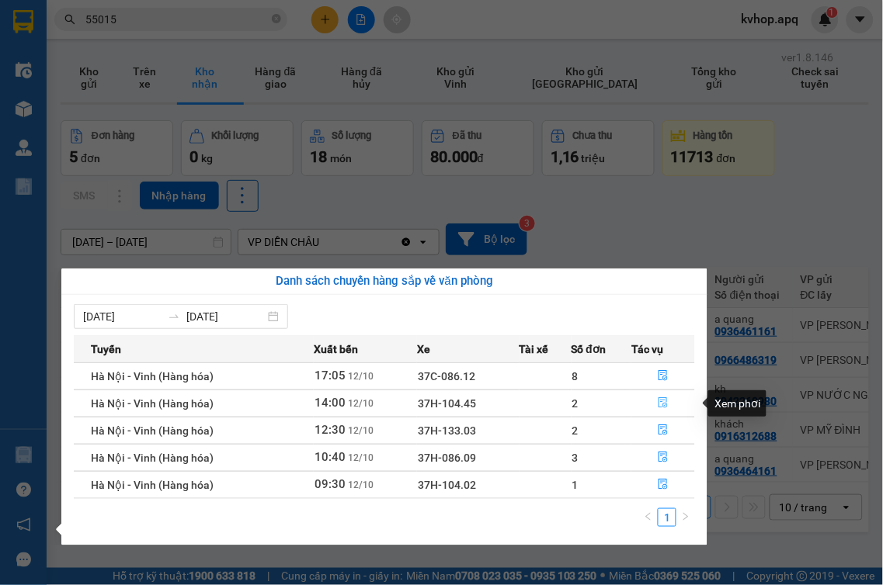
click at [664, 404] on icon "file-done" at bounding box center [662, 403] width 9 height 11
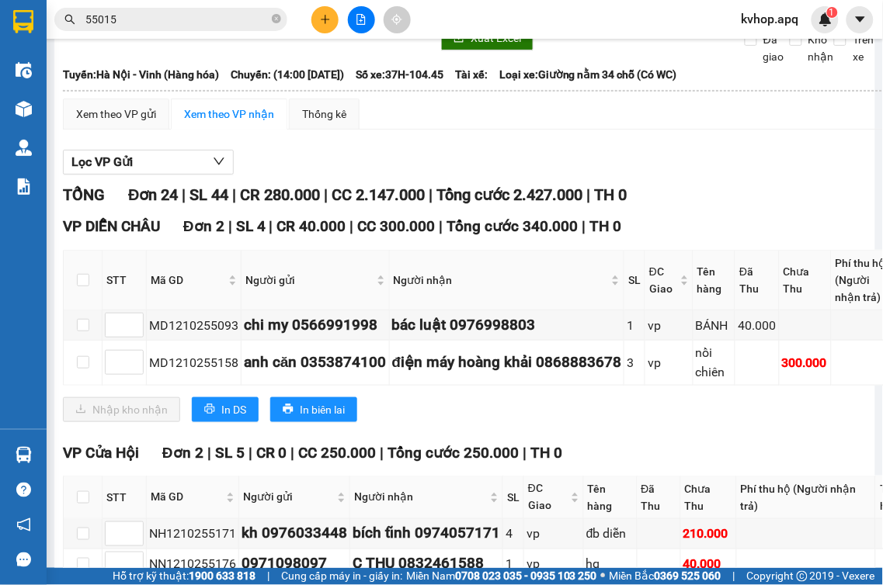
scroll to position [172, 0]
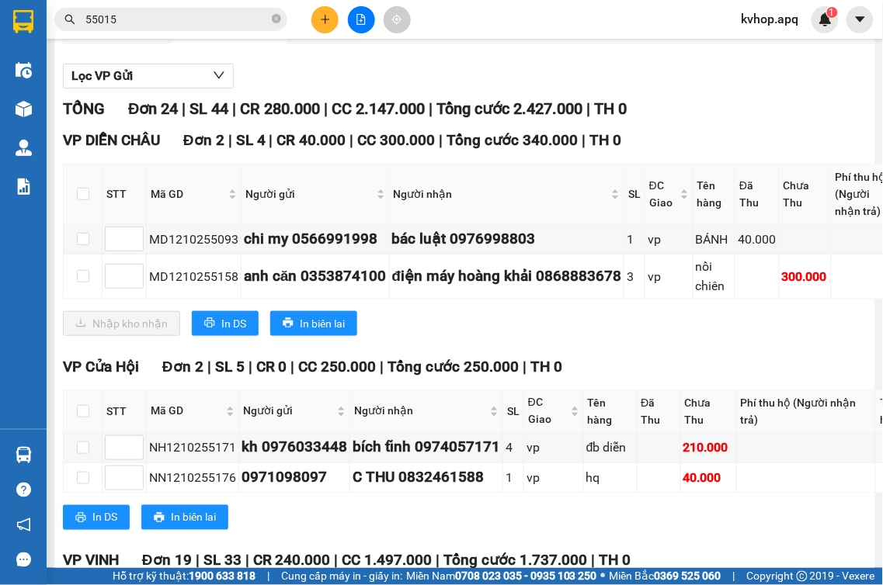
click at [736, 149] on div "VP DIỄN CHÂU Đơn 2 | SL 4 | CR 40.000 | CC 300.000 | Tổng cước 340.000 | TH 0" at bounding box center [513, 140] width 901 height 23
click at [693, 347] on div "VP DIỄN CHÂU Đơn 2 | SL 4 | CR 40.000 | CC 300.000 | Tổng cước 340.000 | TH 0 S…" at bounding box center [513, 238] width 901 height 218
